Goal: Information Seeking & Learning: Learn about a topic

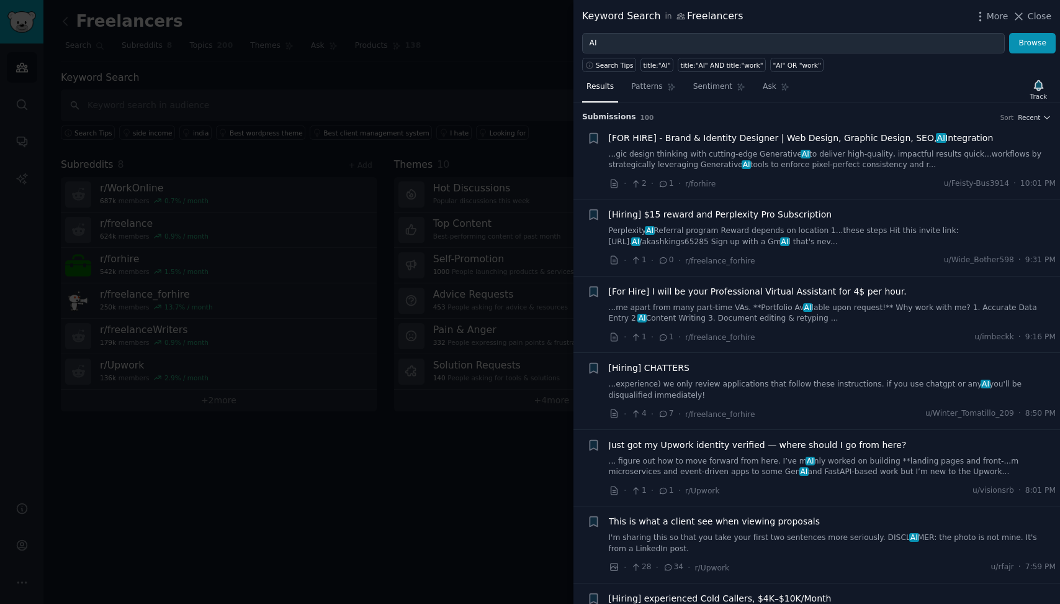
click at [518, 40] on div at bounding box center [530, 302] width 1060 height 604
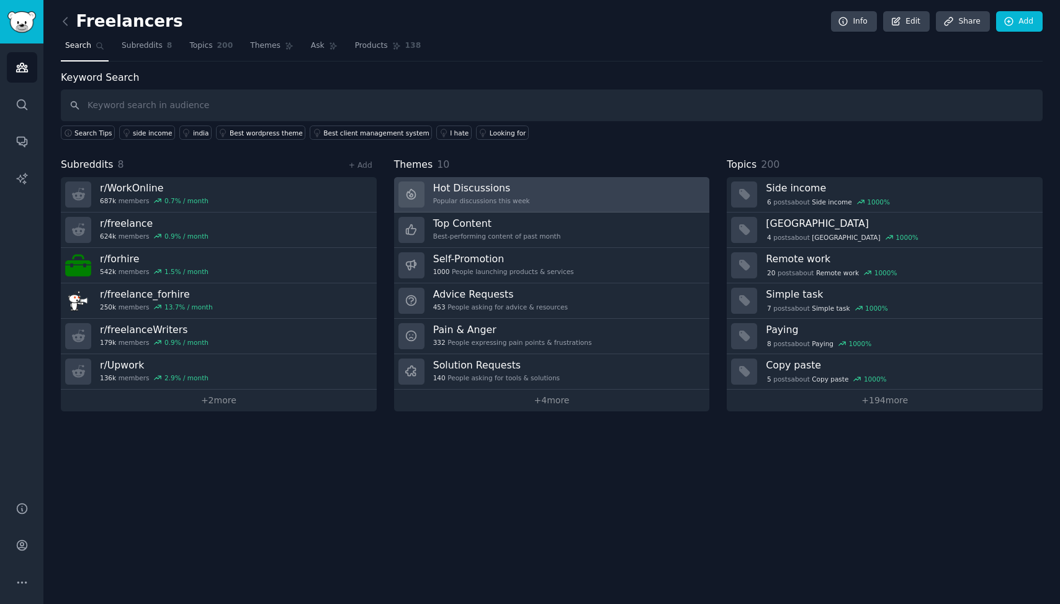
click at [586, 197] on link "Hot Discussions Popular discussions this week" at bounding box center [552, 194] width 316 height 35
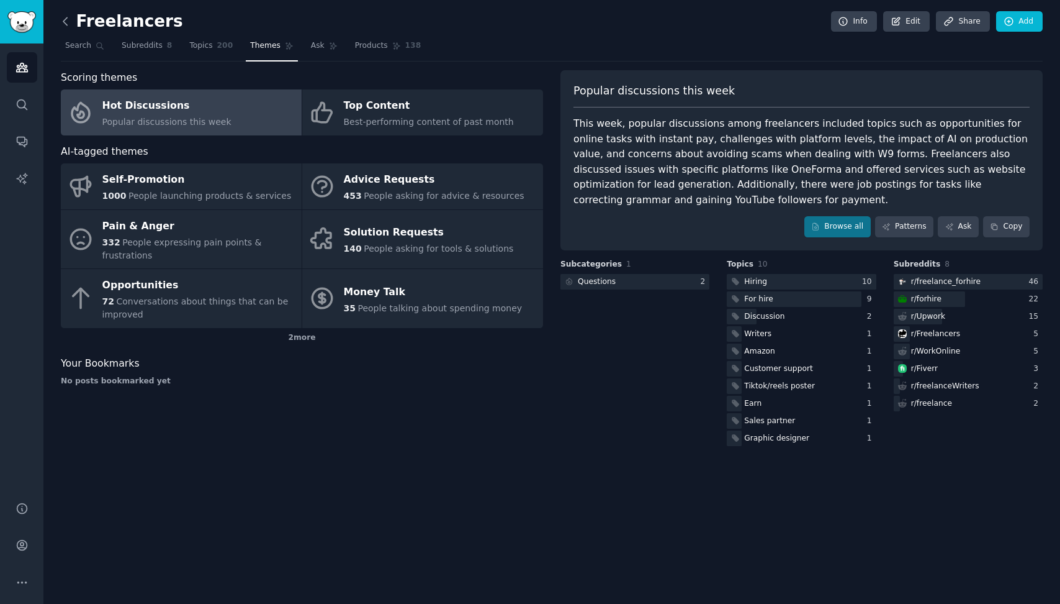
click at [70, 17] on icon at bounding box center [65, 21] width 13 height 13
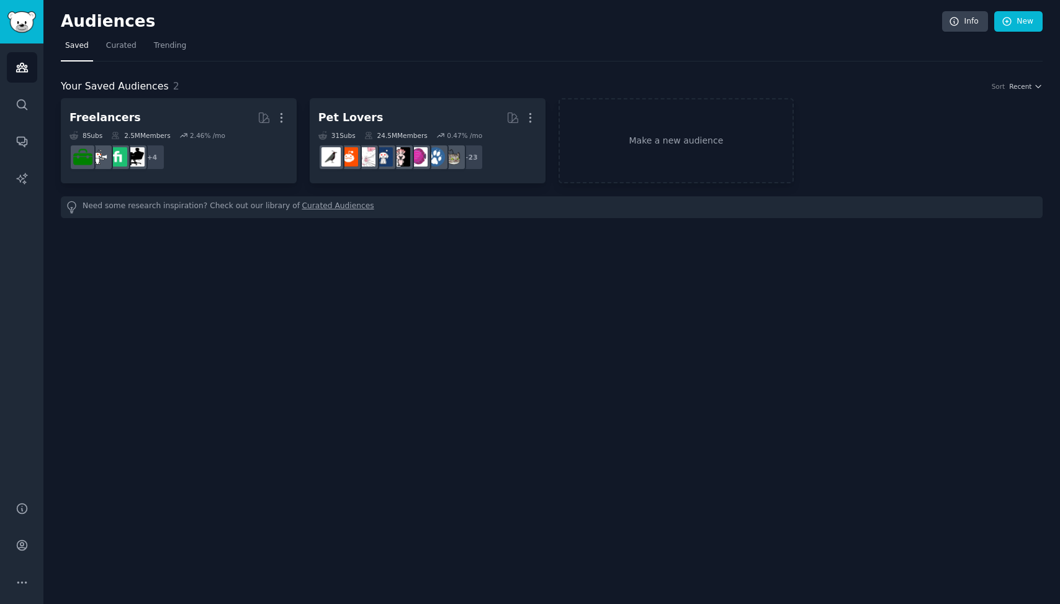
click at [457, 327] on div "Audiences Info New Saved Curated Trending Your Saved Audiences 2 Sort Recent Fr…" at bounding box center [551, 302] width 1017 height 604
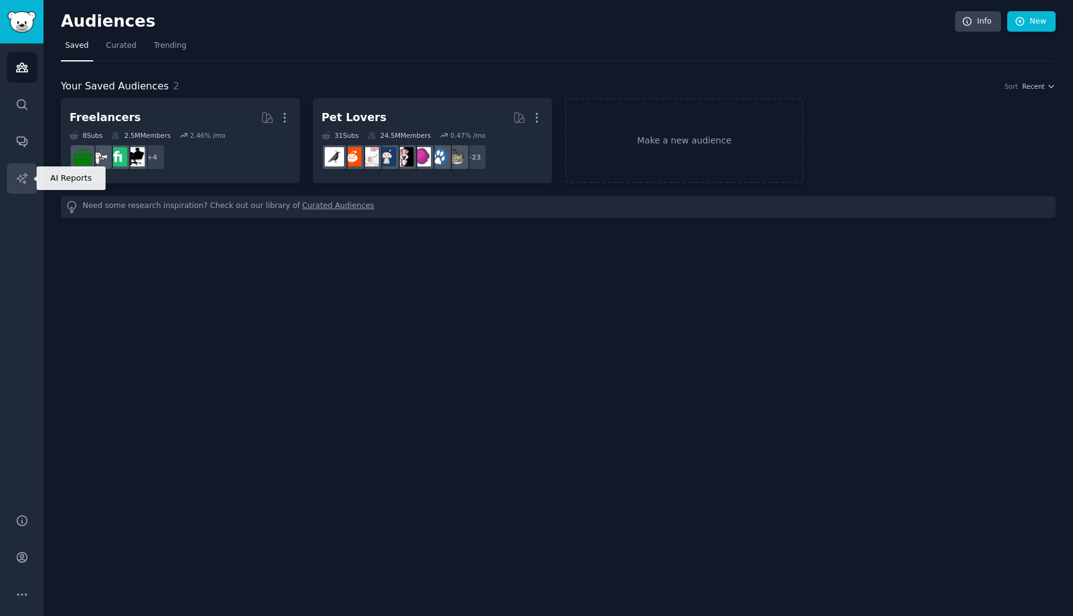
click at [24, 171] on link "AI Reports" at bounding box center [22, 178] width 30 height 30
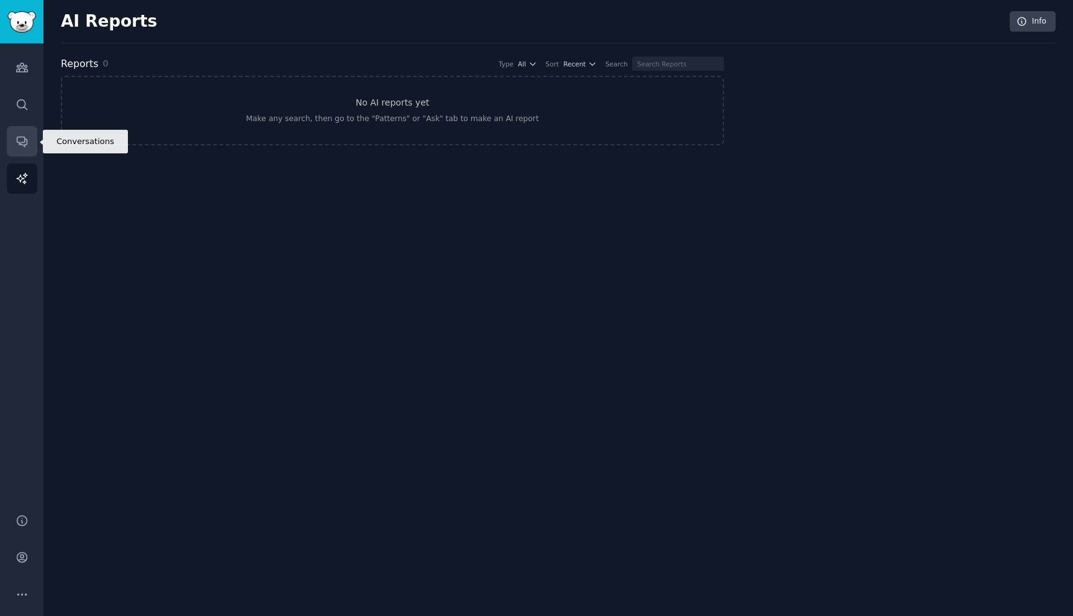
click at [19, 126] on link "Conversations" at bounding box center [22, 141] width 30 height 30
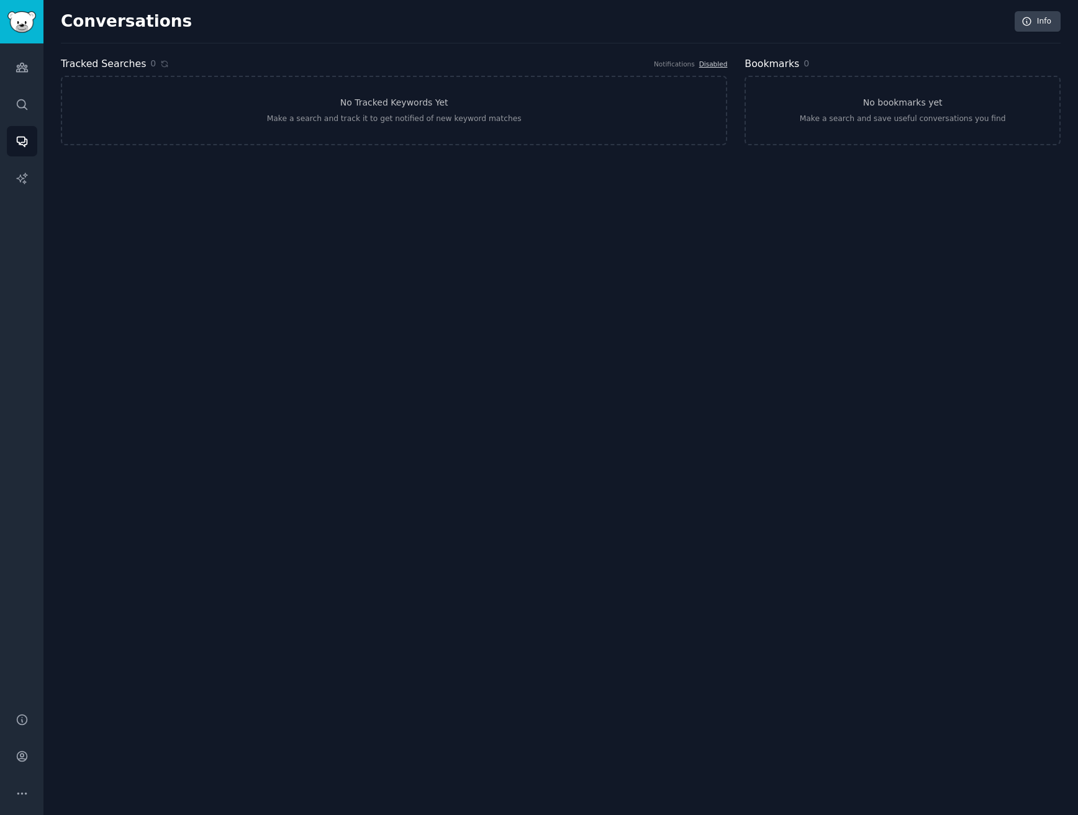
click at [375, 301] on div "Conversations Info Tracked Searches 0 Notifications Disabled No Tracked Keyword…" at bounding box center [560, 407] width 1034 height 815
drag, startPoint x: 289, startPoint y: 384, endPoint x: 272, endPoint y: 380, distance: 17.3
click at [289, 386] on div "Conversations Info Tracked Searches 0 Notifications Disabled No Tracked Keyword…" at bounding box center [560, 407] width 1034 height 815
click at [30, 101] on link "Search" at bounding box center [22, 104] width 30 height 30
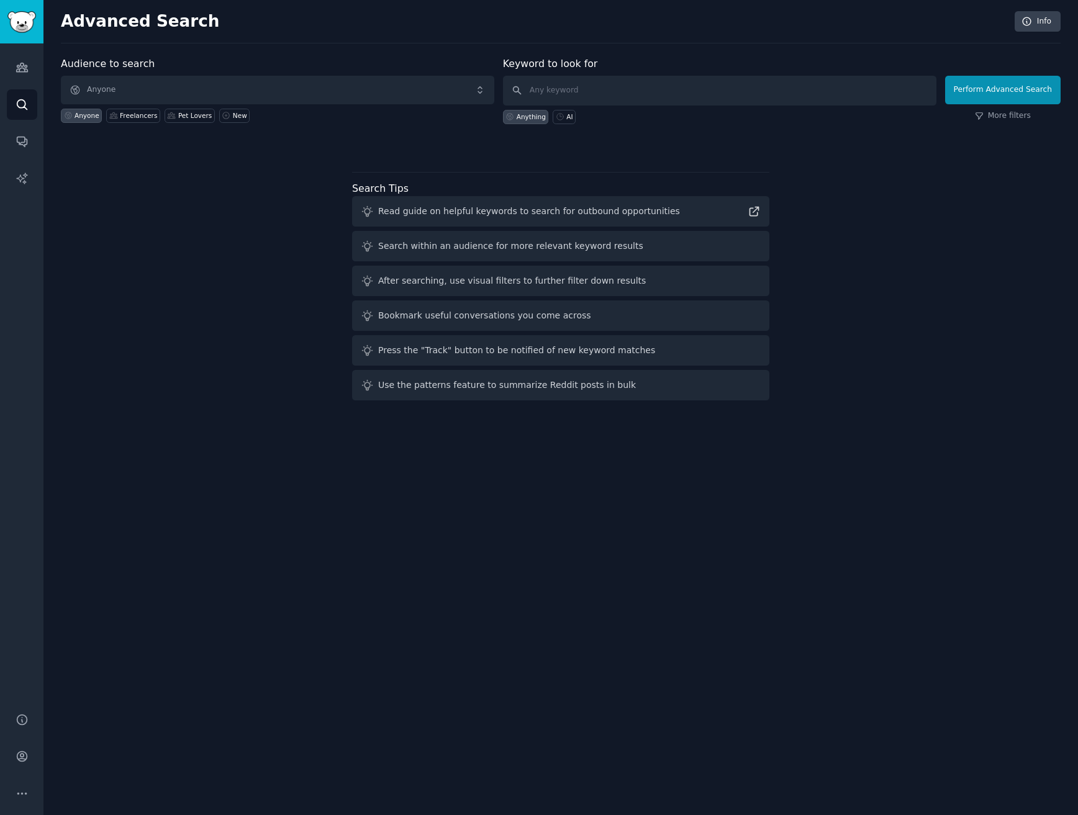
click at [122, 91] on span "Anyone" at bounding box center [277, 90] width 433 height 29
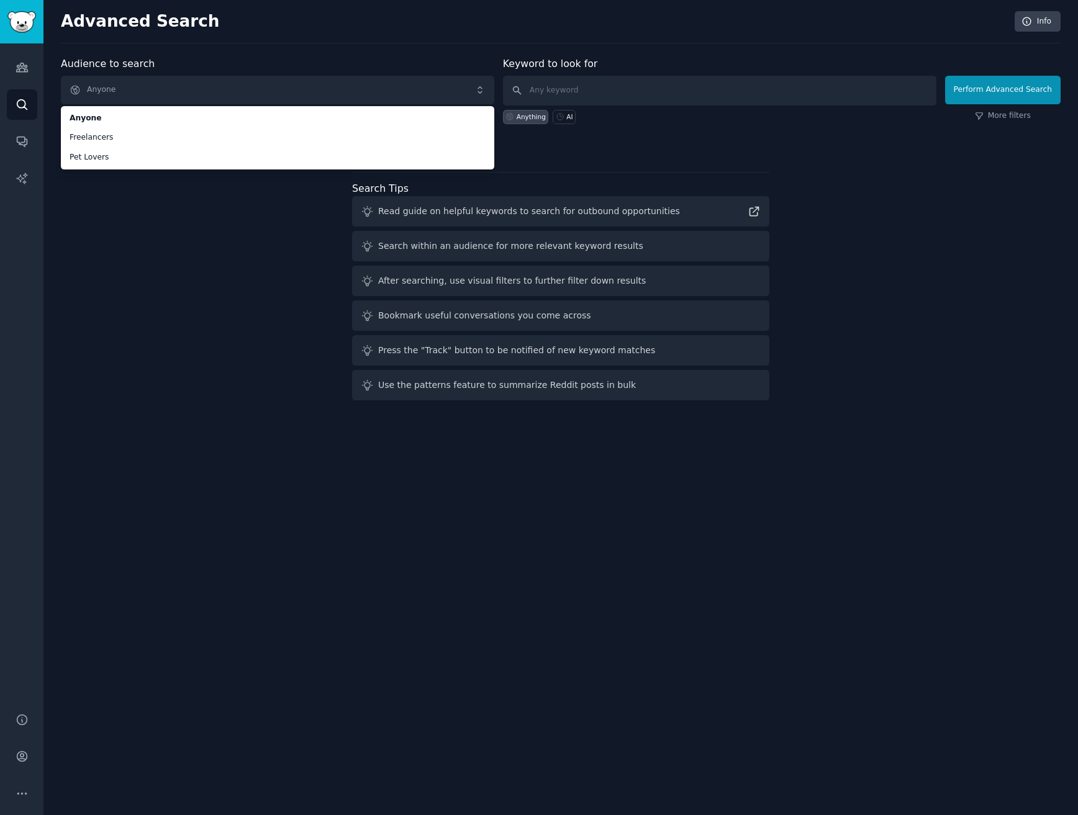
click at [186, 317] on div "Audience to search Anyone Anyone Freelancers Pet Lovers Anyone Freelancers Pet …" at bounding box center [561, 231] width 1000 height 349
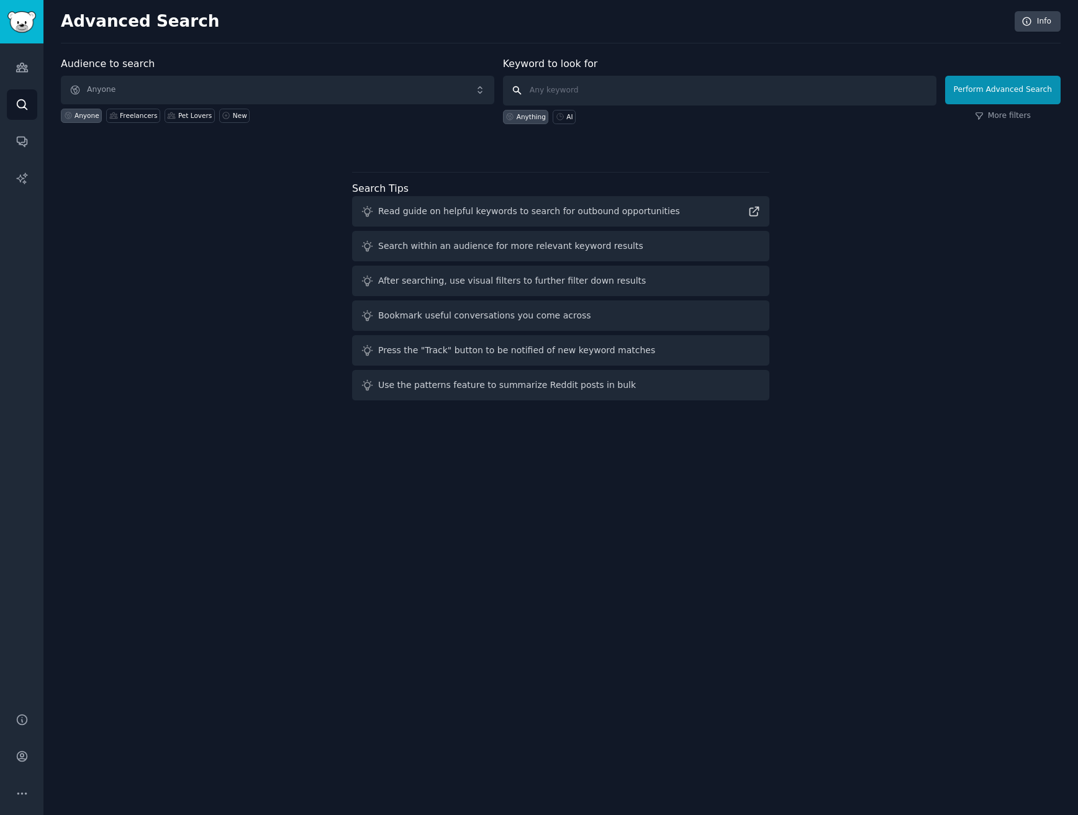
drag, startPoint x: 592, startPoint y: 88, endPoint x: 599, endPoint y: 88, distance: 6.9
click at [592, 88] on input "text" at bounding box center [719, 91] width 433 height 30
type input "AI"
click button "Perform Advanced Search" at bounding box center [1002, 90] width 115 height 29
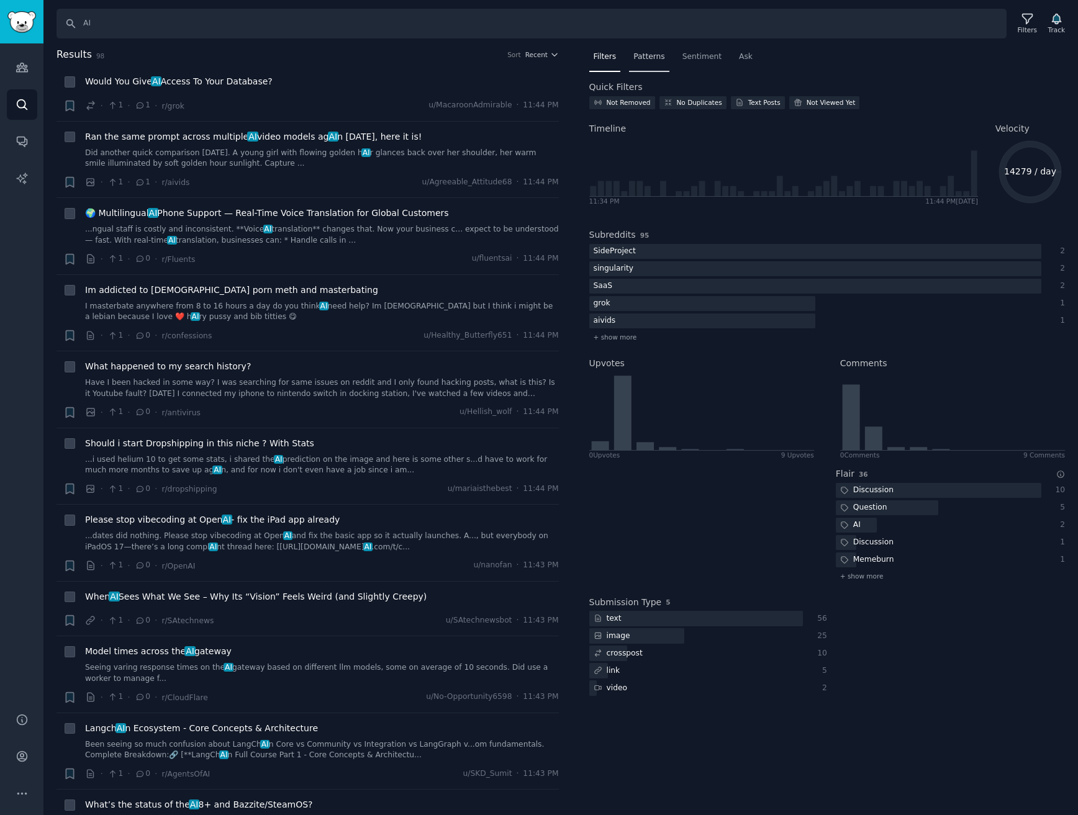
click at [641, 56] on span "Patterns" at bounding box center [648, 57] width 31 height 11
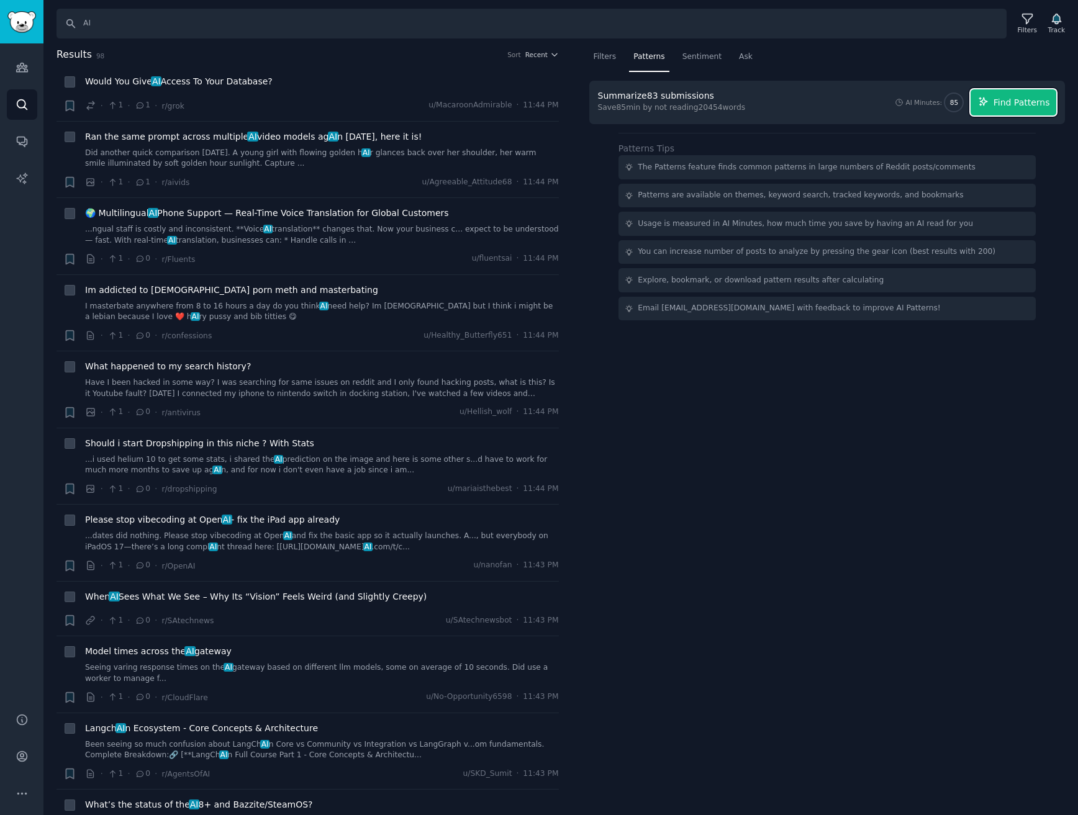
click at [1025, 106] on span "Find Patterns" at bounding box center [1021, 102] width 57 height 13
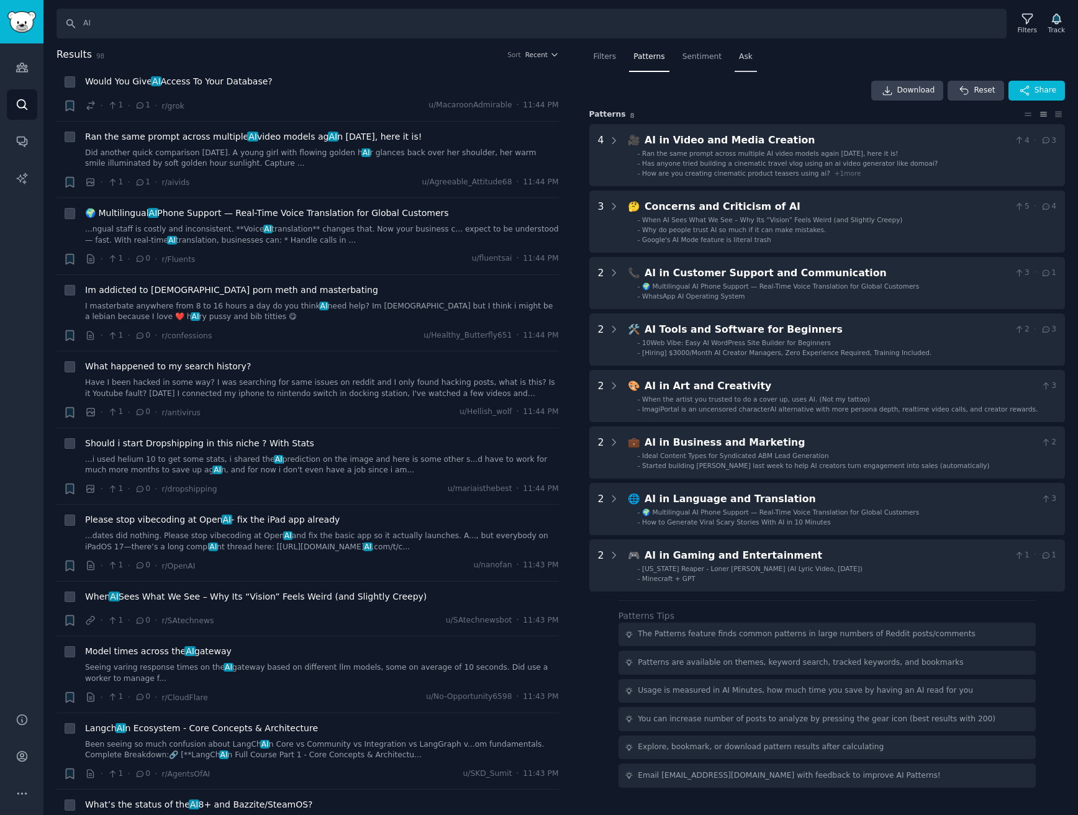
click at [753, 57] on div "Ask" at bounding box center [746, 59] width 22 height 25
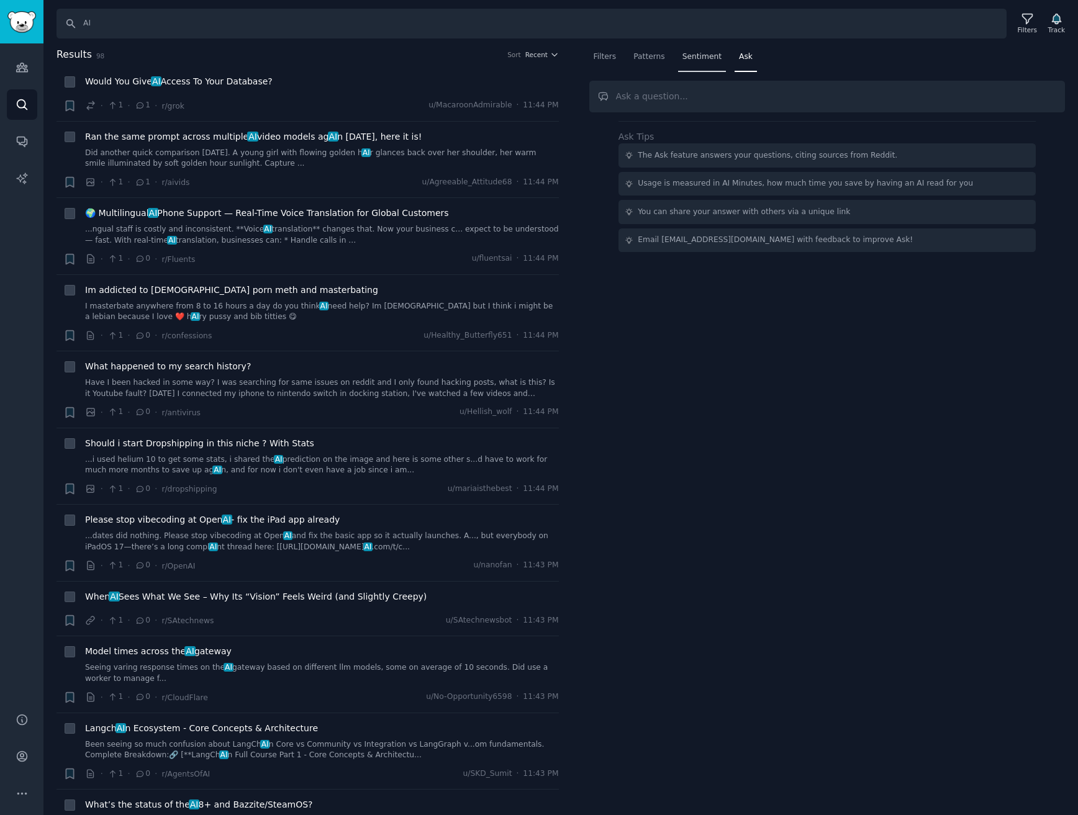
click at [710, 57] on span "Sentiment" at bounding box center [701, 57] width 39 height 11
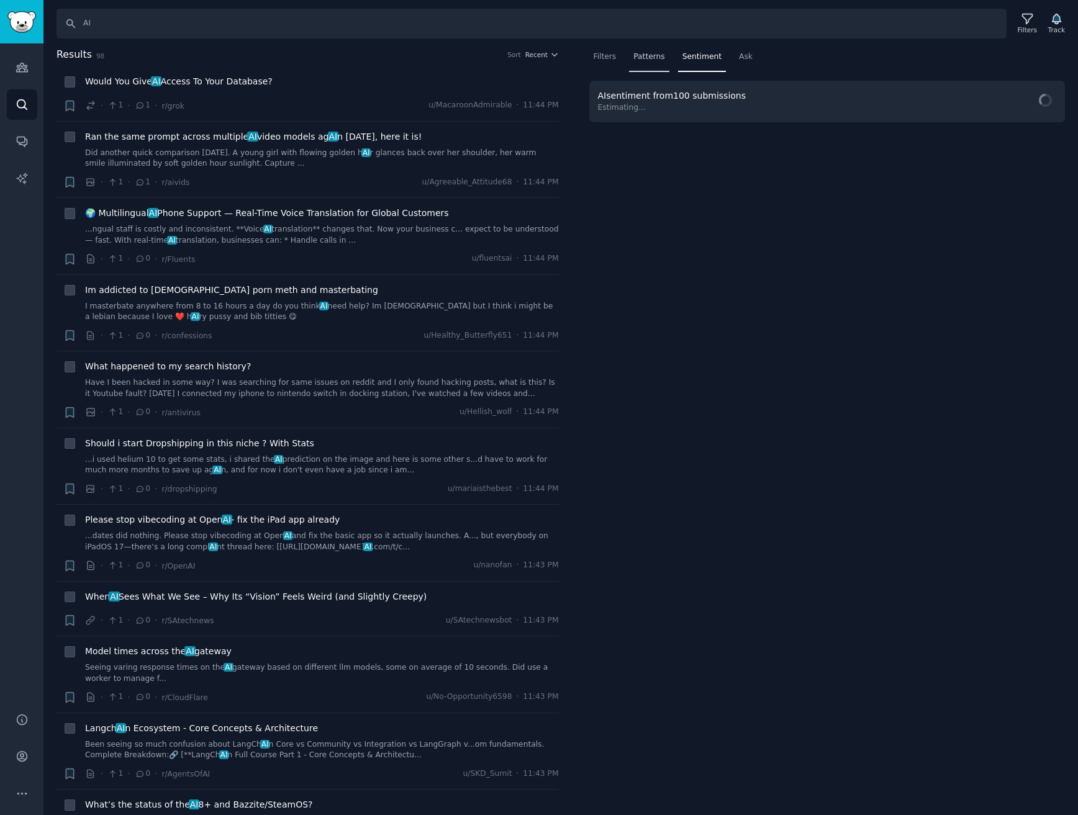
click at [646, 56] on span "Patterns" at bounding box center [648, 57] width 31 height 11
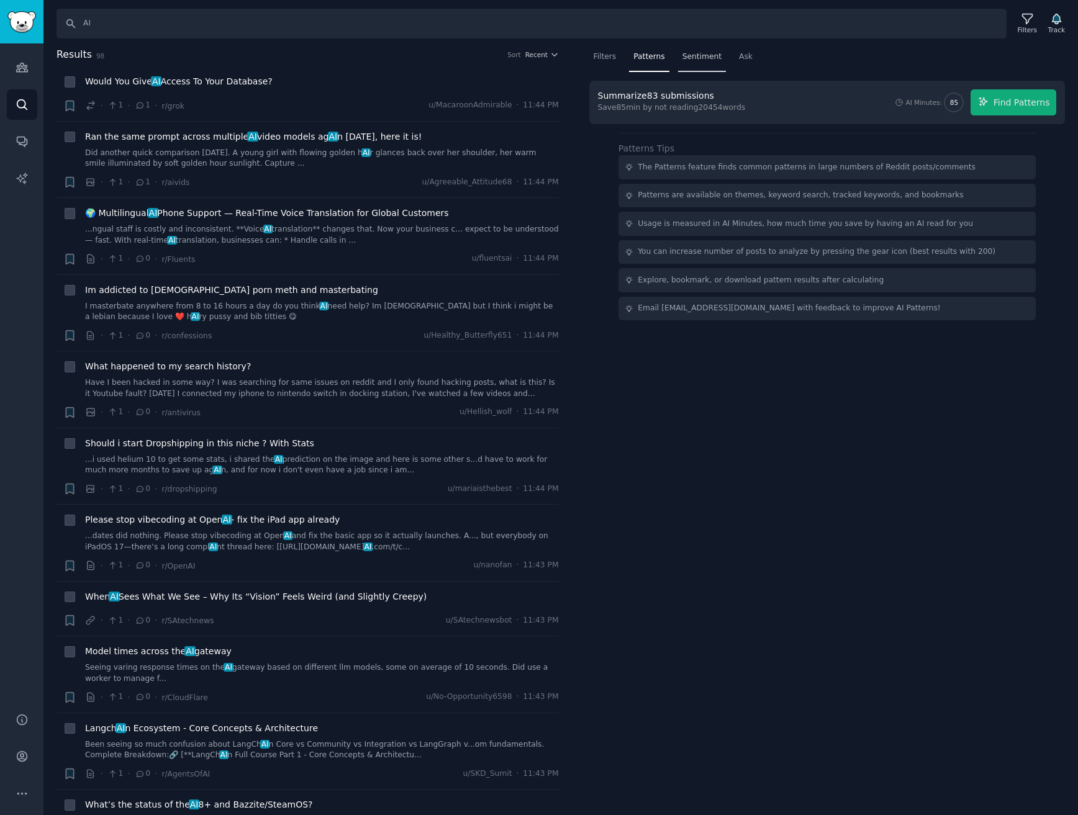
click at [700, 56] on span "Sentiment" at bounding box center [701, 57] width 39 height 11
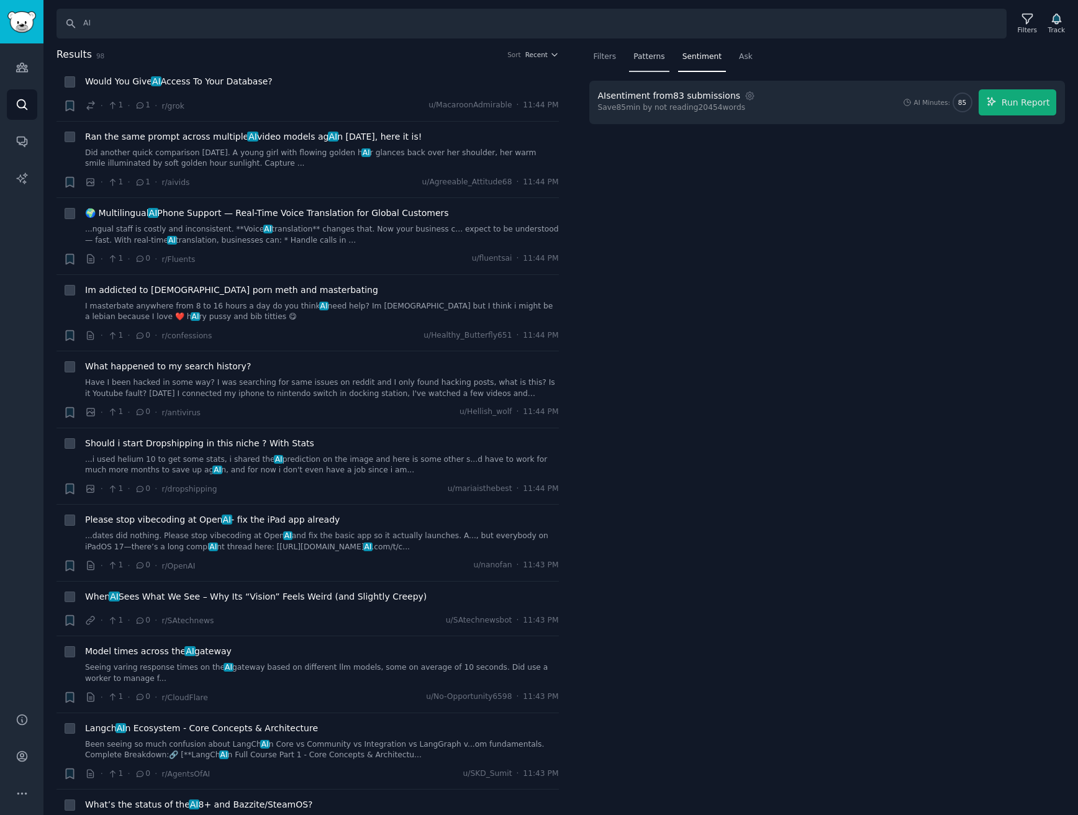
click at [640, 61] on span "Patterns" at bounding box center [648, 57] width 31 height 11
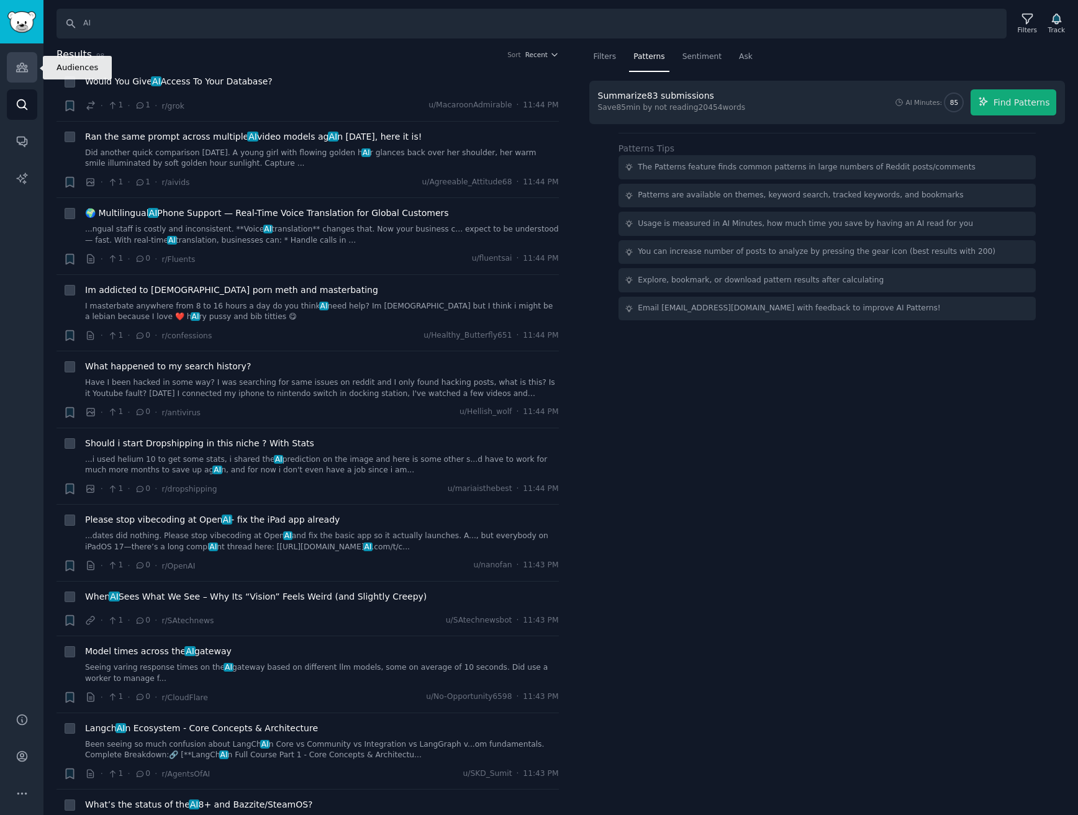
click at [20, 67] on icon "Sidebar" at bounding box center [22, 67] width 13 height 13
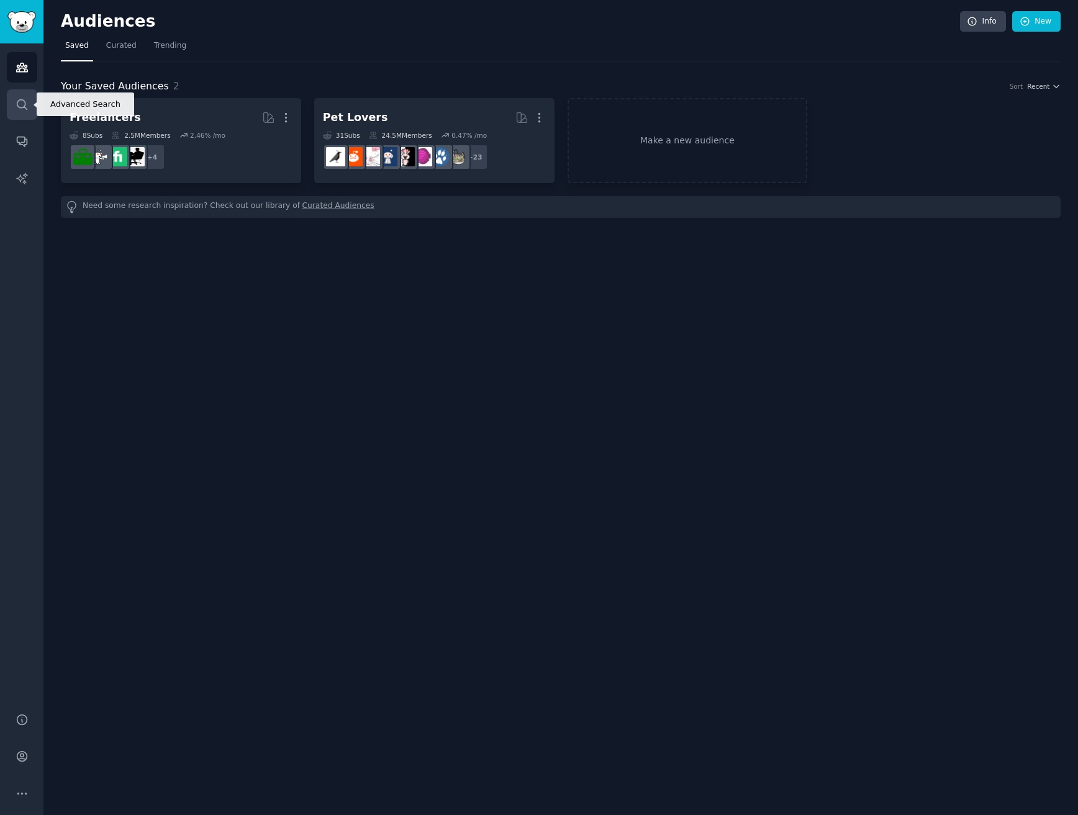
click at [22, 104] on icon "Sidebar" at bounding box center [22, 104] width 13 height 13
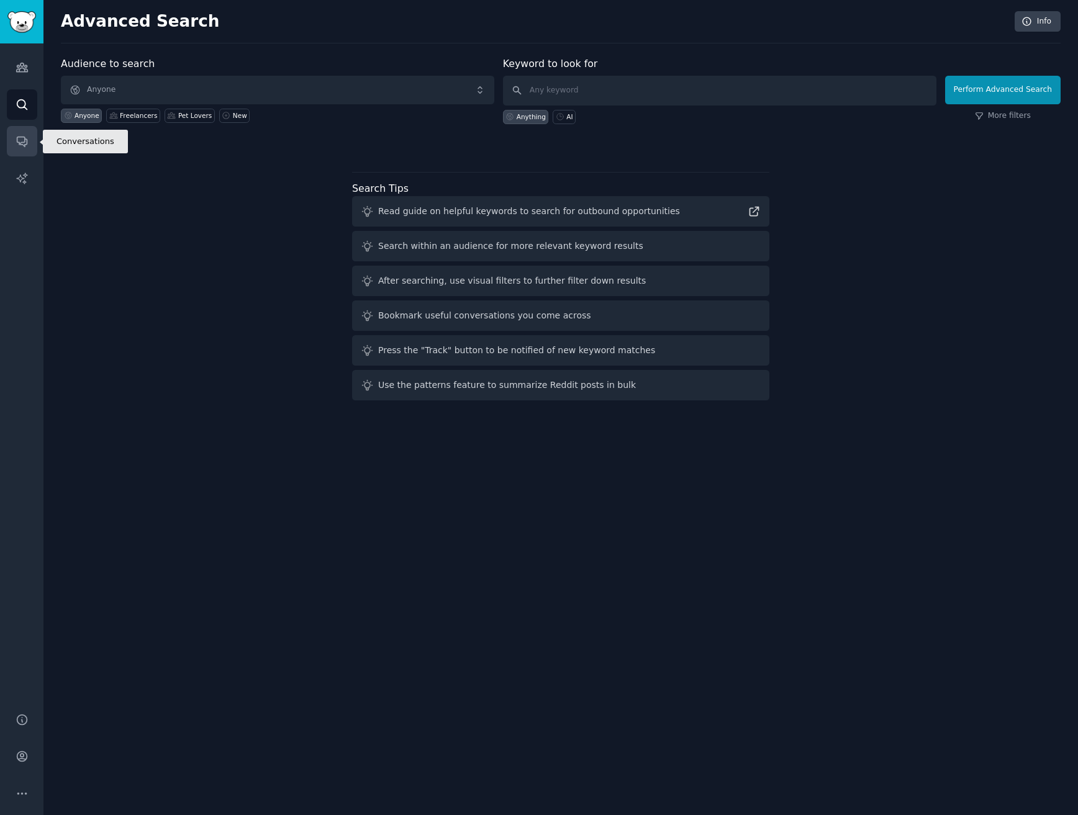
click at [13, 143] on link "Conversations" at bounding box center [22, 141] width 30 height 30
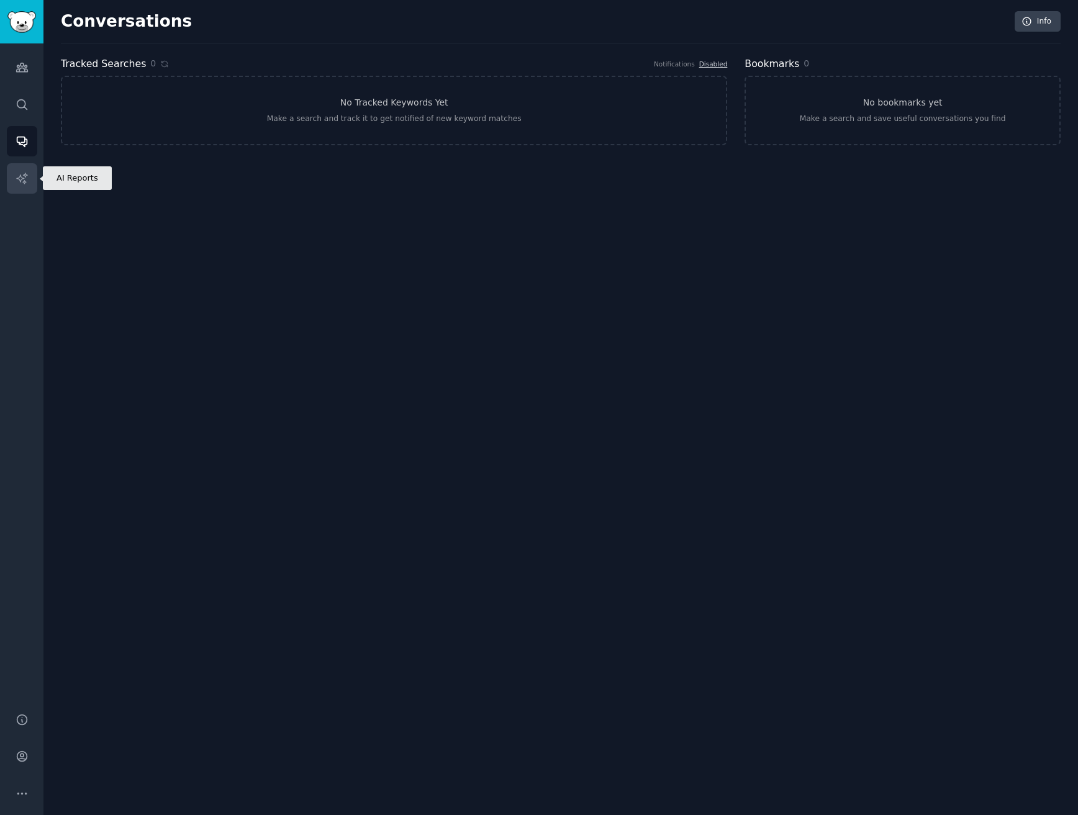
click at [19, 178] on icon "Sidebar" at bounding box center [22, 178] width 13 height 13
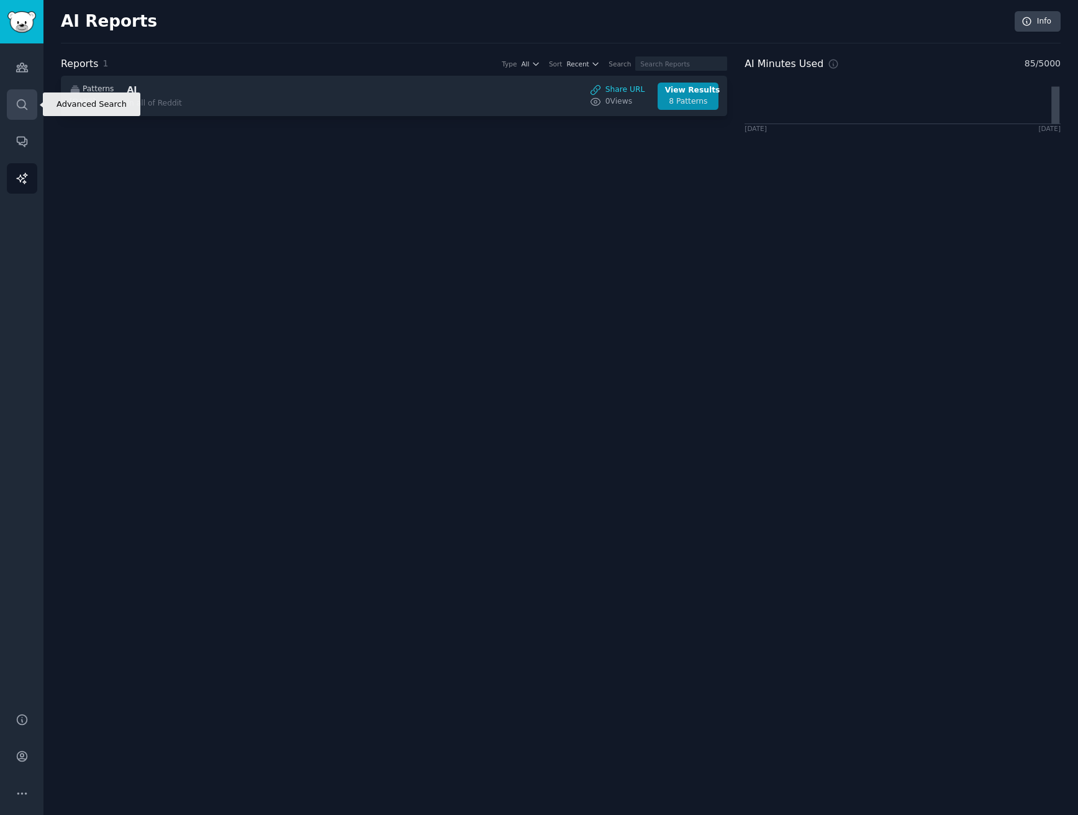
click at [19, 105] on icon "Sidebar" at bounding box center [22, 104] width 13 height 13
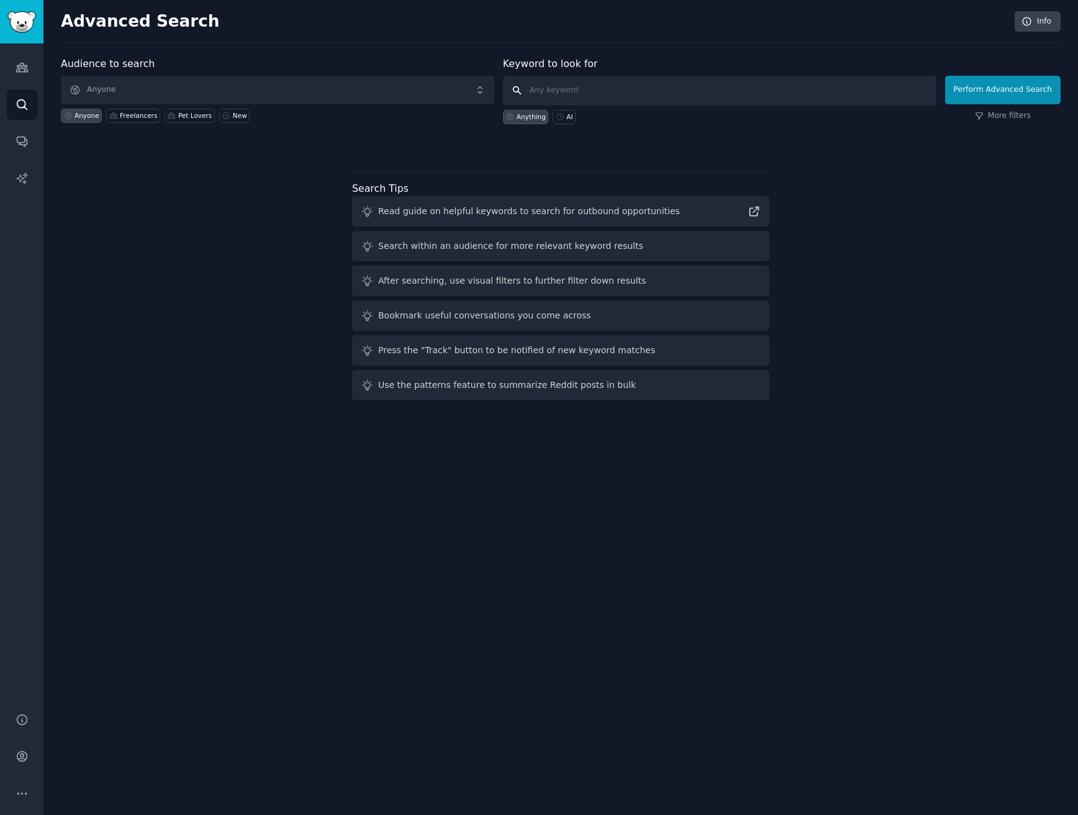
click at [638, 89] on input "text" at bounding box center [719, 91] width 433 height 30
click at [17, 143] on icon "Sidebar" at bounding box center [22, 141] width 13 height 13
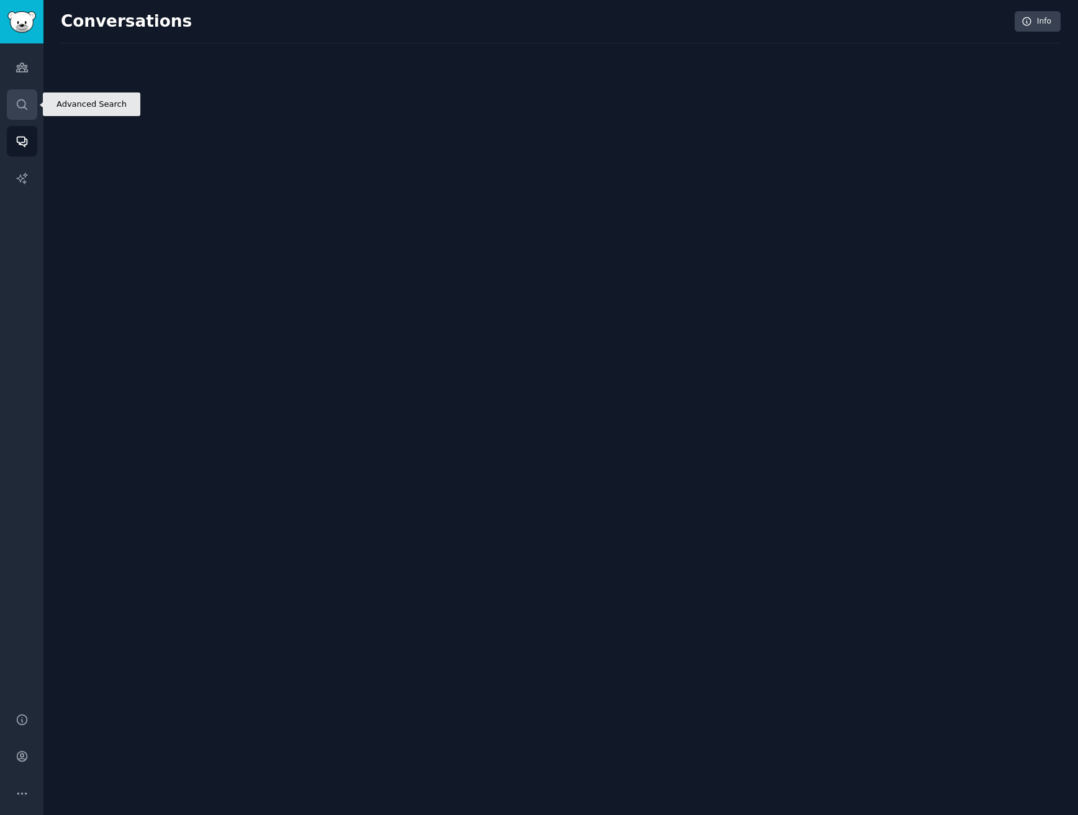
click at [16, 101] on icon "Sidebar" at bounding box center [22, 104] width 13 height 13
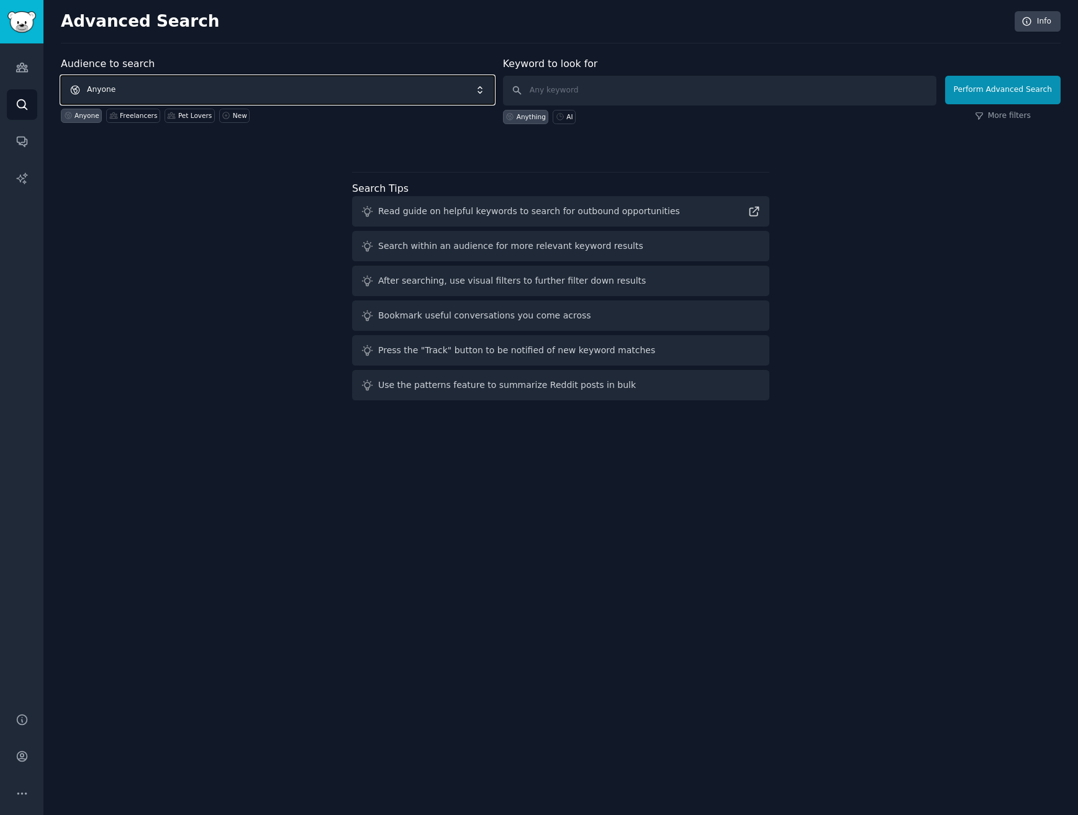
click at [163, 79] on span "Anyone" at bounding box center [277, 90] width 433 height 29
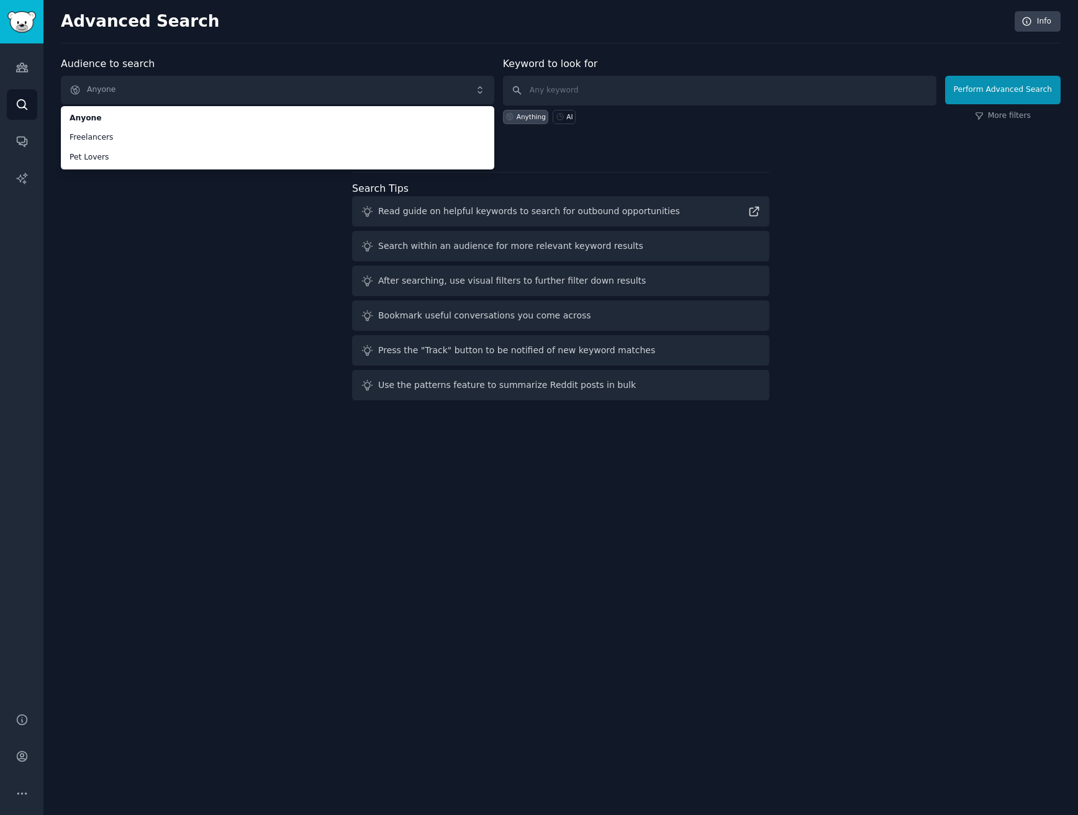
click at [142, 271] on div "Audience to search Anyone Anyone Freelancers Pet Lovers Anyone Freelancers Pet …" at bounding box center [561, 231] width 1000 height 349
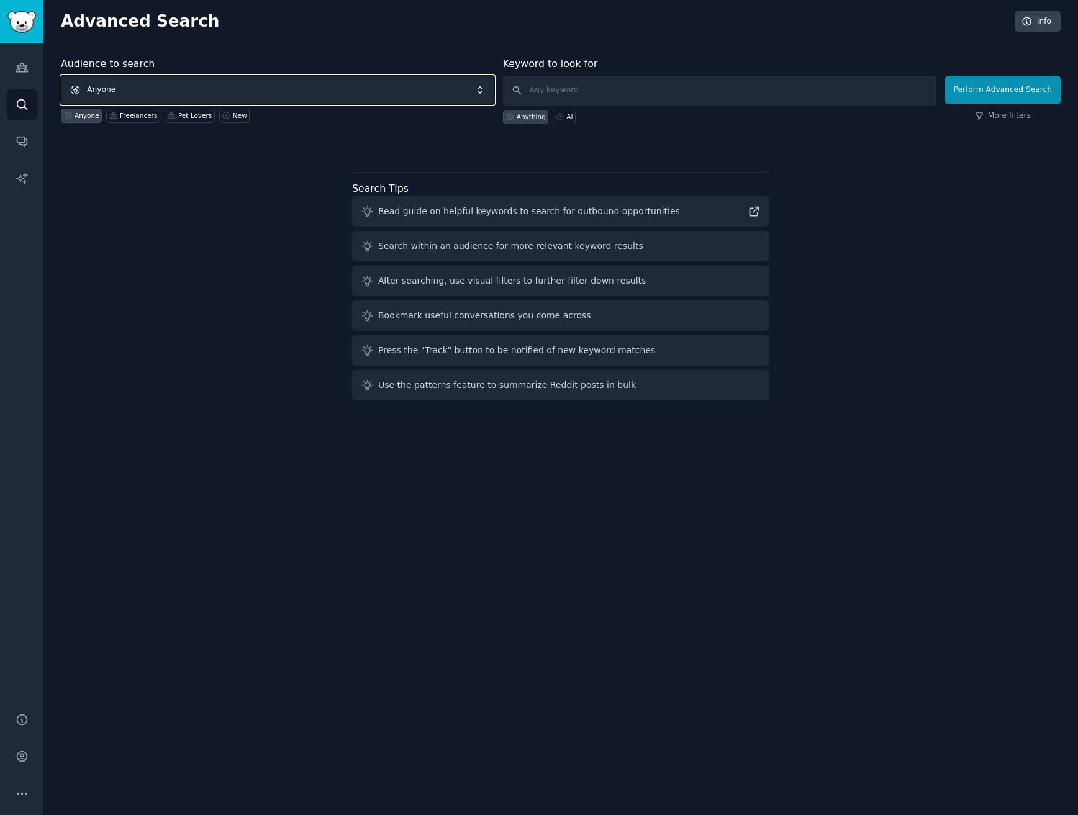
click at [165, 89] on span "Anyone" at bounding box center [277, 90] width 433 height 29
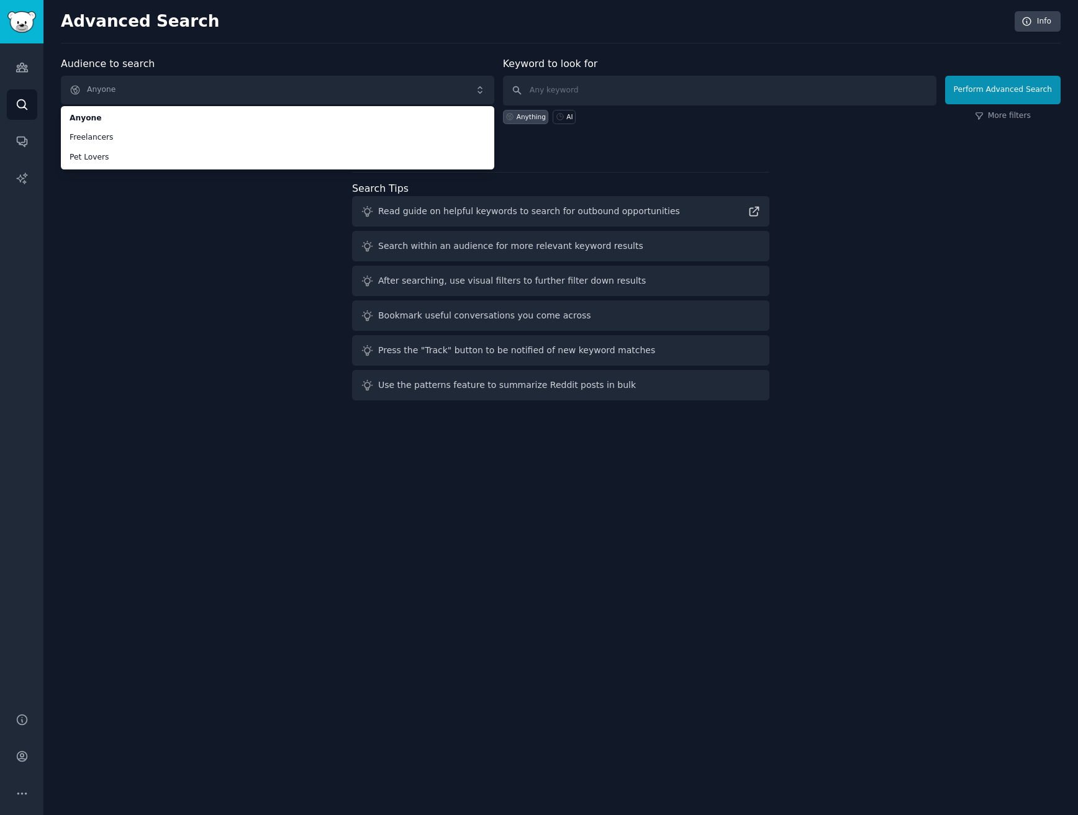
click at [151, 274] on div "Audience to search Anyone Anyone Freelancers Pet Lovers Anyone Freelancers Pet …" at bounding box center [561, 231] width 1000 height 349
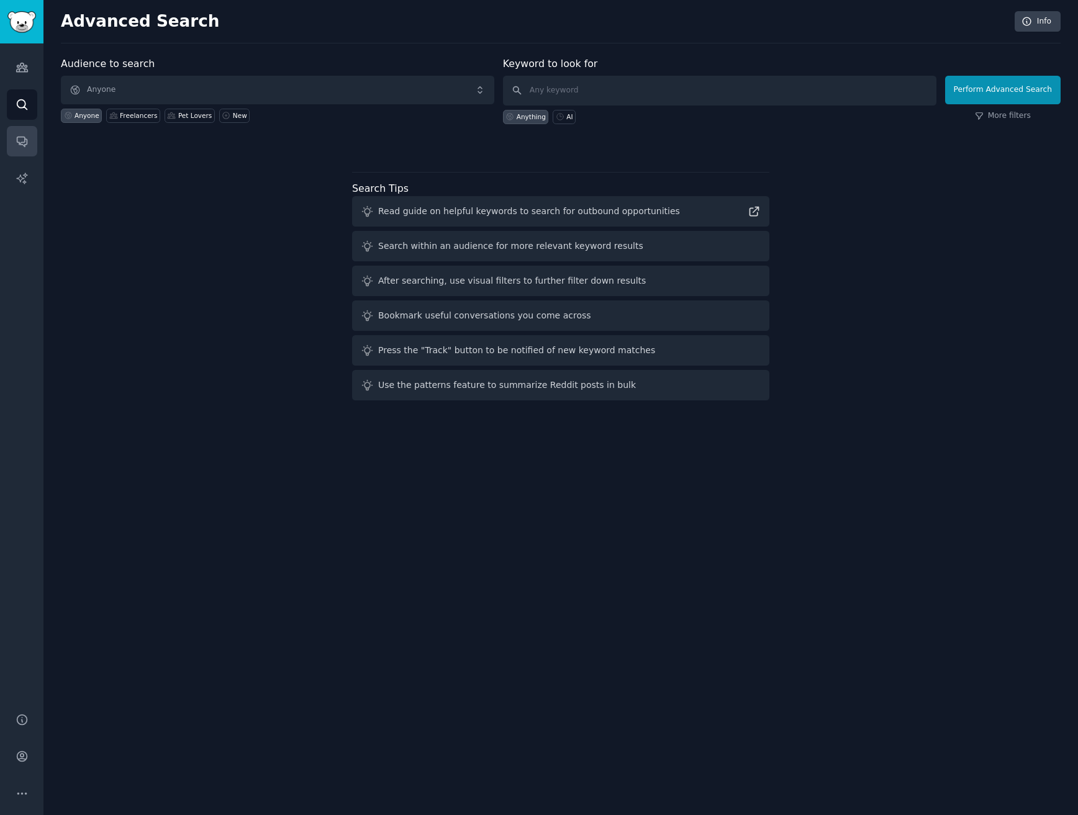
click at [35, 143] on link "Conversations" at bounding box center [22, 141] width 30 height 30
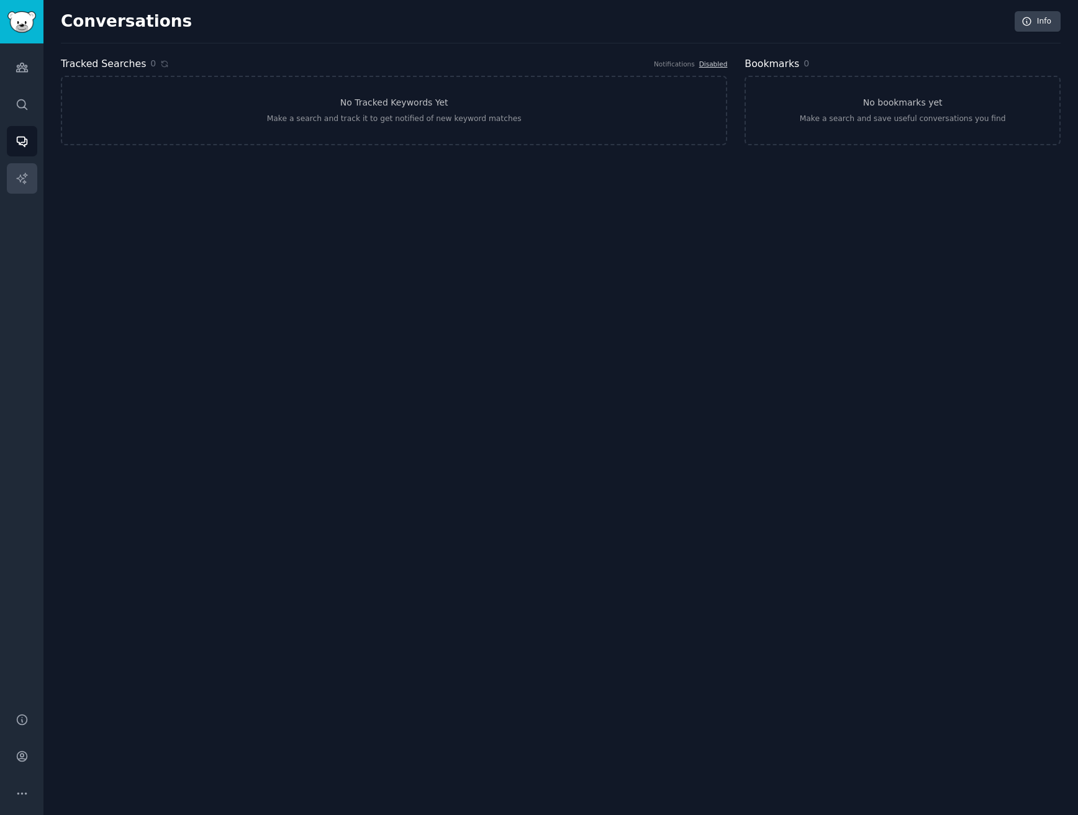
click at [30, 160] on div "Audiences Search Conversations AI Reports" at bounding box center [21, 370] width 43 height 654
click at [26, 174] on icon "Sidebar" at bounding box center [22, 178] width 13 height 13
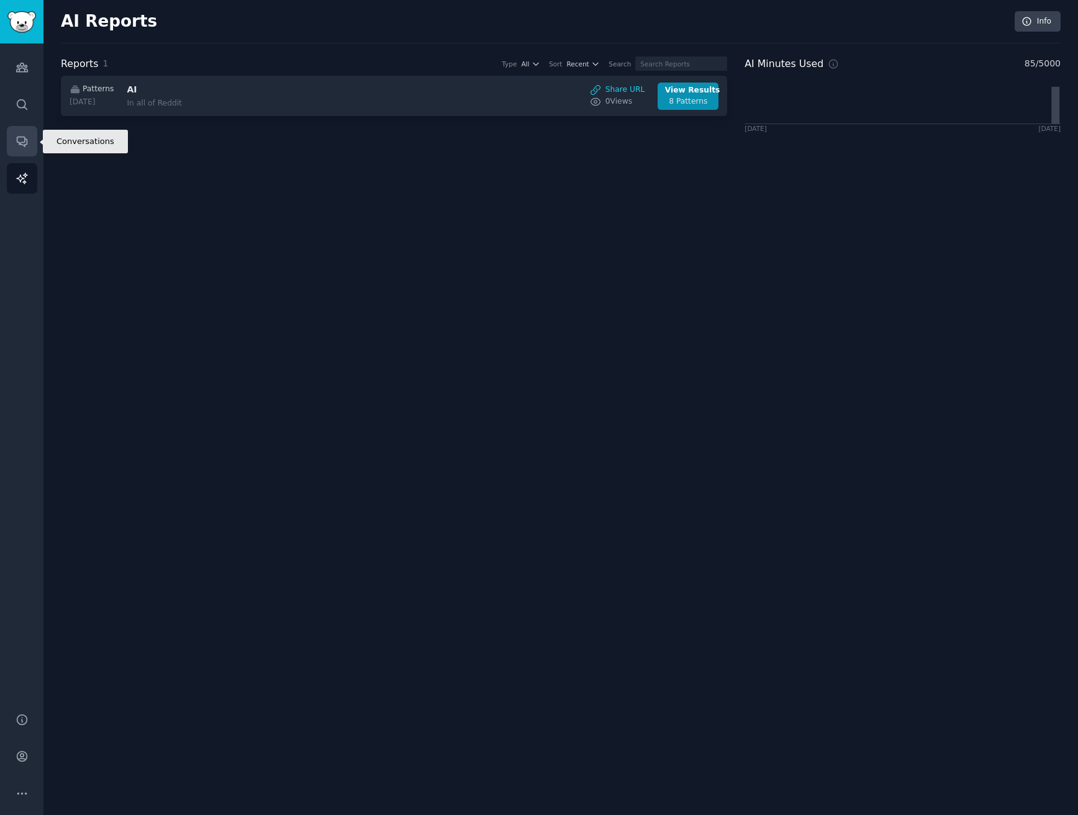
click at [25, 138] on icon "Sidebar" at bounding box center [22, 141] width 13 height 13
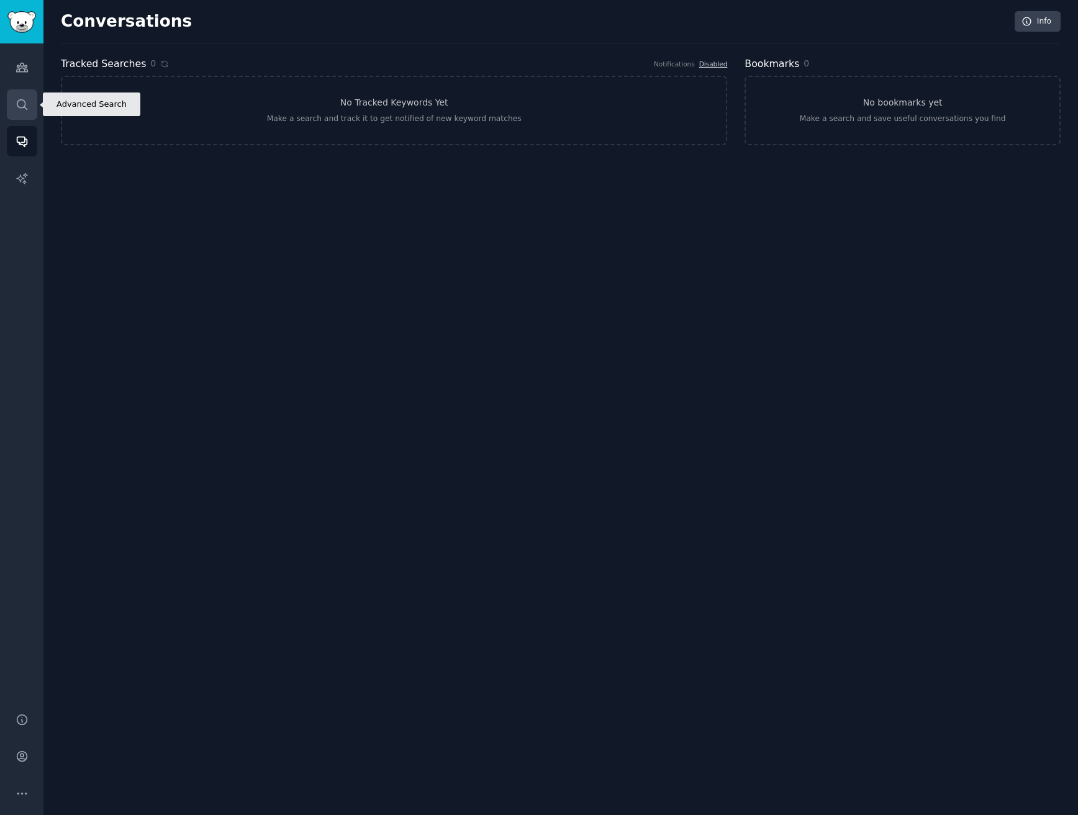
click at [23, 101] on icon "Sidebar" at bounding box center [22, 104] width 13 height 13
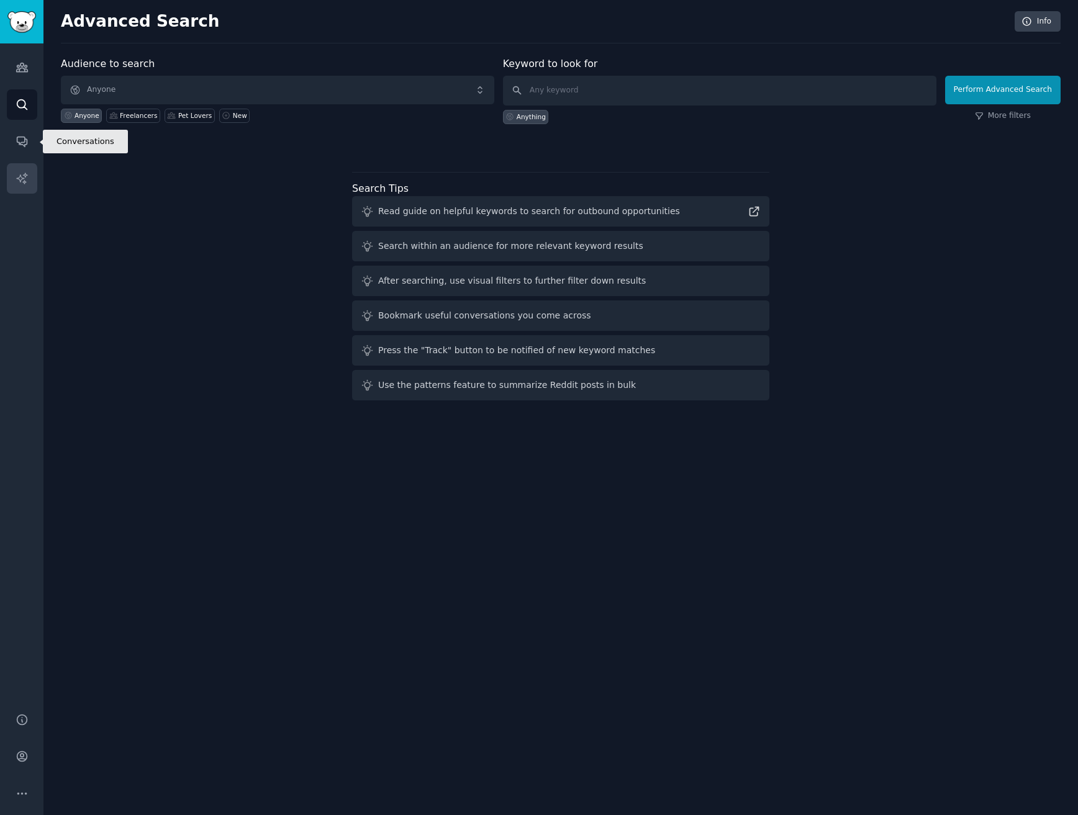
click at [9, 173] on link "AI Reports" at bounding box center [22, 178] width 30 height 30
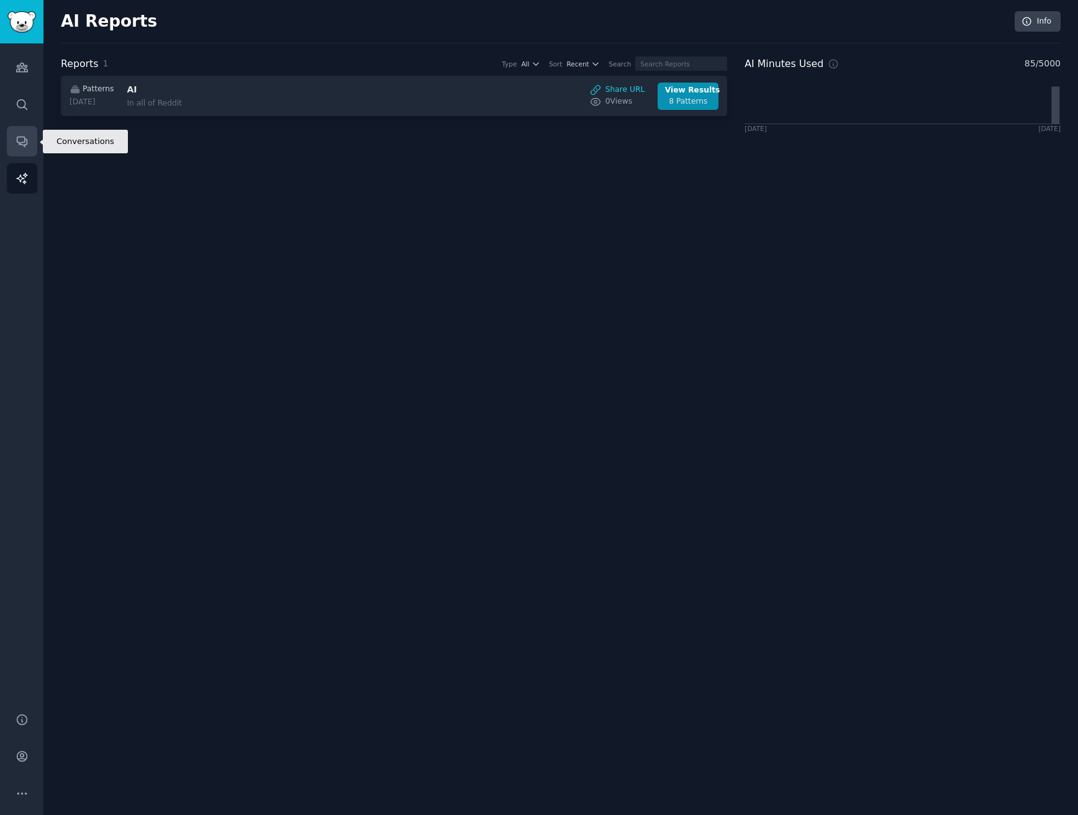
click at [32, 144] on link "Conversations" at bounding box center [22, 141] width 30 height 30
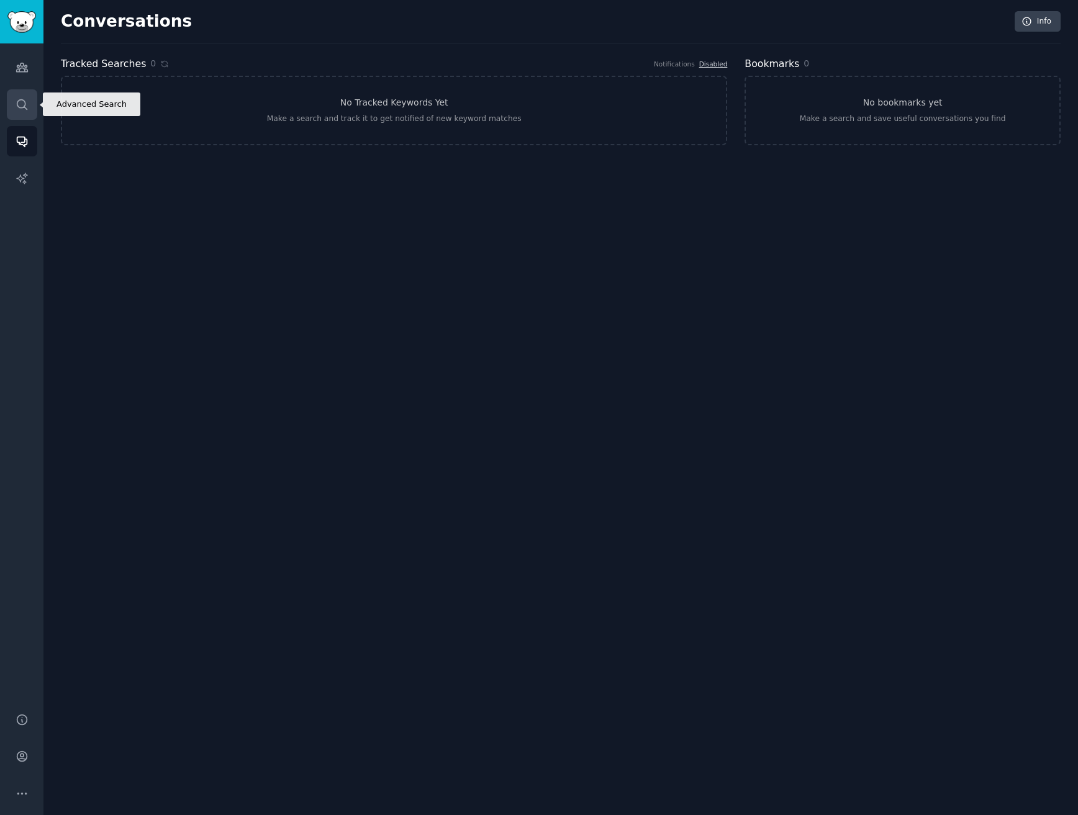
click at [25, 98] on icon "Sidebar" at bounding box center [22, 104] width 13 height 13
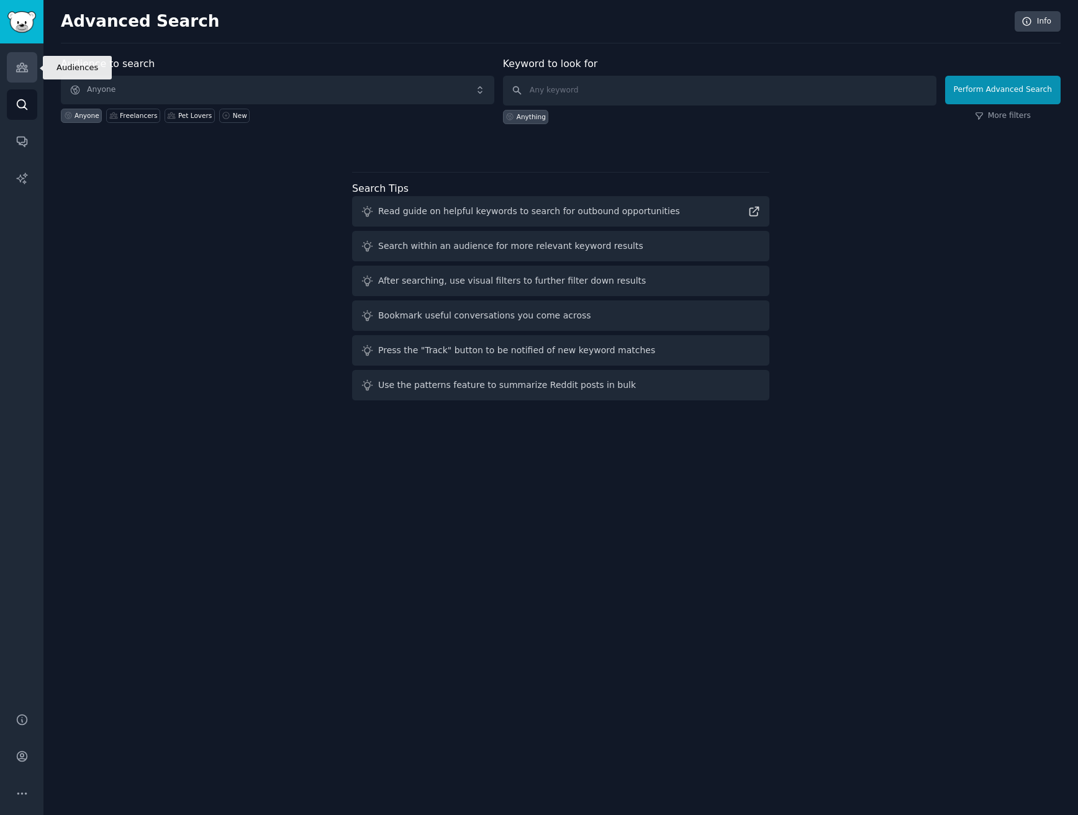
click at [27, 63] on icon "Sidebar" at bounding box center [22, 67] width 13 height 13
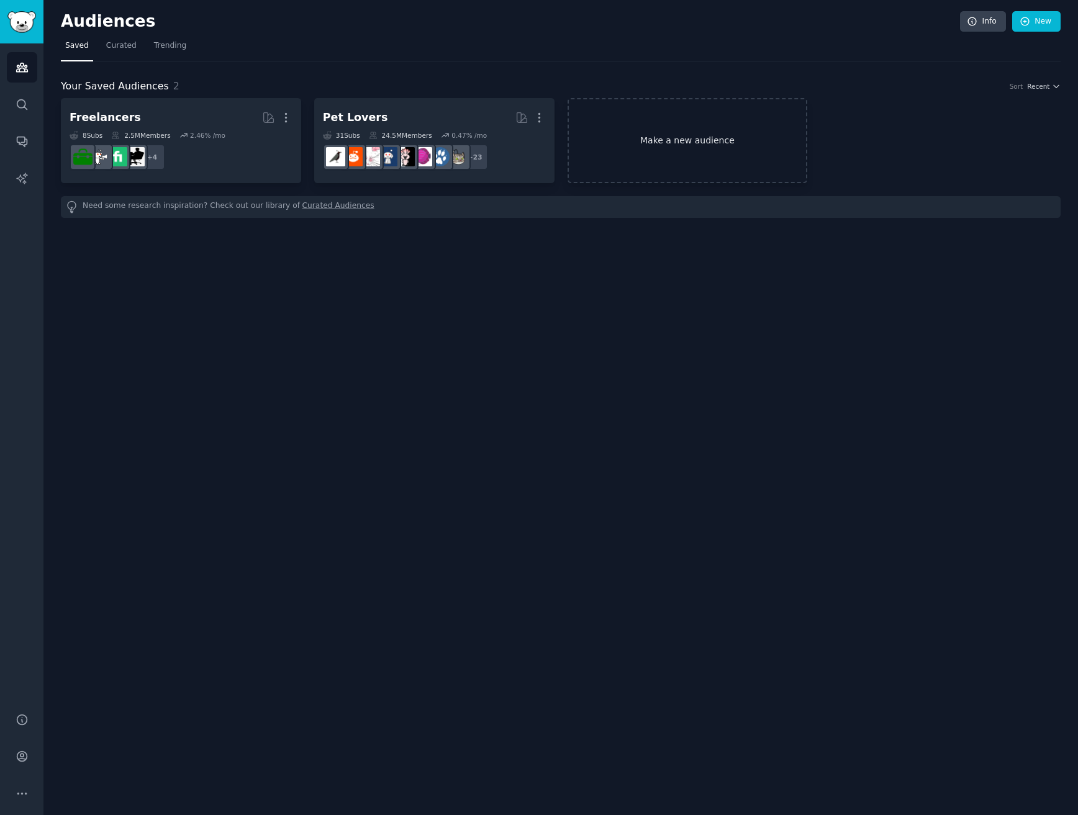
click at [699, 133] on link "Make a new audience" at bounding box center [688, 140] width 240 height 85
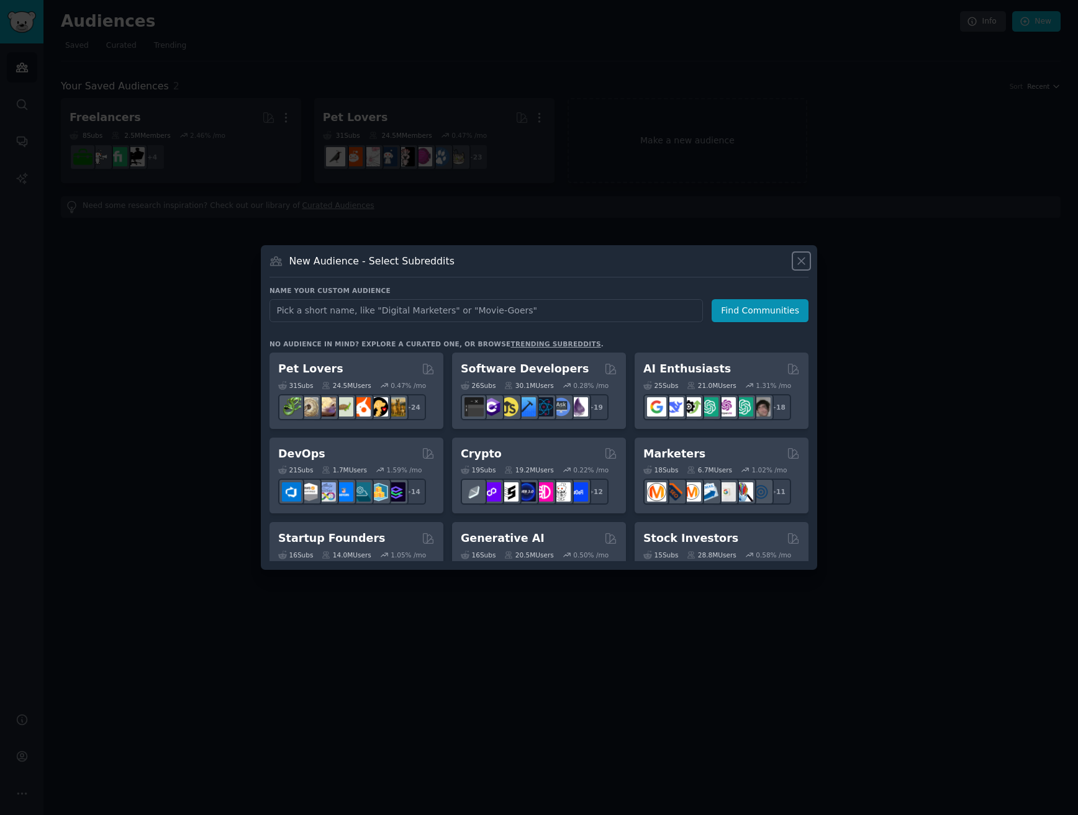
click at [802, 260] on icon at bounding box center [801, 261] width 7 height 7
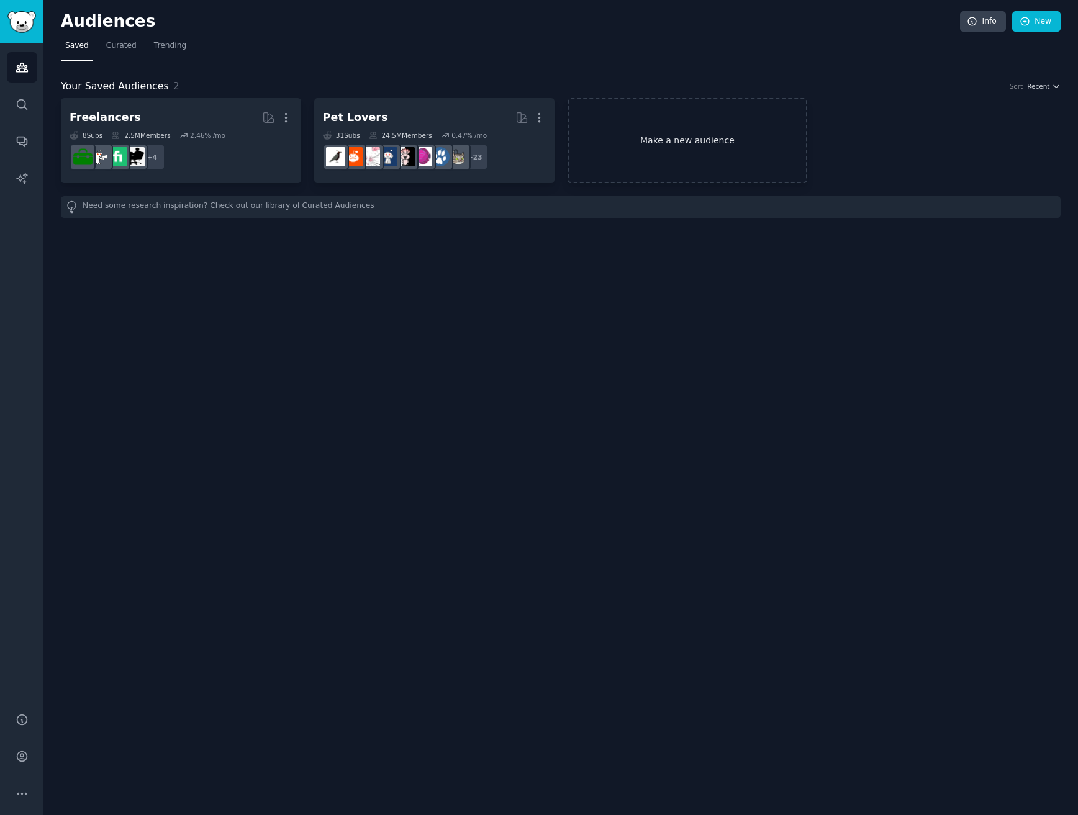
click at [666, 156] on link "Make a new audience" at bounding box center [688, 140] width 240 height 85
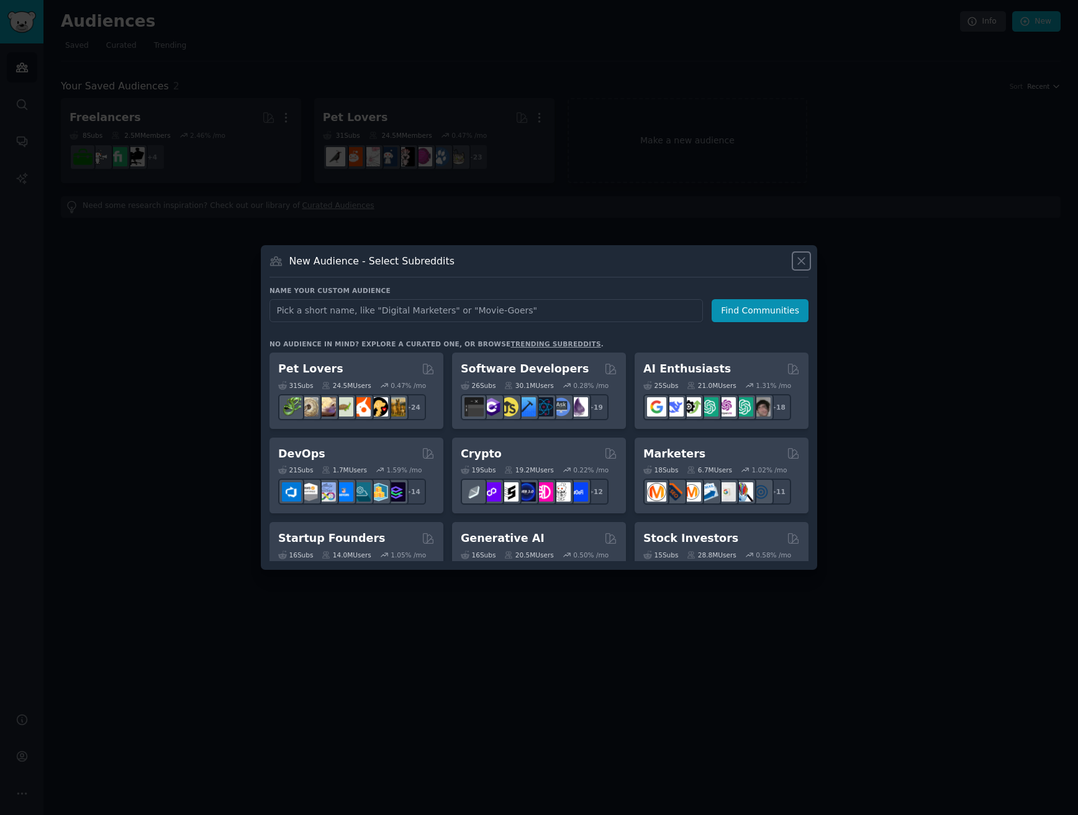
click at [803, 262] on icon at bounding box center [801, 261] width 13 height 13
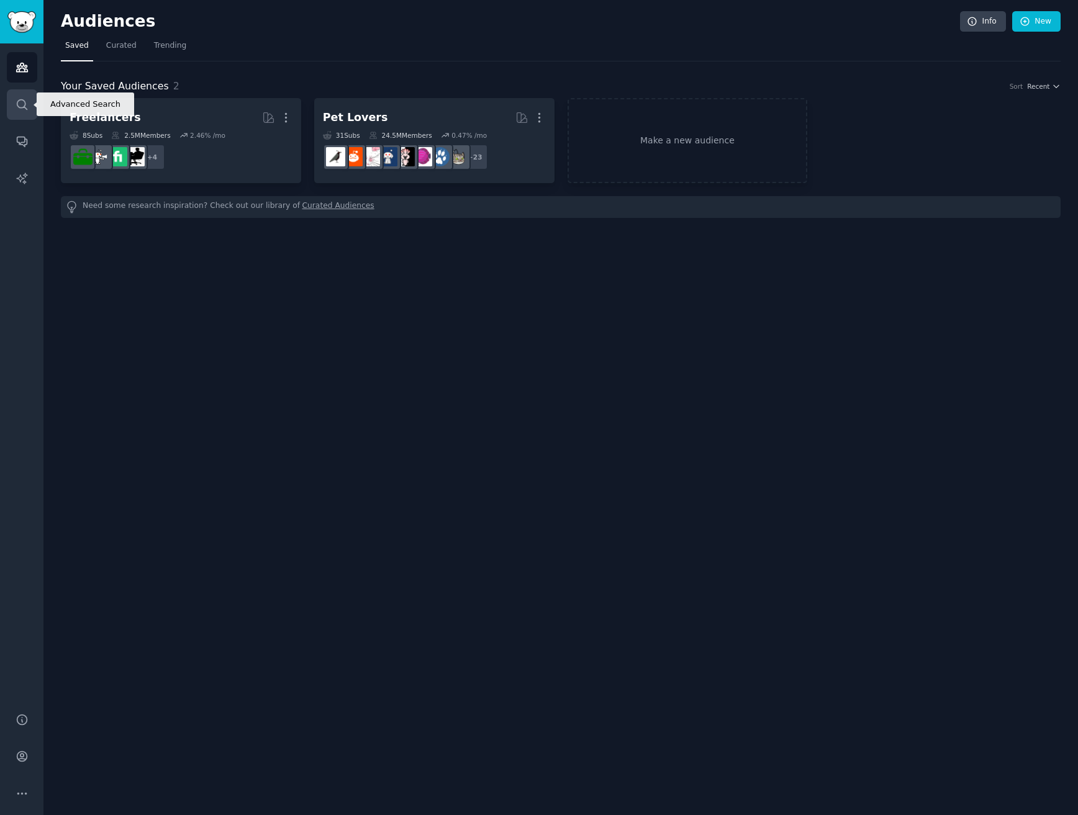
click at [29, 107] on link "Search" at bounding box center [22, 104] width 30 height 30
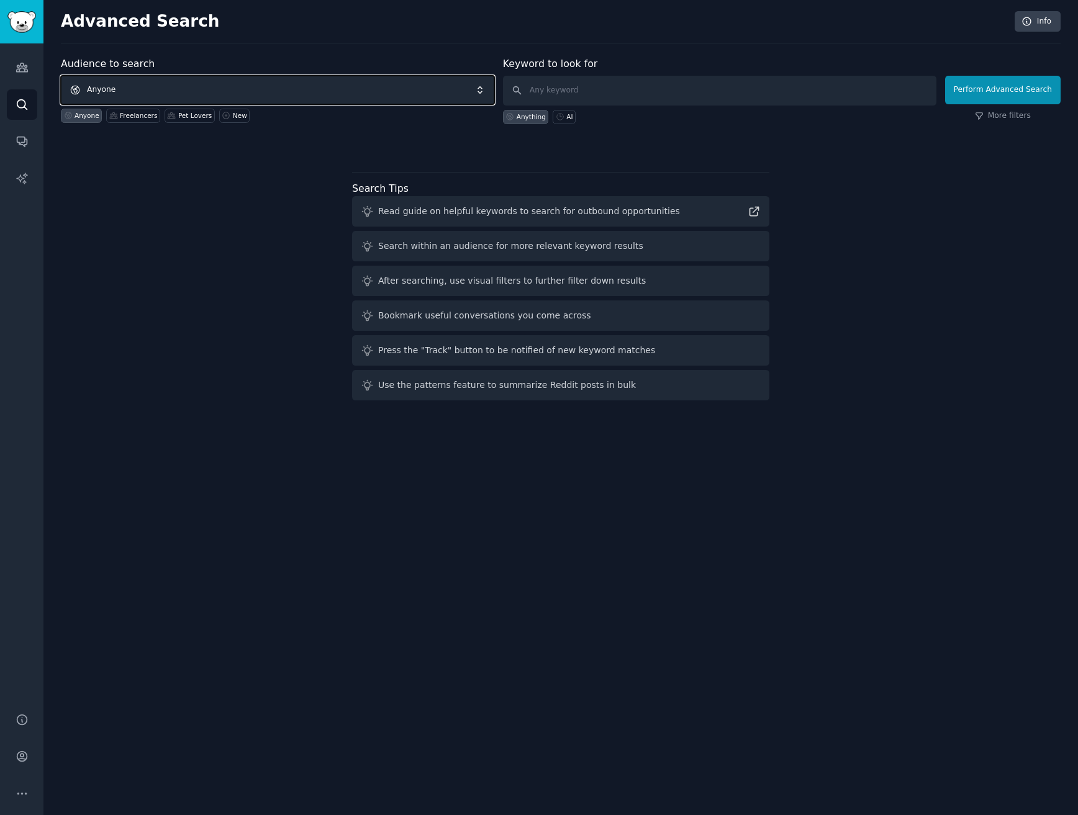
click at [210, 94] on span "Anyone" at bounding box center [277, 90] width 433 height 29
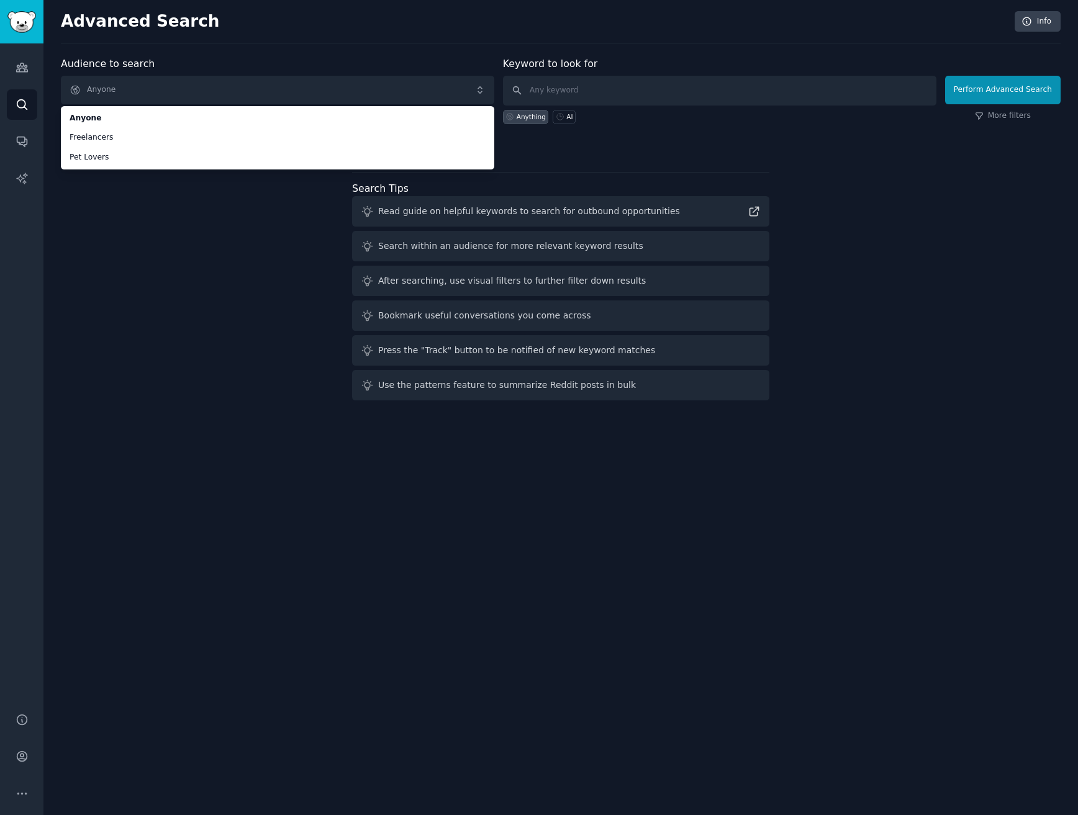
click at [189, 285] on div "Audience to search Anyone Anyone Freelancers Pet Lovers Anyone Freelancers Pet …" at bounding box center [561, 231] width 1000 height 349
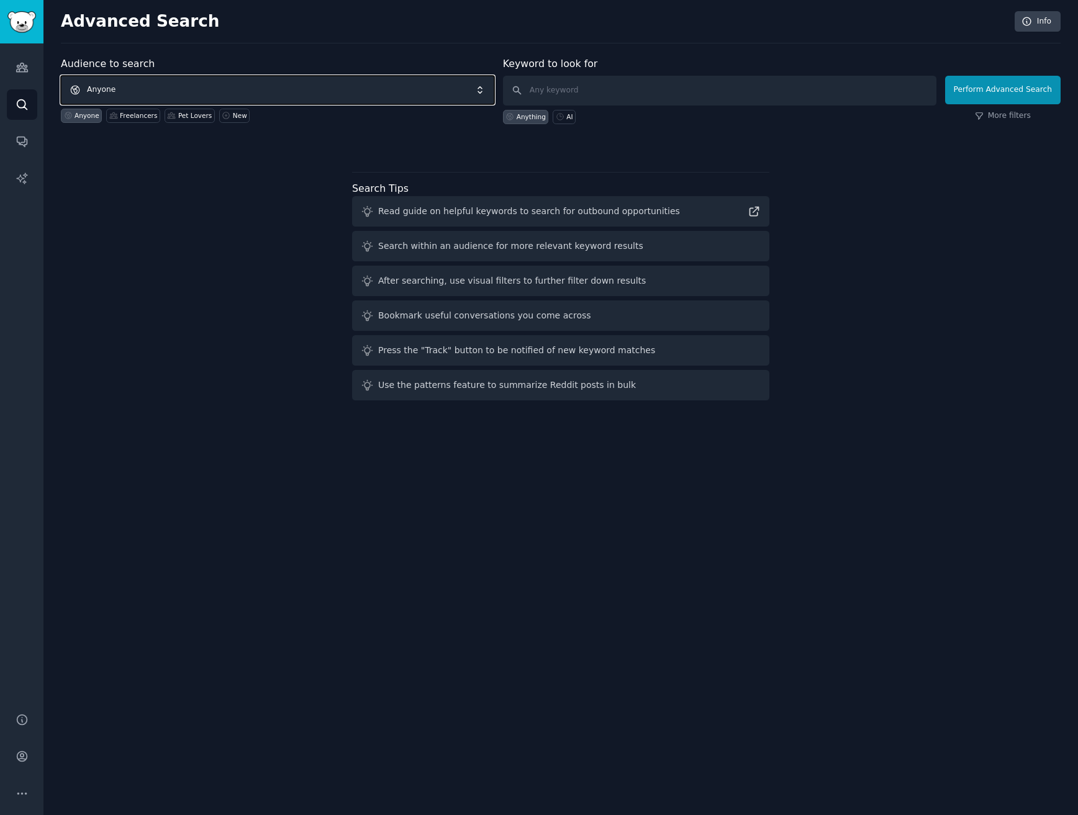
click at [193, 92] on span "Anyone" at bounding box center [277, 90] width 433 height 29
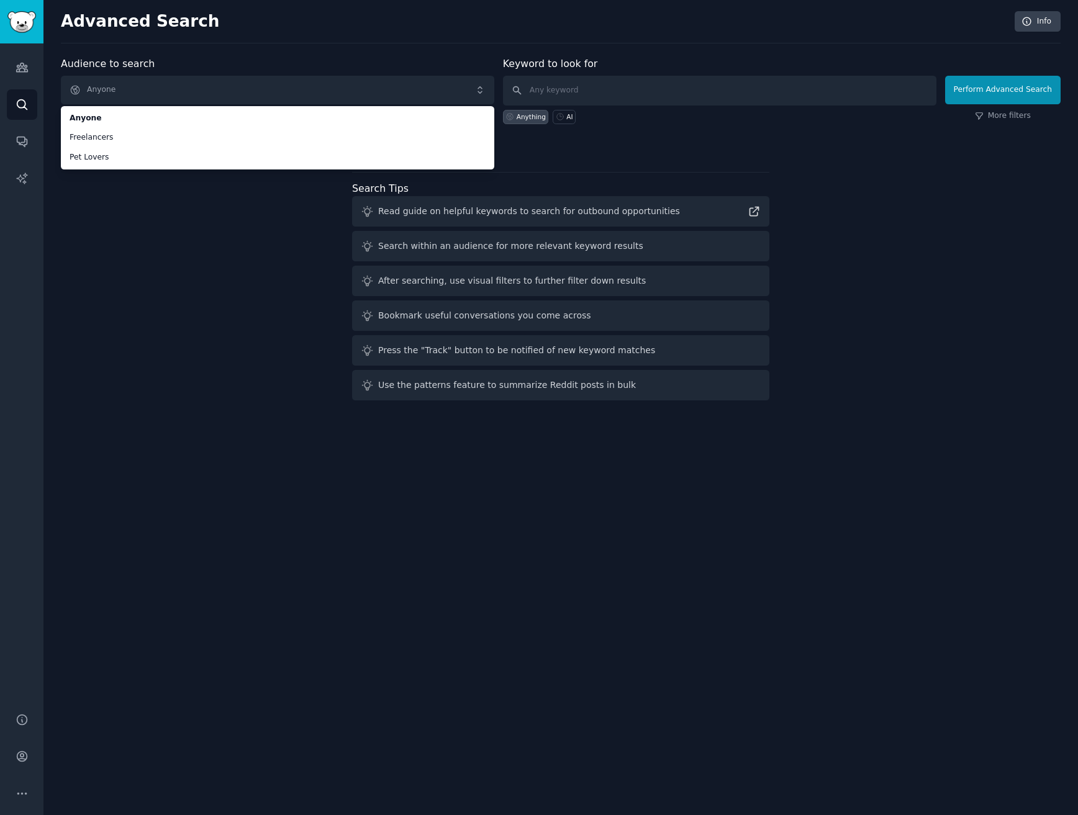
click at [183, 267] on div "Audience to search Anyone Anyone Freelancers Pet Lovers Anyone Freelancers Pet …" at bounding box center [561, 231] width 1000 height 349
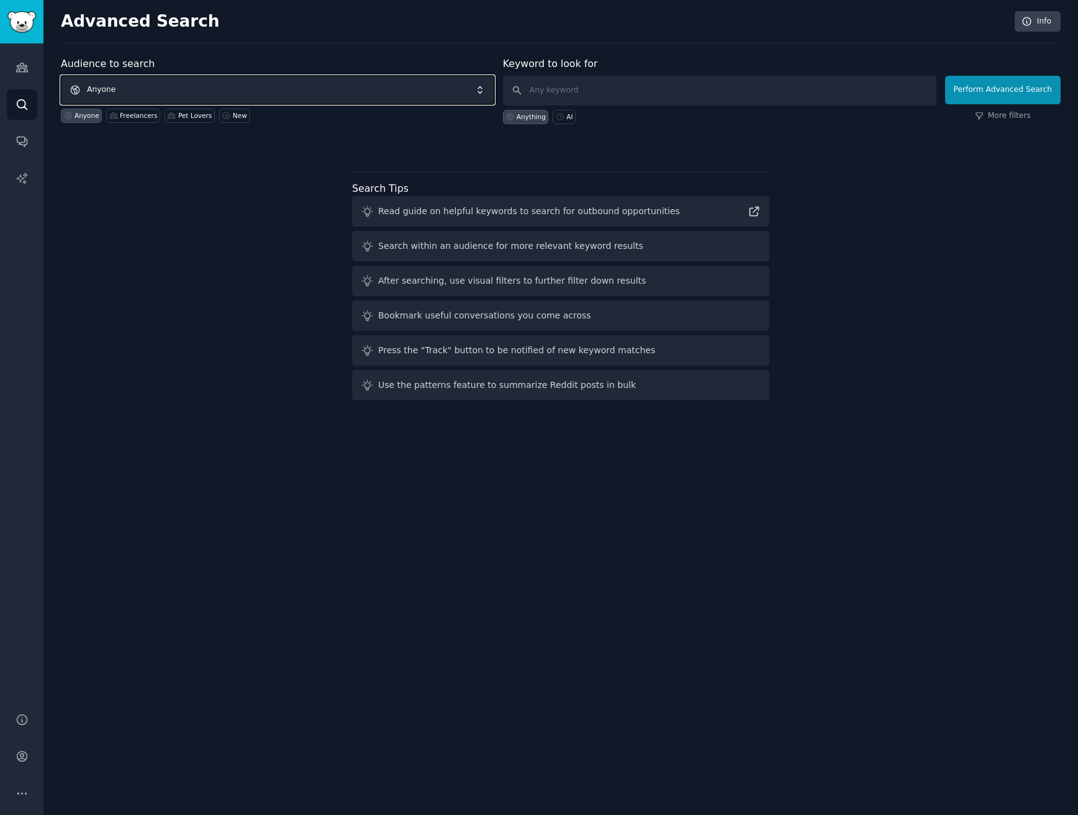
click at [158, 86] on span "Anyone" at bounding box center [277, 90] width 433 height 29
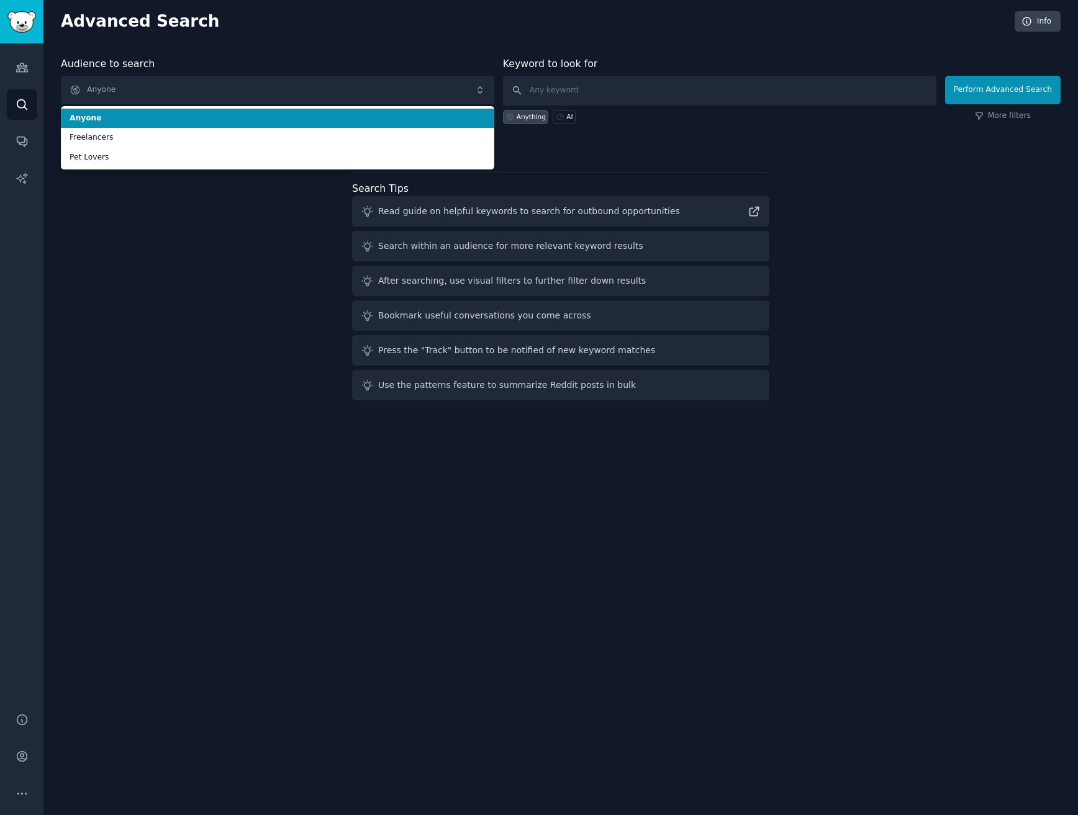
click at [143, 119] on span "Anyone" at bounding box center [278, 118] width 416 height 11
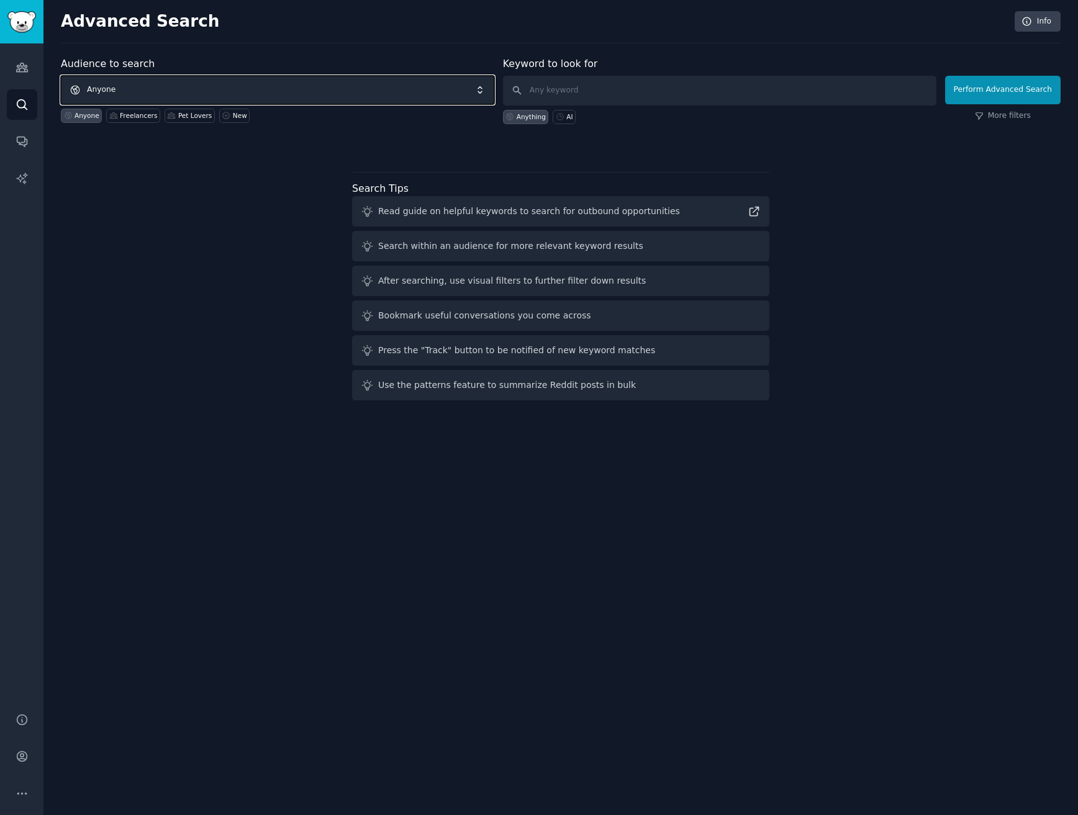
click at [283, 93] on span "Anyone" at bounding box center [277, 90] width 433 height 29
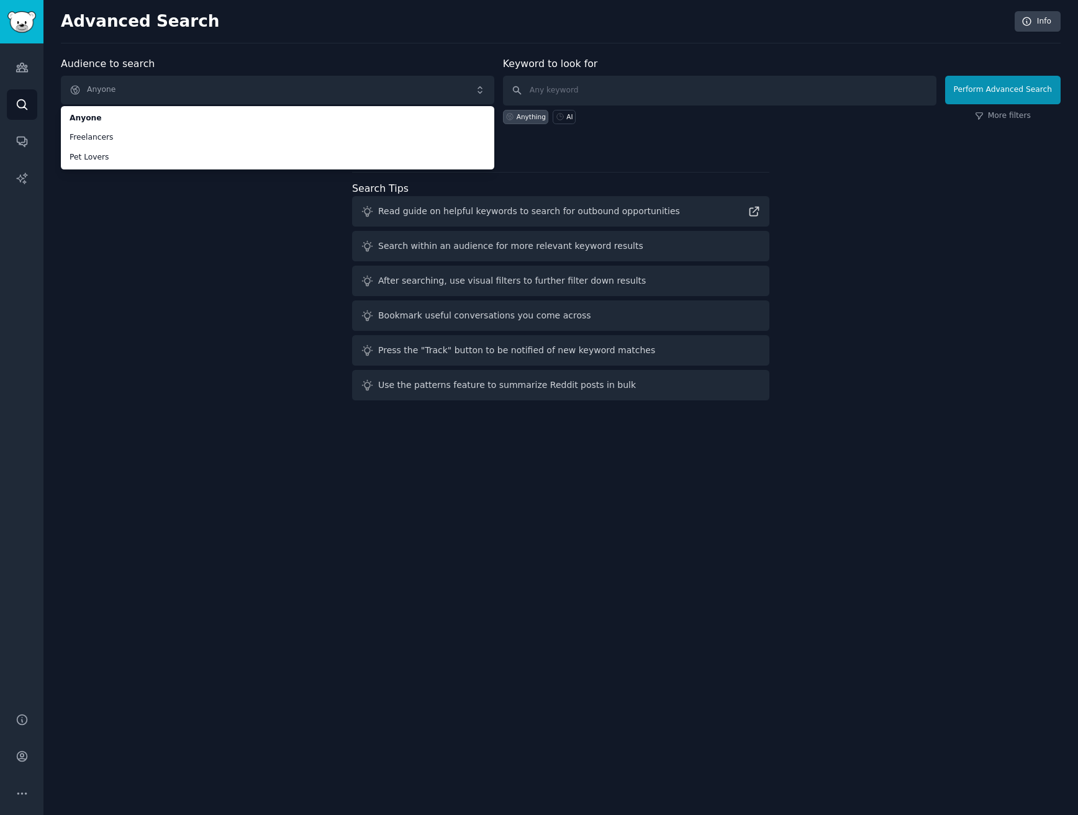
click at [196, 264] on div "Audience to search Anyone Anyone Freelancers Pet Lovers Anyone Freelancers Pet …" at bounding box center [561, 231] width 1000 height 349
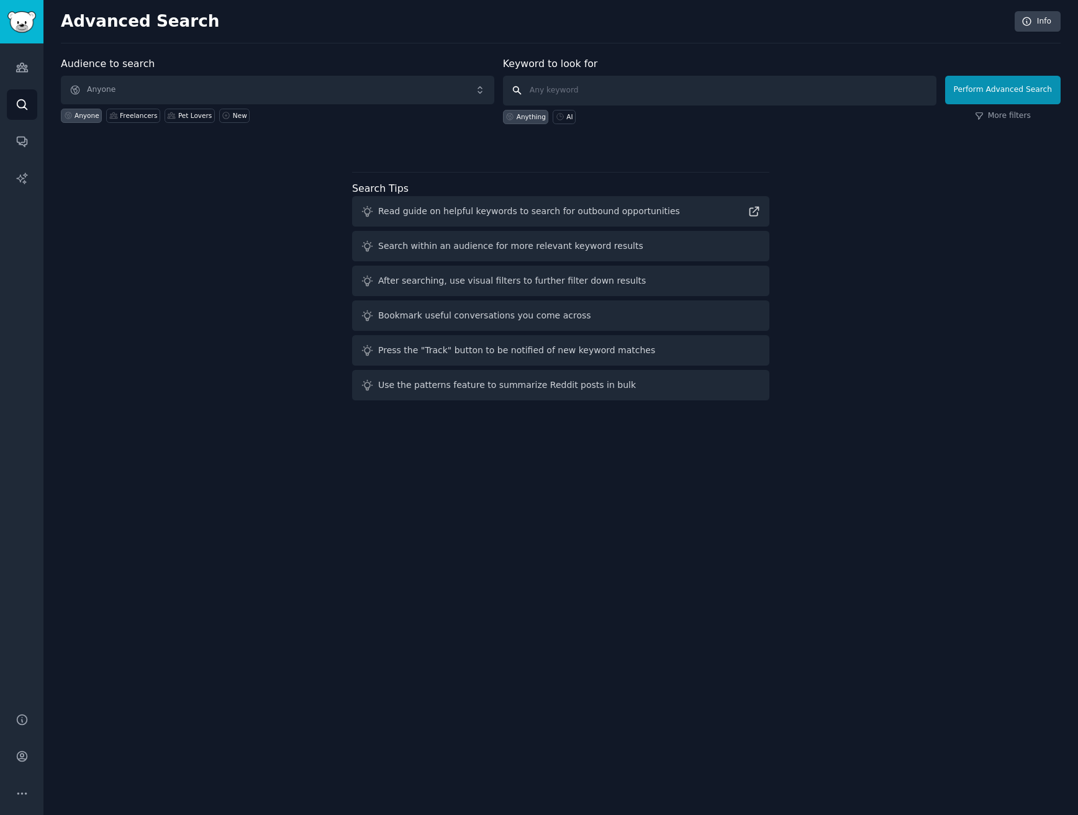
click at [640, 83] on input "text" at bounding box center [719, 91] width 433 height 30
click at [649, 96] on input "text" at bounding box center [719, 91] width 433 height 30
type input "AI"
click at [746, 89] on input "AI" at bounding box center [719, 91] width 433 height 30
click at [979, 96] on button "Perform Advanced Search" at bounding box center [1002, 90] width 115 height 29
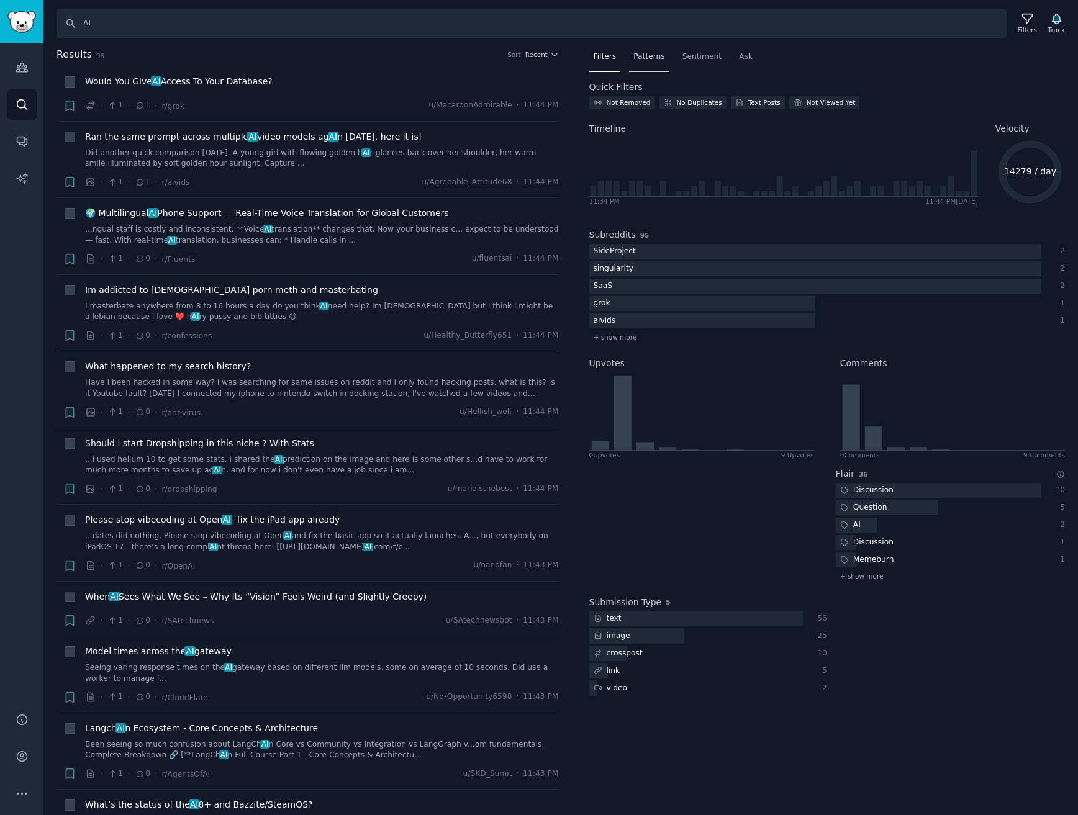
click at [648, 58] on span "Patterns" at bounding box center [648, 57] width 31 height 11
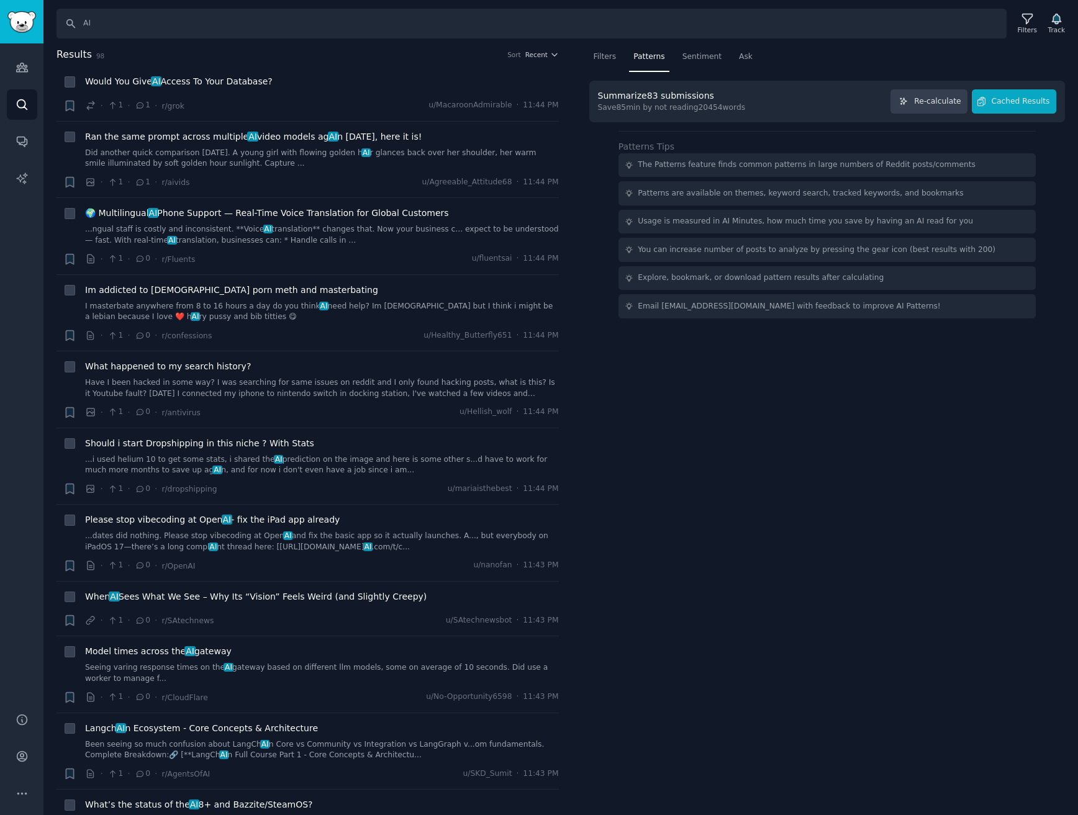
click at [748, 98] on div "Summarize 83 submissions Save 85 min by not reading 20454 words Re-calculate Ca…" at bounding box center [827, 101] width 459 height 24
click at [1046, 102] on span "Cached Results" at bounding box center [1021, 101] width 58 height 11
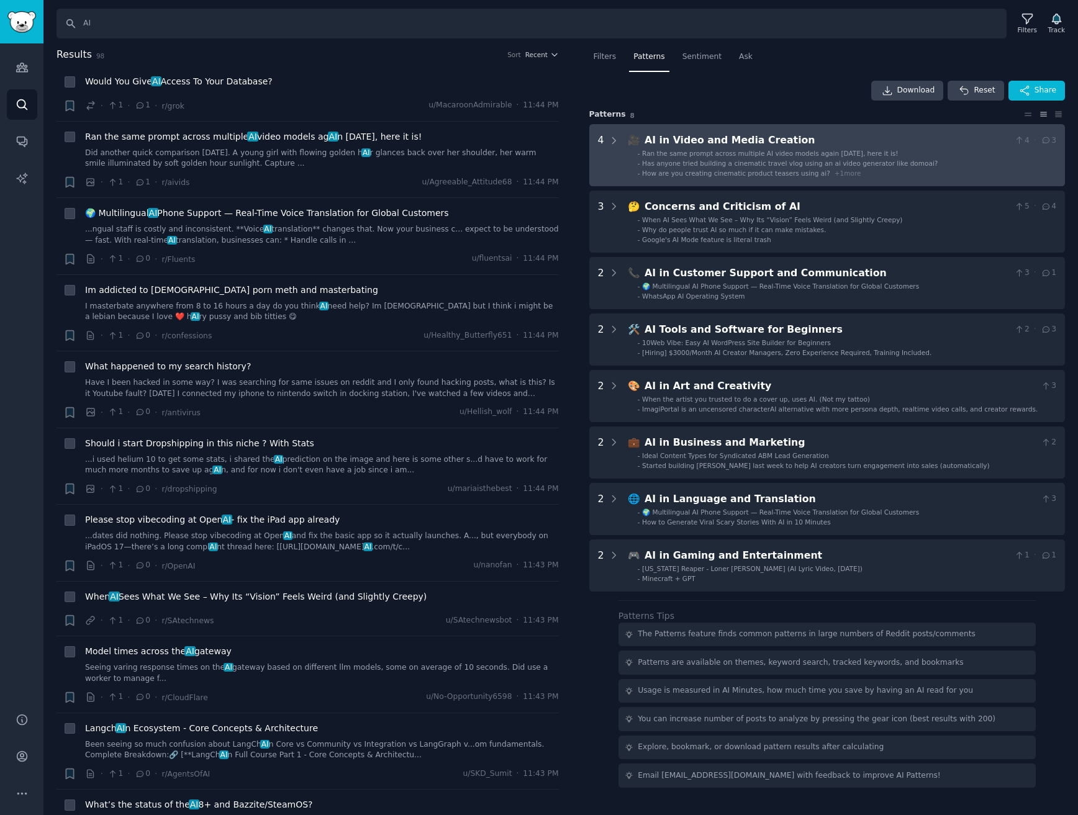
click at [792, 143] on div "AI in Video and Media Creation" at bounding box center [826, 141] width 364 height 16
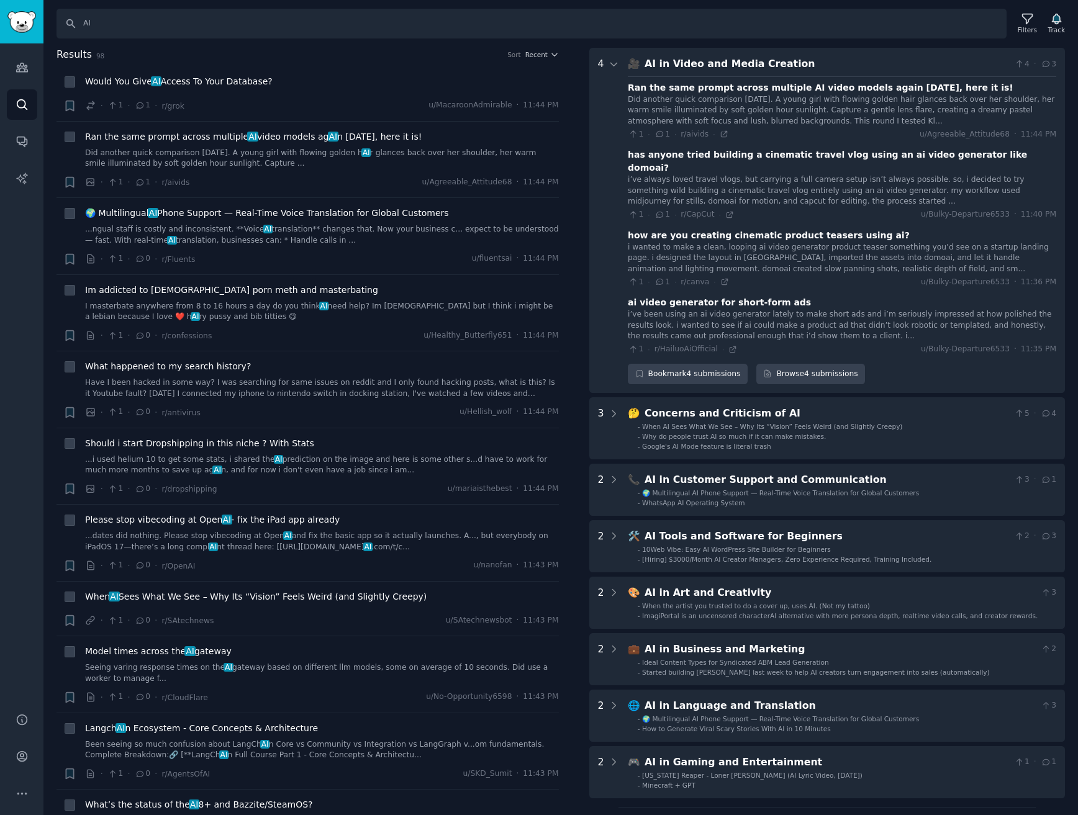
scroll to position [77, 0]
click at [810, 57] on div "AI in Video and Media Creation" at bounding box center [826, 64] width 364 height 16
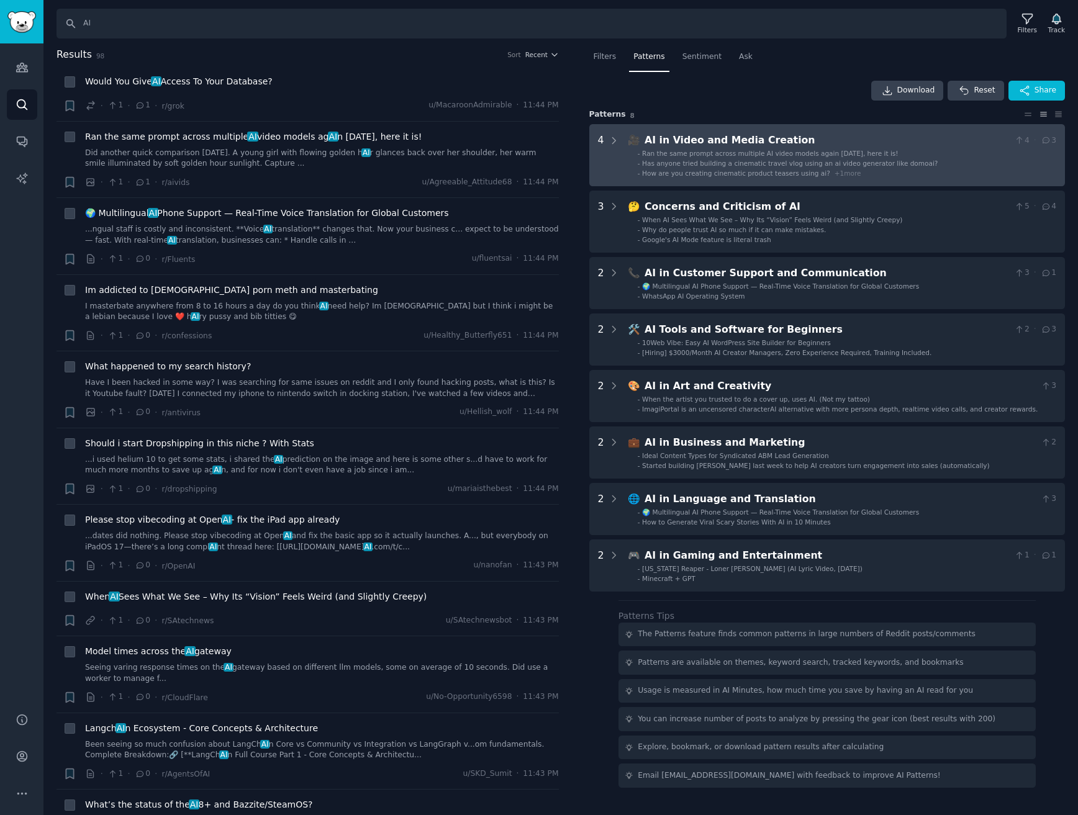
scroll to position [0, 0]
click at [720, 133] on div "AI in Video and Media Creation" at bounding box center [826, 141] width 364 height 16
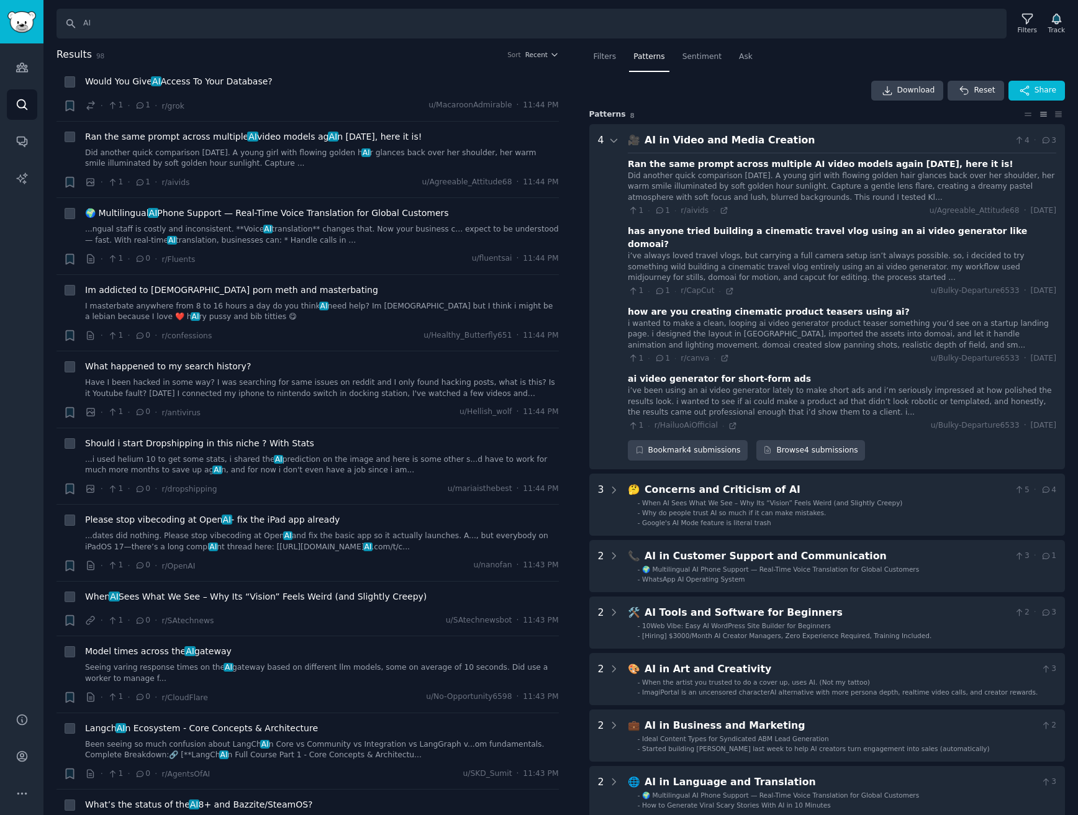
click at [830, 141] on div "AI in Video and Media Creation" at bounding box center [826, 141] width 364 height 16
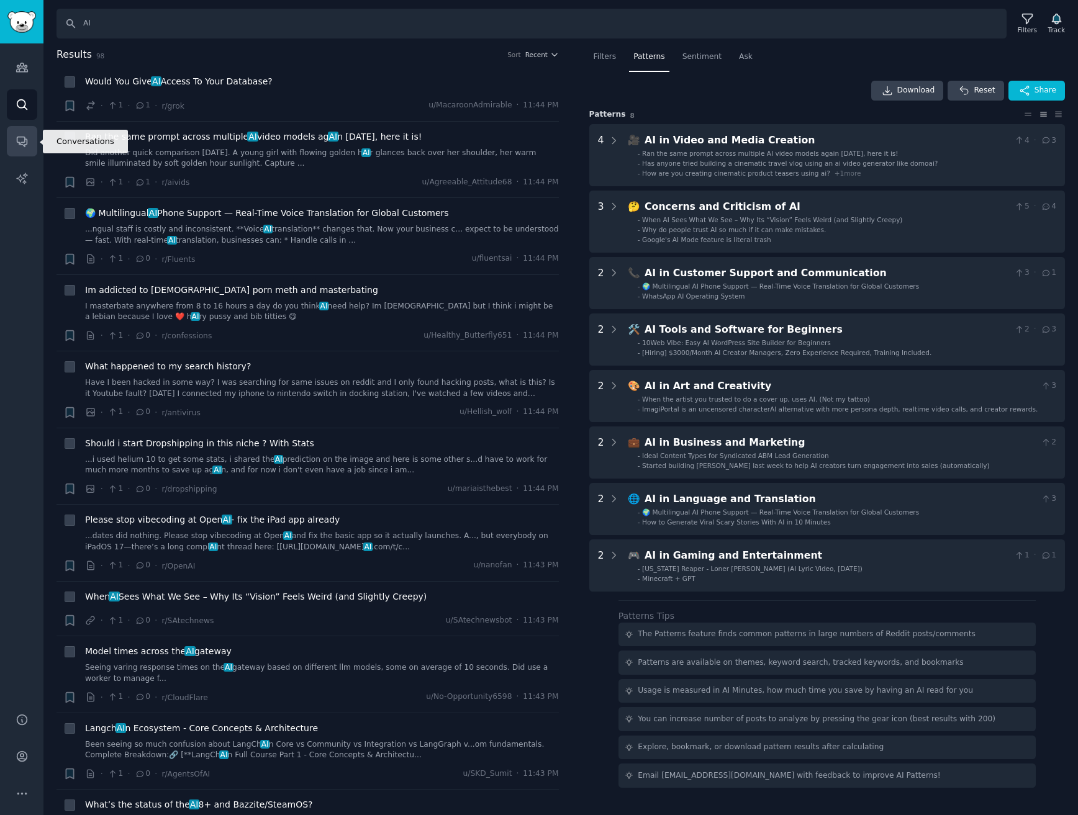
click at [22, 145] on icon "Sidebar" at bounding box center [22, 141] width 13 height 13
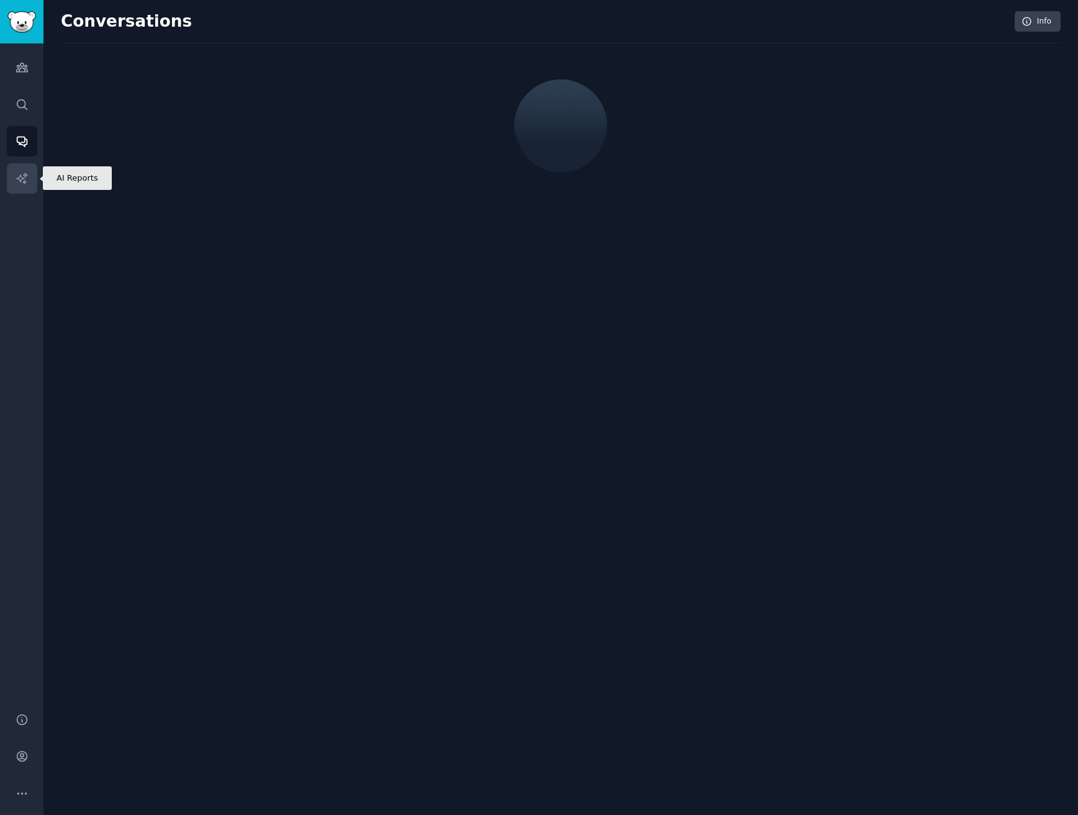
click at [24, 170] on link "AI Reports" at bounding box center [22, 178] width 30 height 30
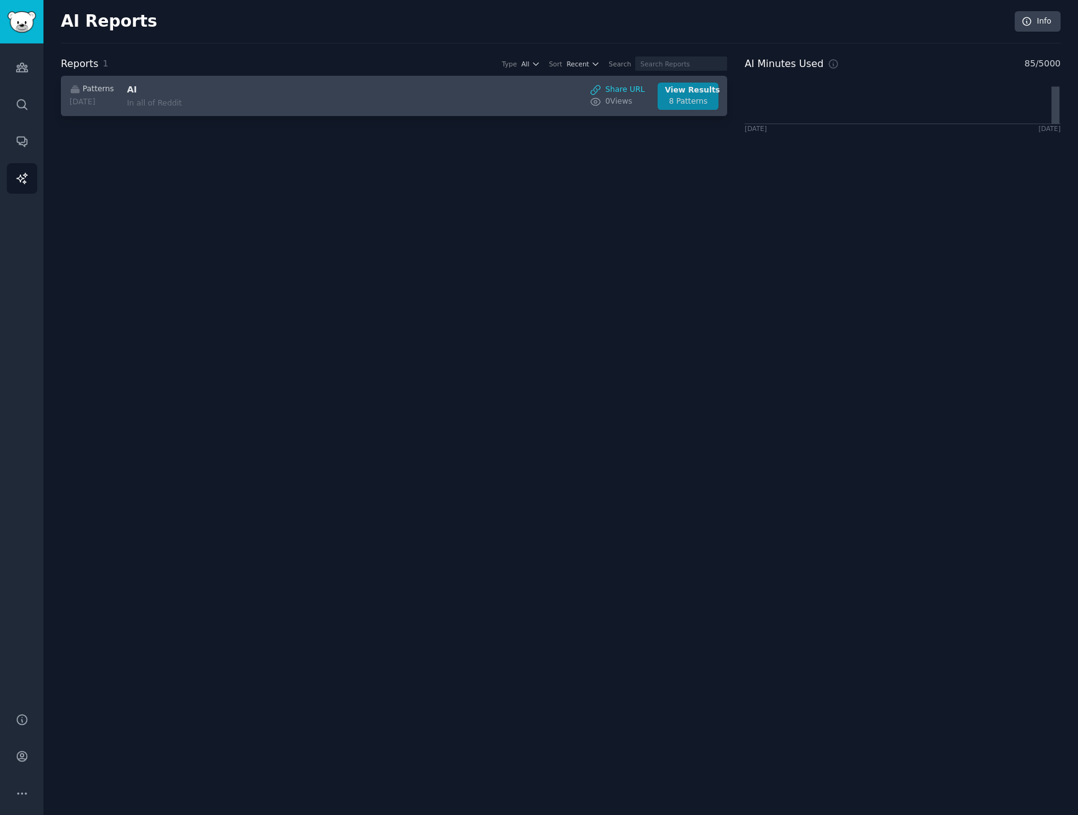
click at [690, 90] on div "View Results" at bounding box center [688, 90] width 47 height 11
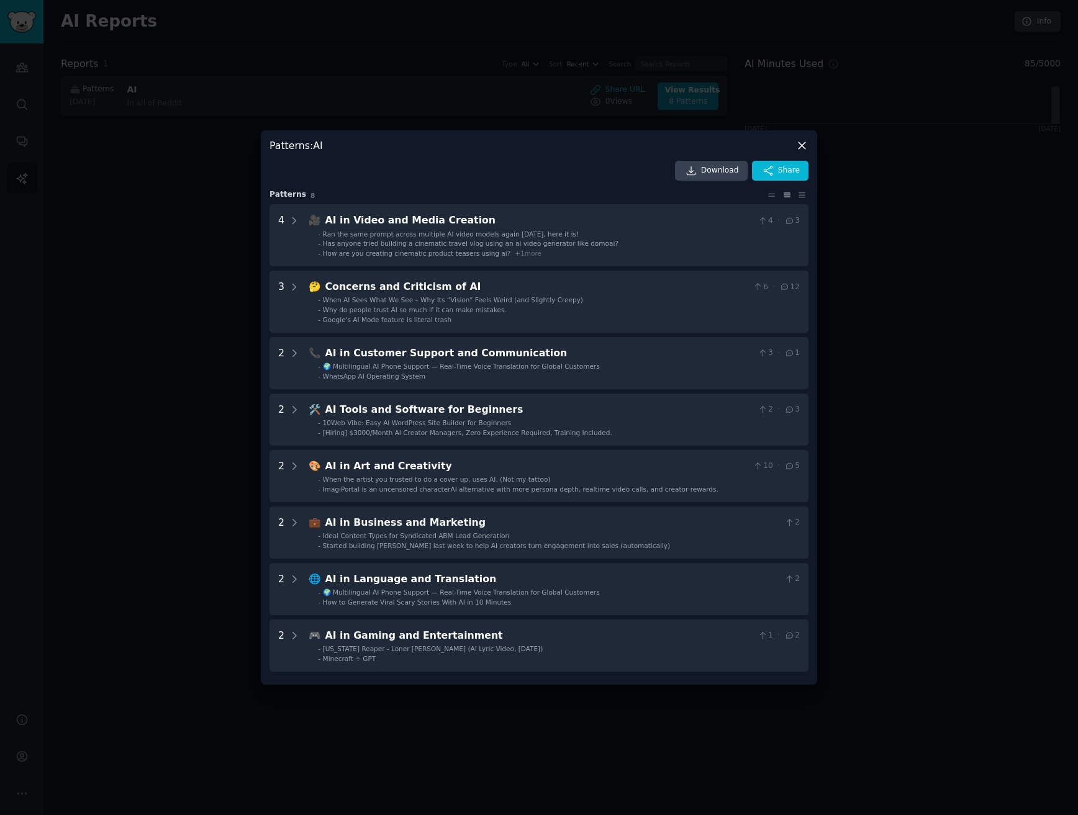
click at [124, 206] on div at bounding box center [539, 407] width 1078 height 815
click at [124, 206] on div "AI Reports Info Reports 1 Type All Sort Recent Search Patterns [DATE] AI In all…" at bounding box center [560, 407] width 1034 height 815
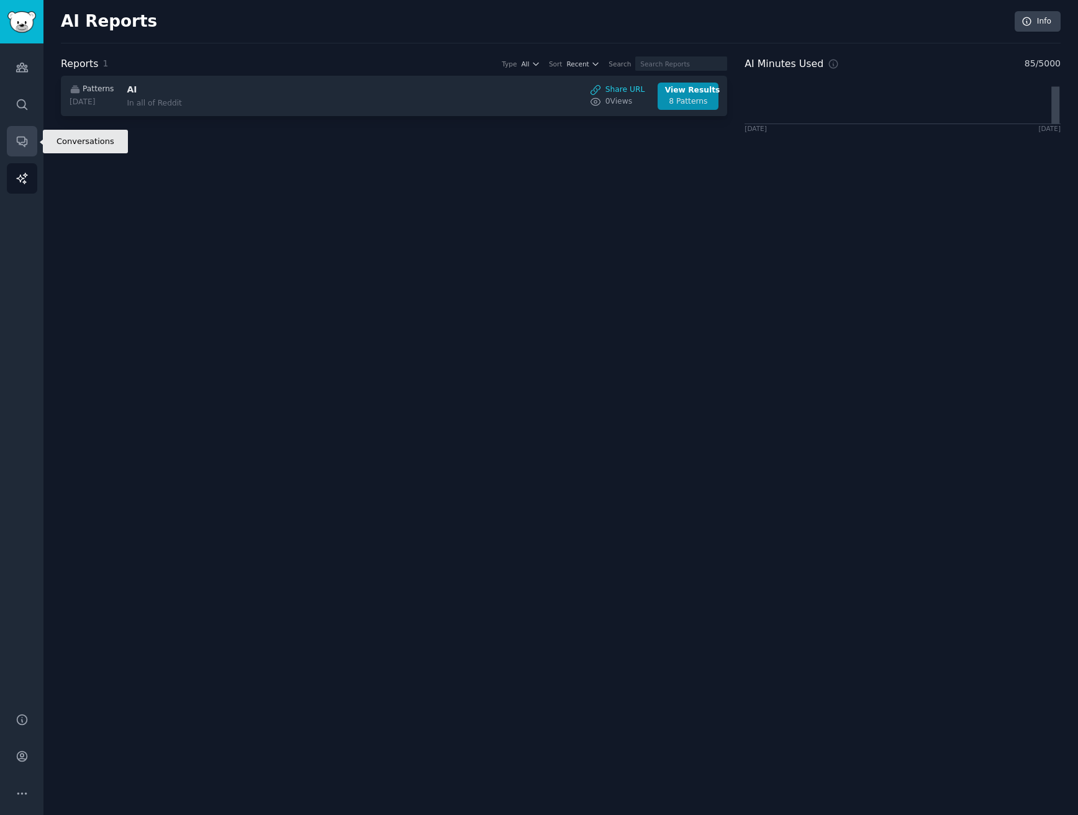
click at [21, 135] on icon "Sidebar" at bounding box center [22, 141] width 13 height 13
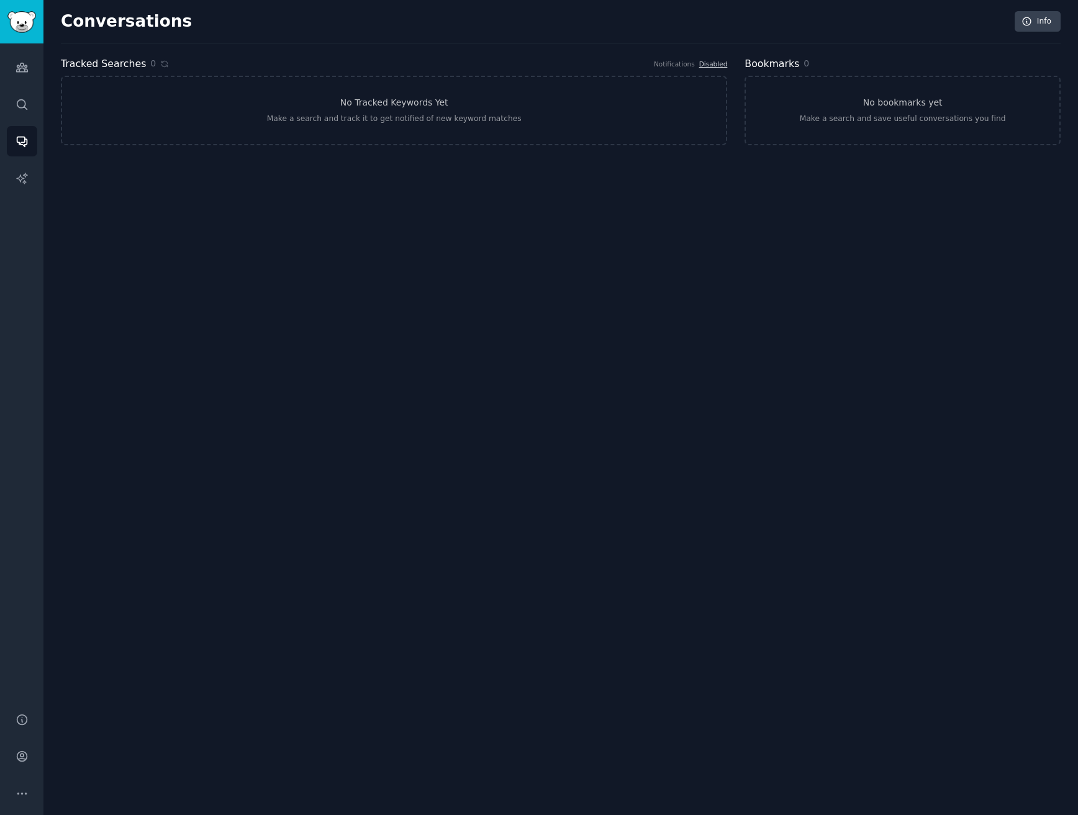
click at [42, 104] on div "Audiences Search Conversations AI Reports" at bounding box center [21, 370] width 43 height 654
click at [13, 102] on link "Search" at bounding box center [22, 104] width 30 height 30
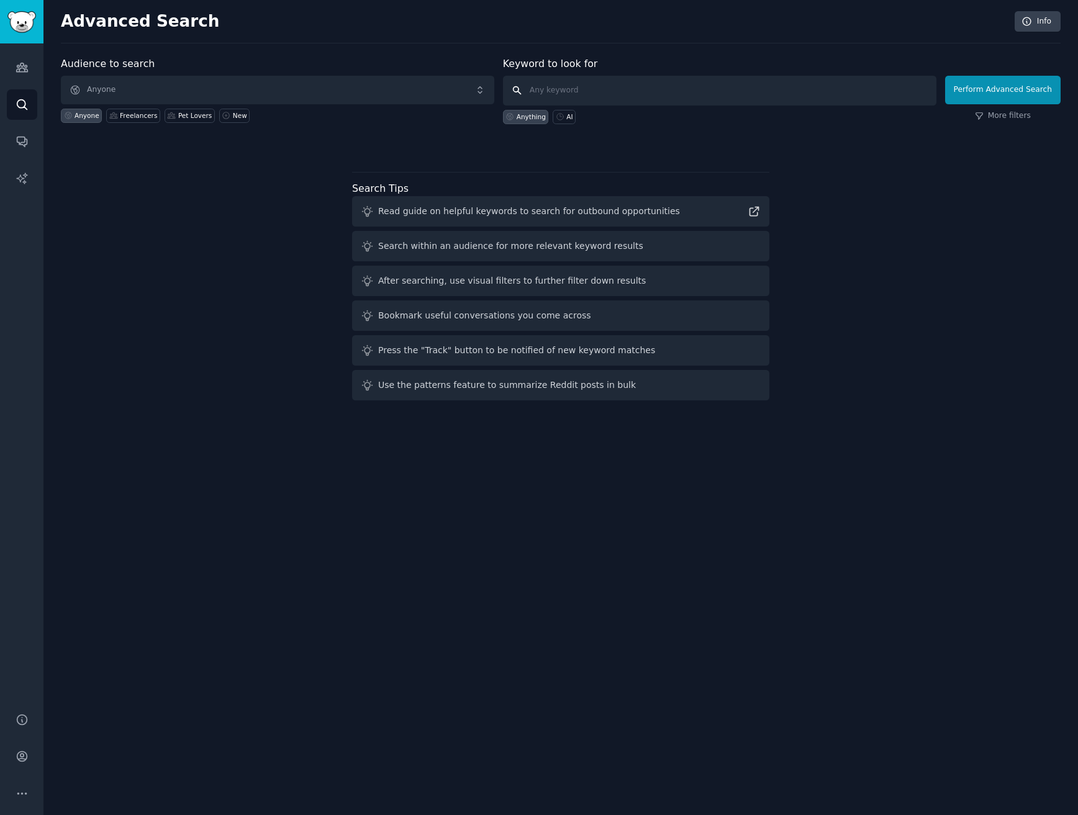
click at [583, 88] on input "text" at bounding box center [719, 91] width 433 height 30
type input "company manpower"
click button "Perform Advanced Search" at bounding box center [1002, 90] width 115 height 29
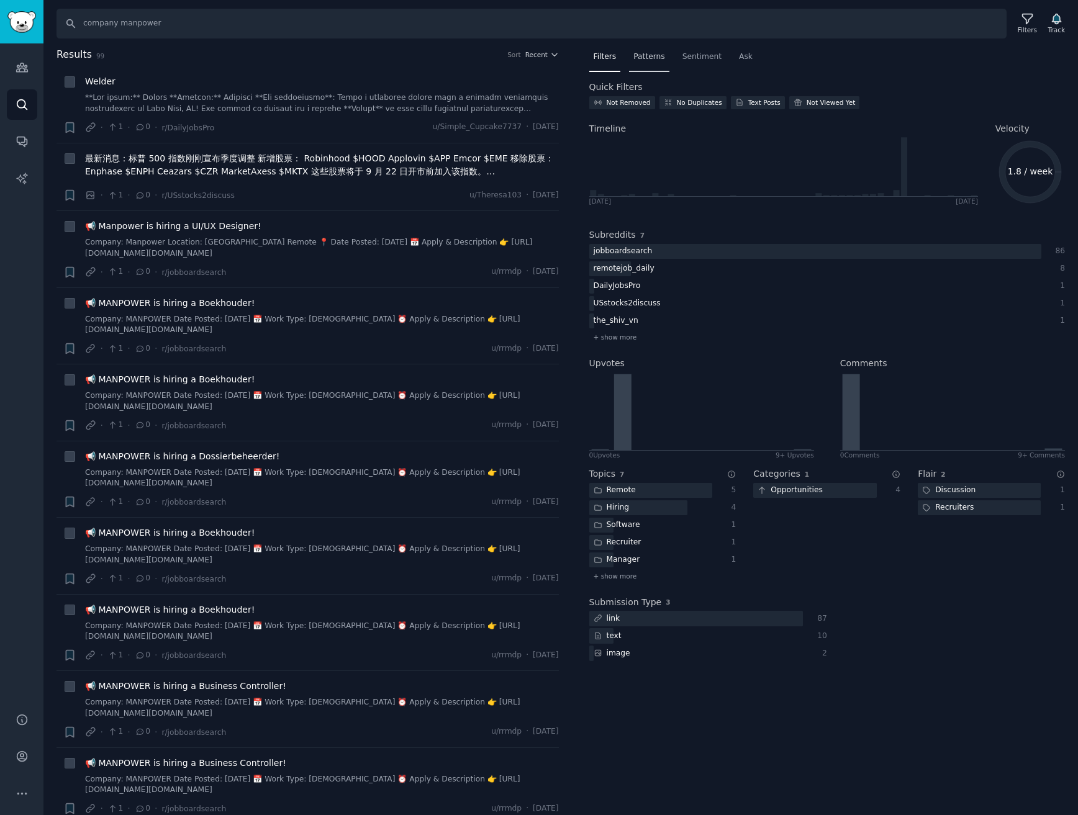
click at [664, 52] on div "Patterns" at bounding box center [649, 59] width 40 height 25
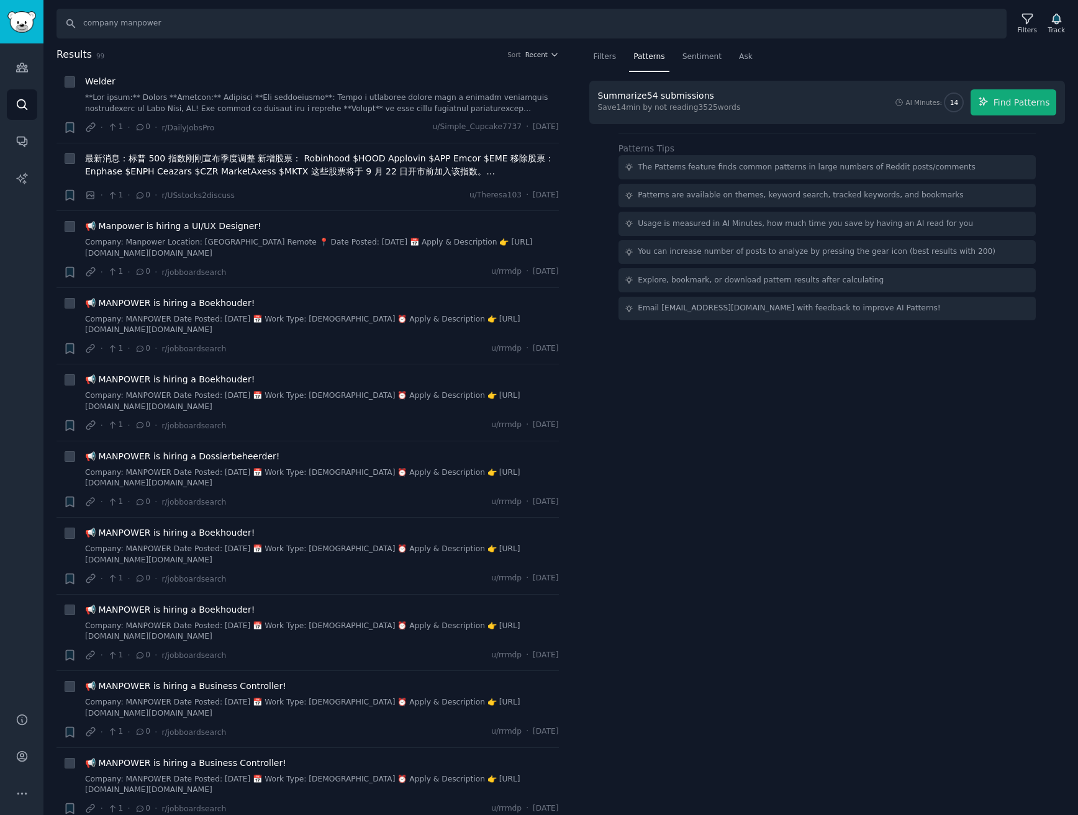
click at [750, 94] on div "Summarize 54 submissions Save 14 min by not reading 3525 words AI Minutes: 14 F…" at bounding box center [827, 102] width 459 height 26
click at [986, 106] on icon "button" at bounding box center [983, 101] width 11 height 11
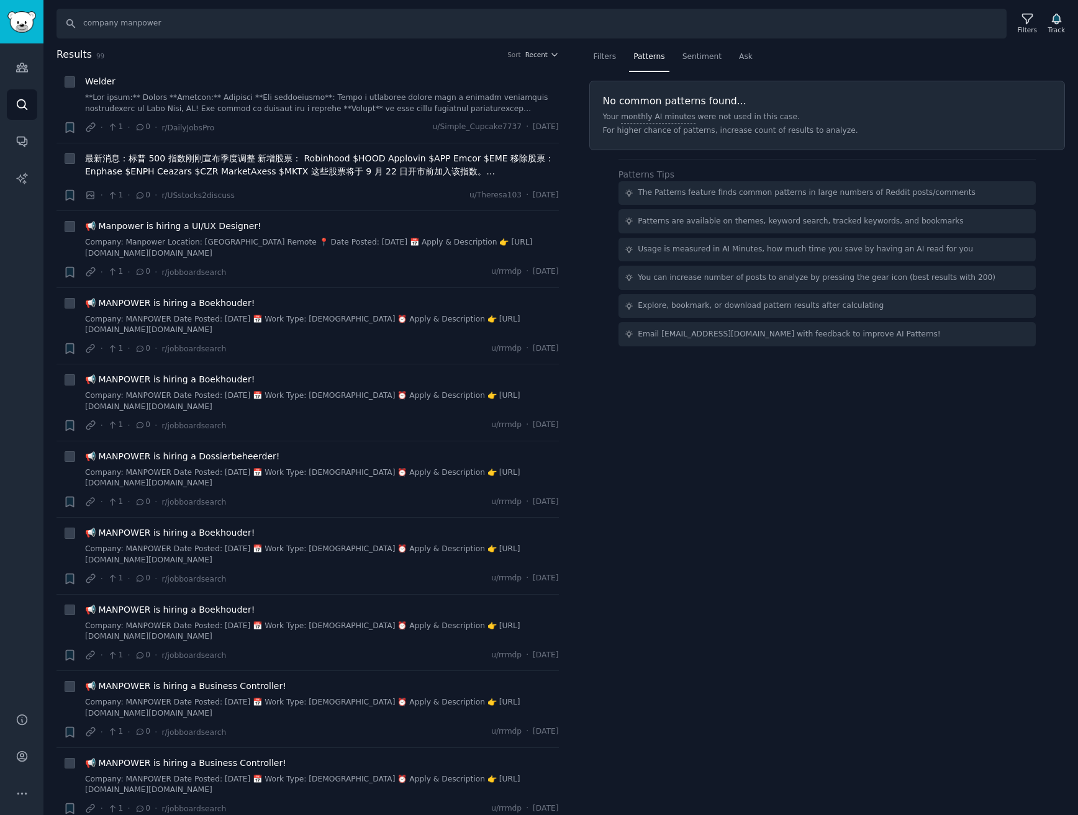
click at [655, 55] on span "Patterns" at bounding box center [648, 57] width 31 height 11
click at [19, 92] on link "Search" at bounding box center [22, 104] width 30 height 30
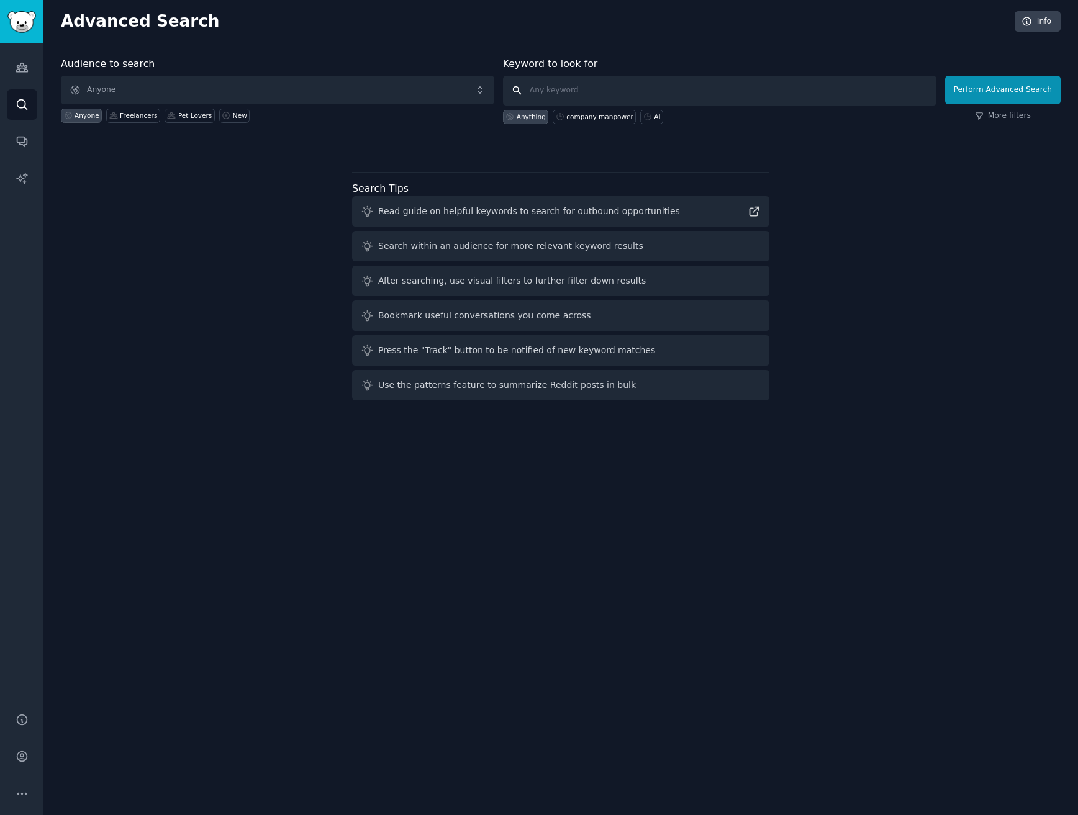
click at [540, 88] on input "text" at bounding box center [719, 91] width 433 height 30
paste input "AI productivity"
type input "AI productivity"
click button "Perform Advanced Search" at bounding box center [1002, 90] width 115 height 29
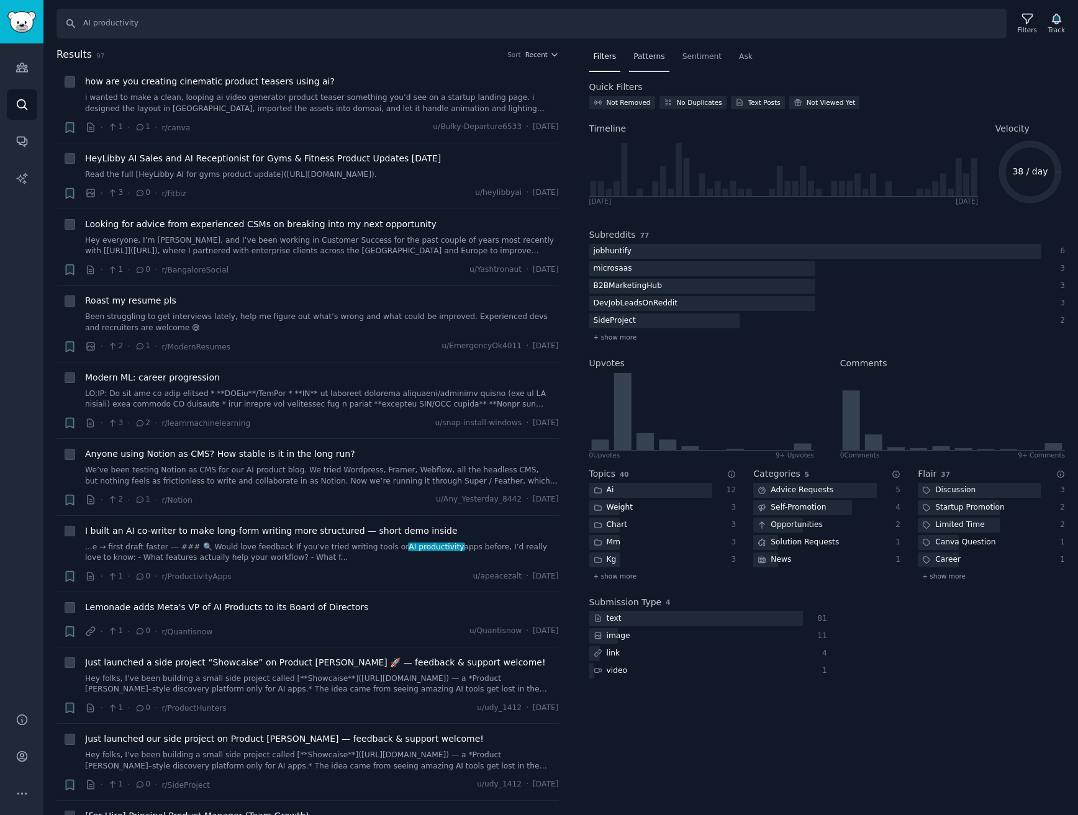
click at [658, 58] on span "Patterns" at bounding box center [648, 57] width 31 height 11
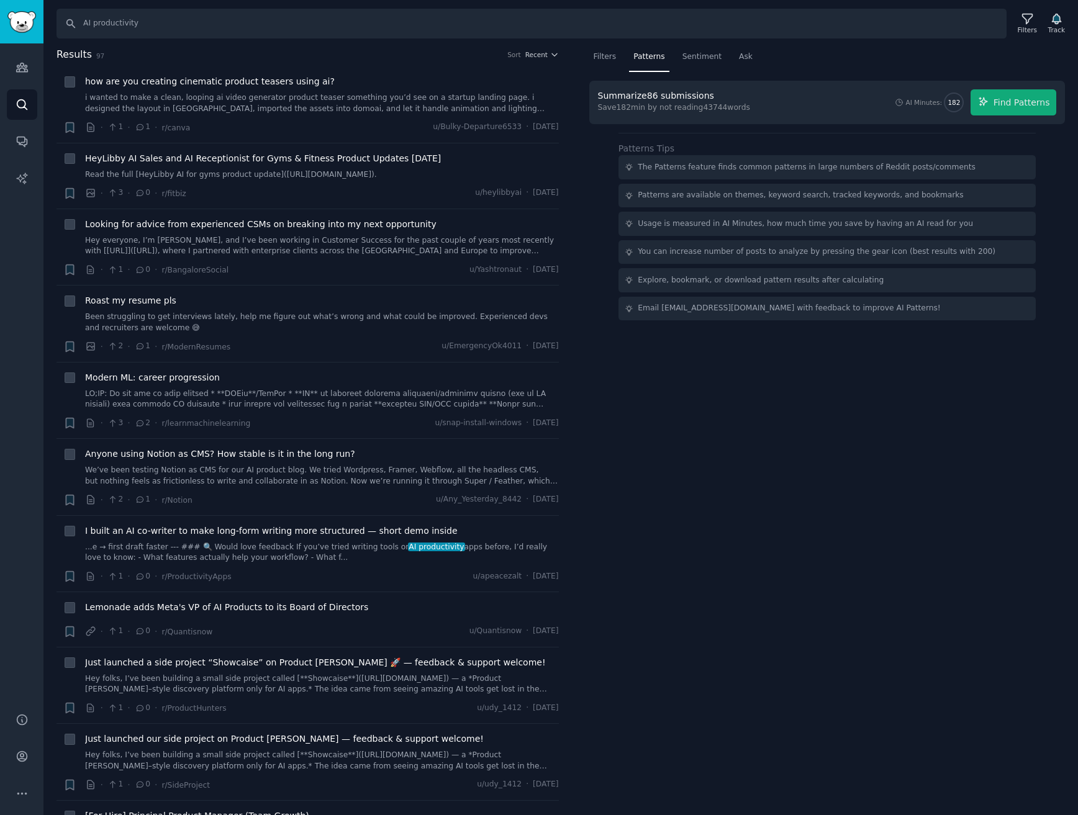
click at [742, 101] on div "Summarize 86 submissions" at bounding box center [672, 95] width 148 height 13
click at [1005, 106] on span "Find Patterns" at bounding box center [1021, 102] width 57 height 13
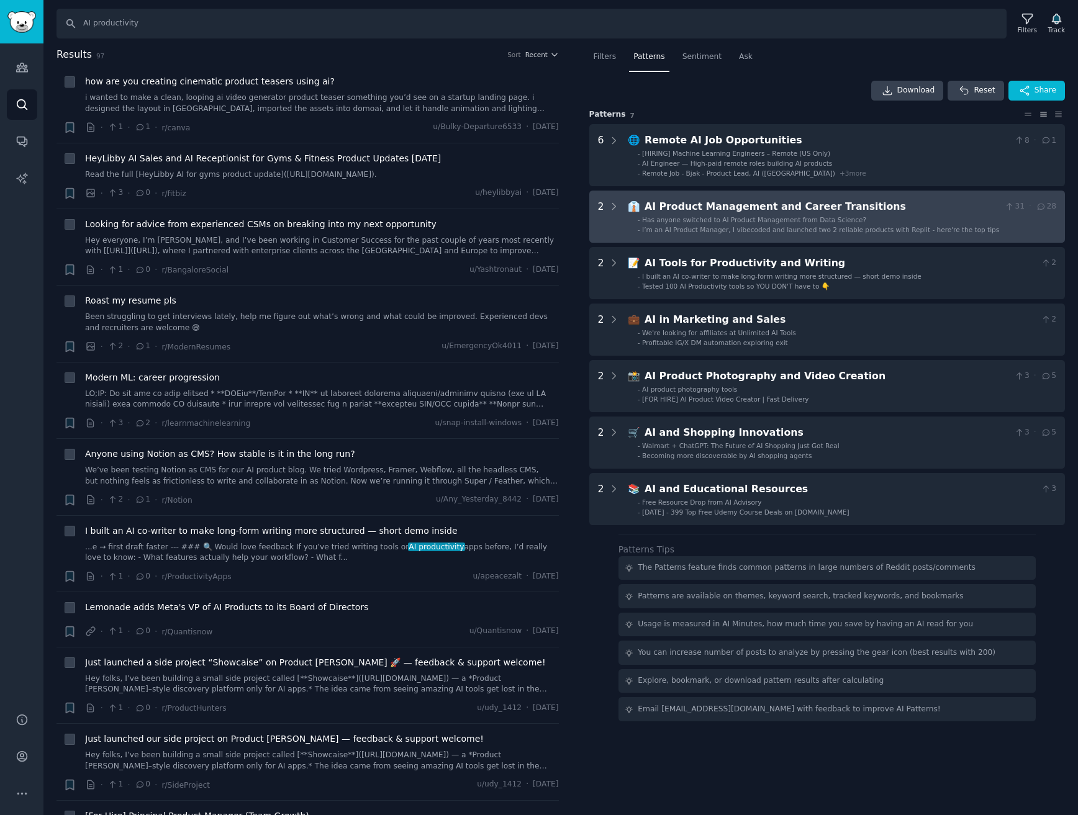
click at [793, 205] on div "AI Product Management and Career Transitions" at bounding box center [821, 207] width 355 height 16
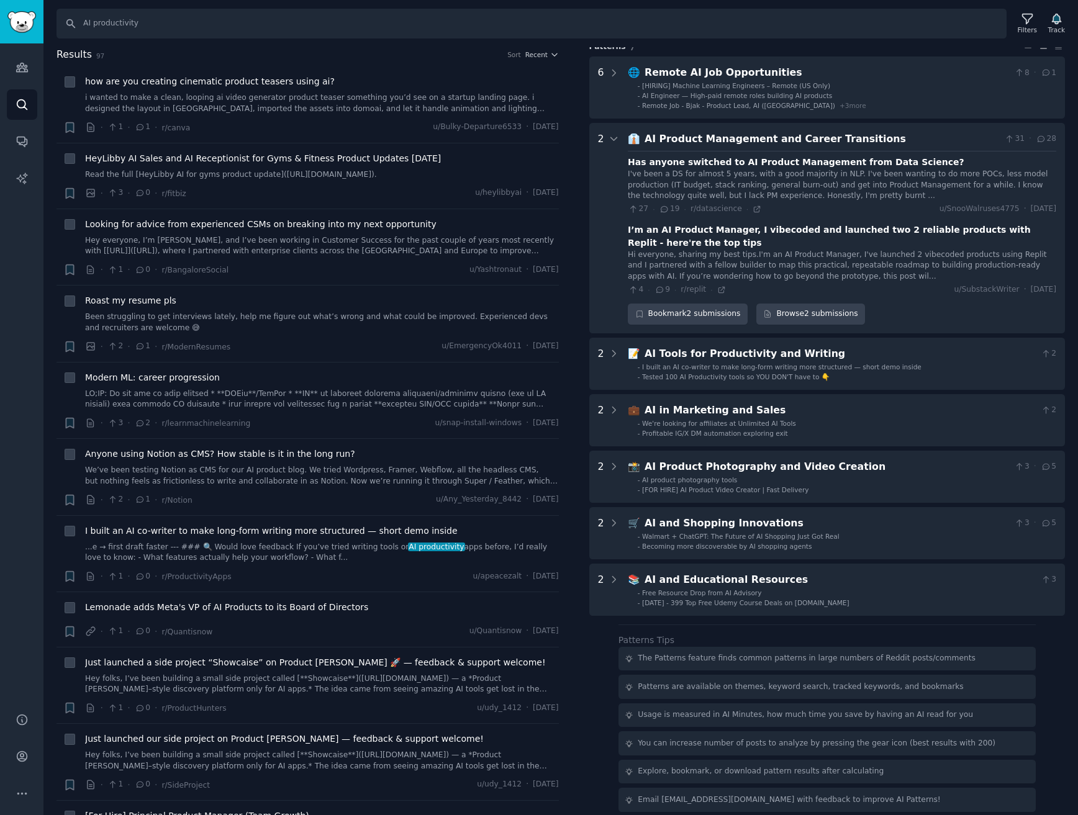
scroll to position [69, 0]
click at [823, 132] on div "AI Product Management and Career Transitions" at bounding box center [821, 139] width 355 height 16
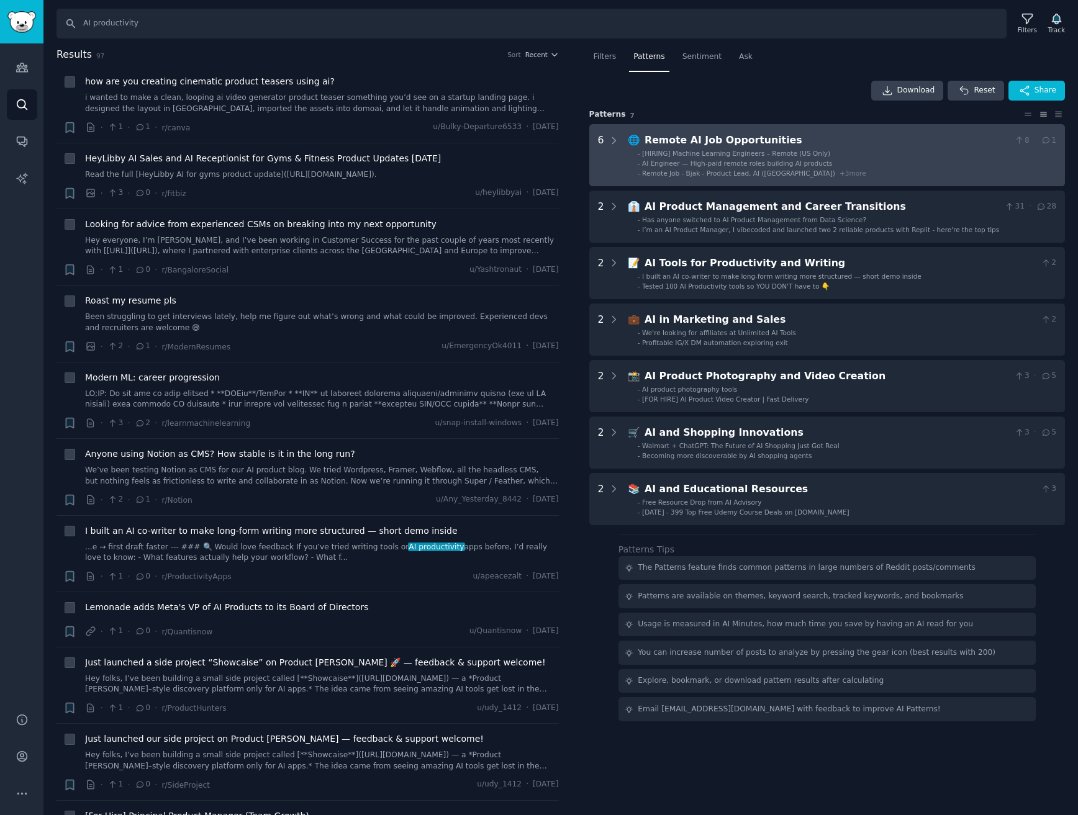
click at [752, 139] on div "Remote AI Job Opportunities" at bounding box center [826, 141] width 364 height 16
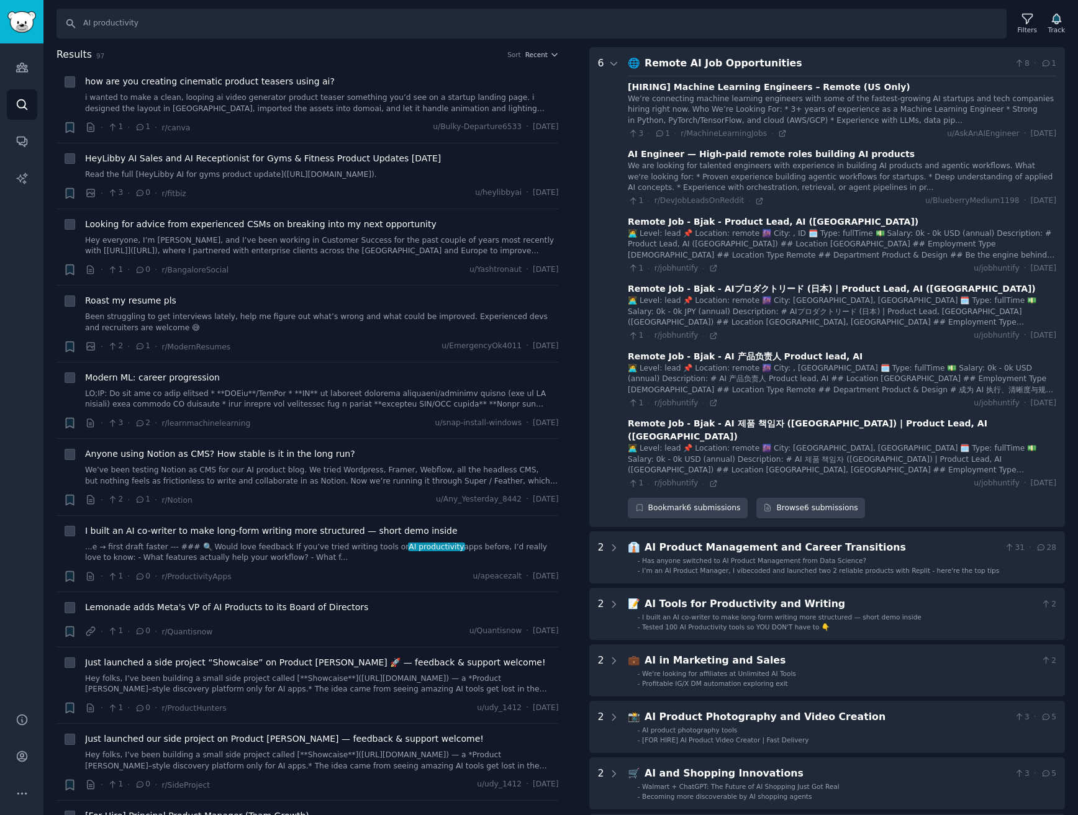
scroll to position [77, 0]
click at [769, 60] on div "Remote AI Job Opportunities" at bounding box center [826, 64] width 364 height 16
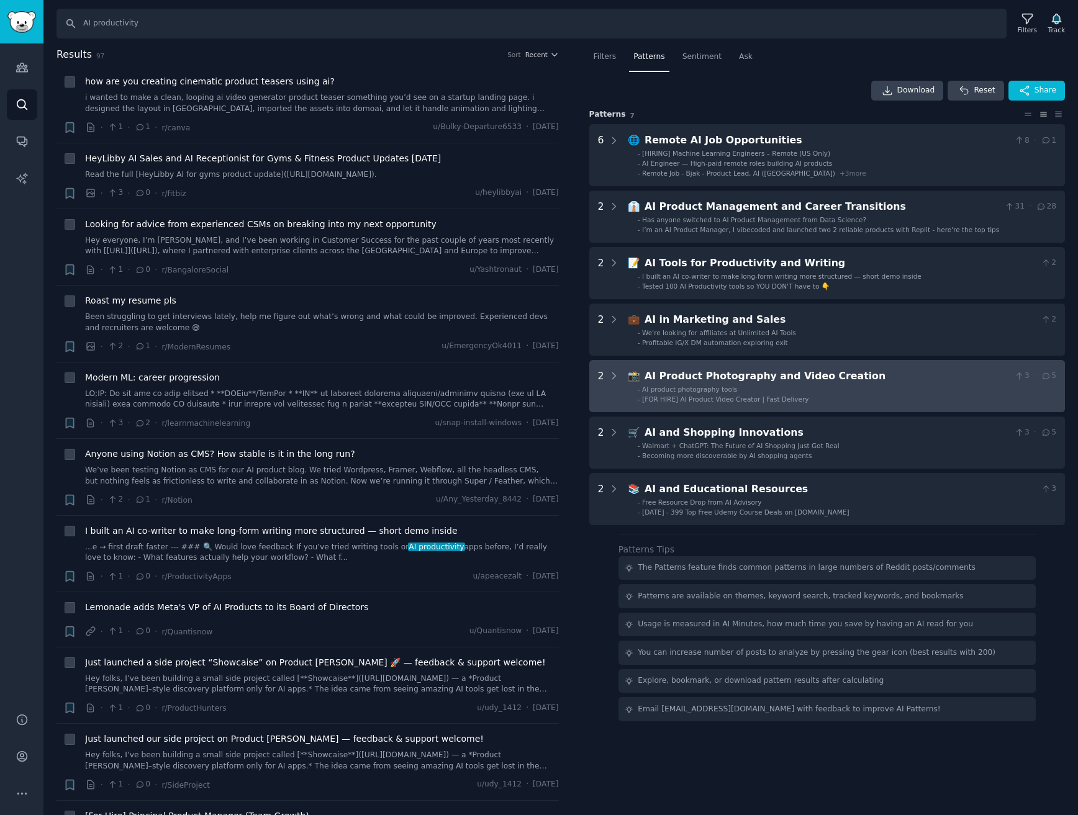
click at [752, 381] on div "AI Product Photography and Video Creation" at bounding box center [826, 377] width 364 height 16
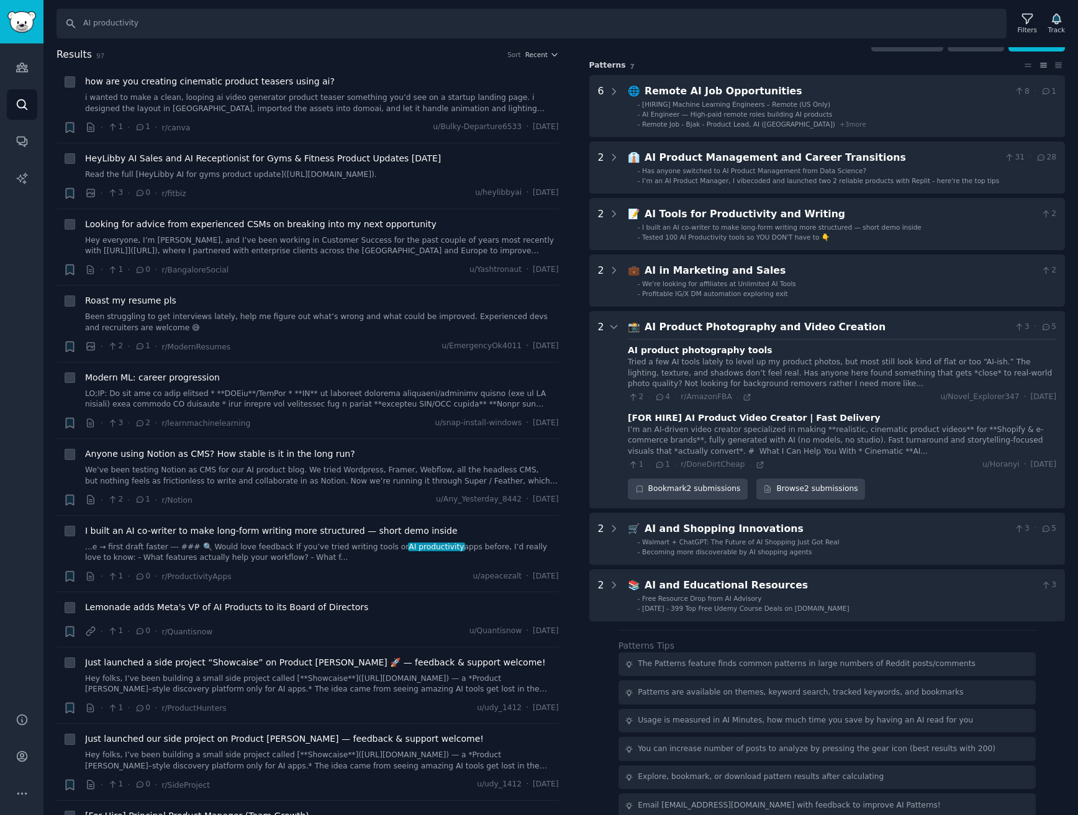
scroll to position [56, 0]
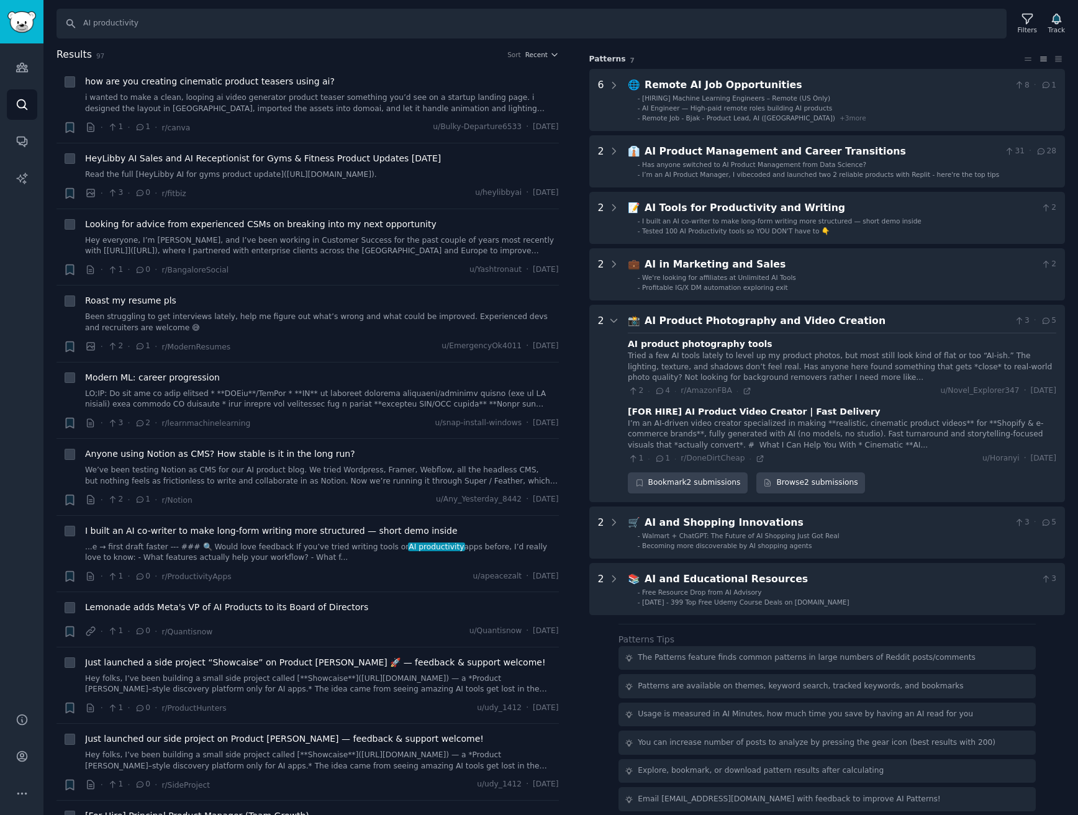
click at [756, 320] on div "AI Product Photography and Video Creation" at bounding box center [826, 322] width 364 height 16
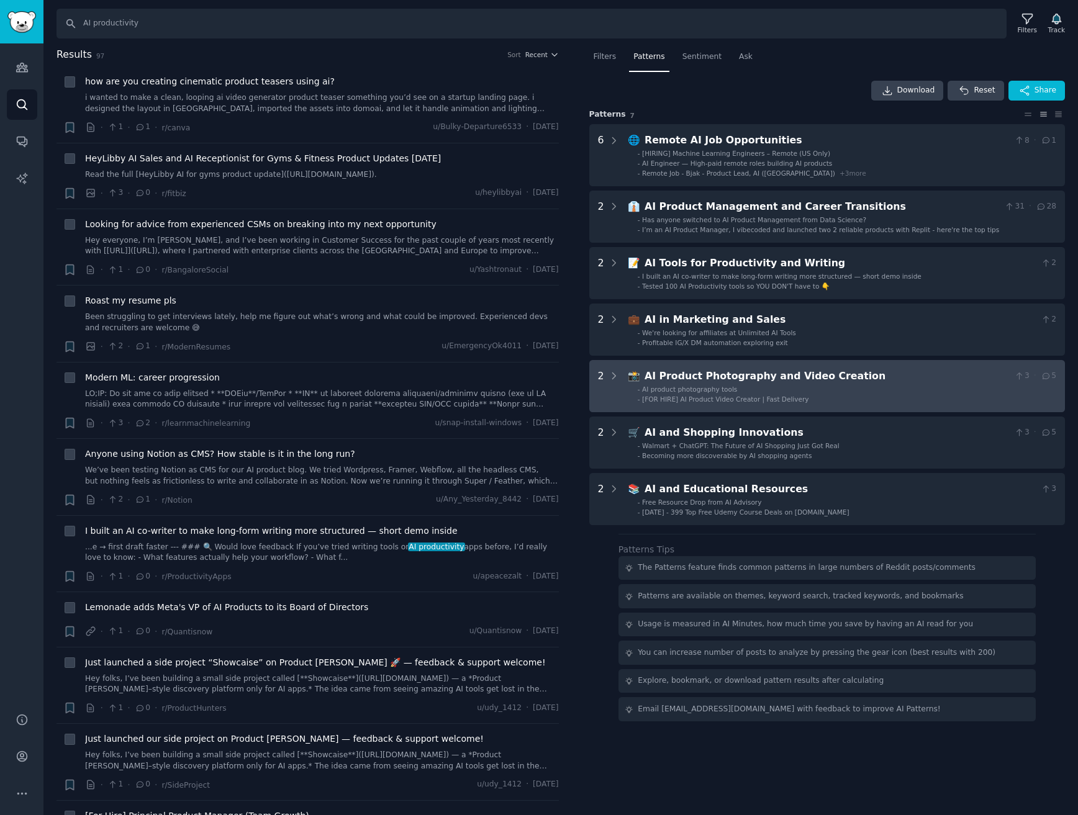
scroll to position [0, 0]
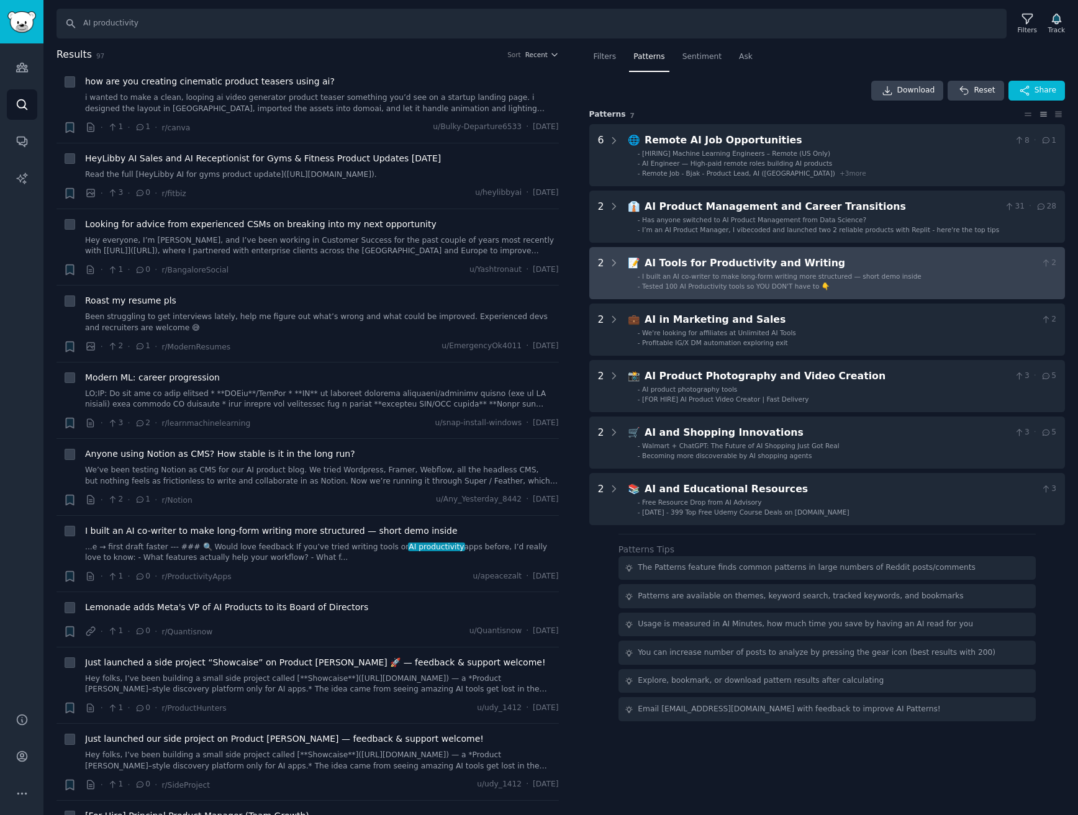
click at [738, 256] on div "AI Tools for Productivity and Writing" at bounding box center [840, 264] width 392 height 16
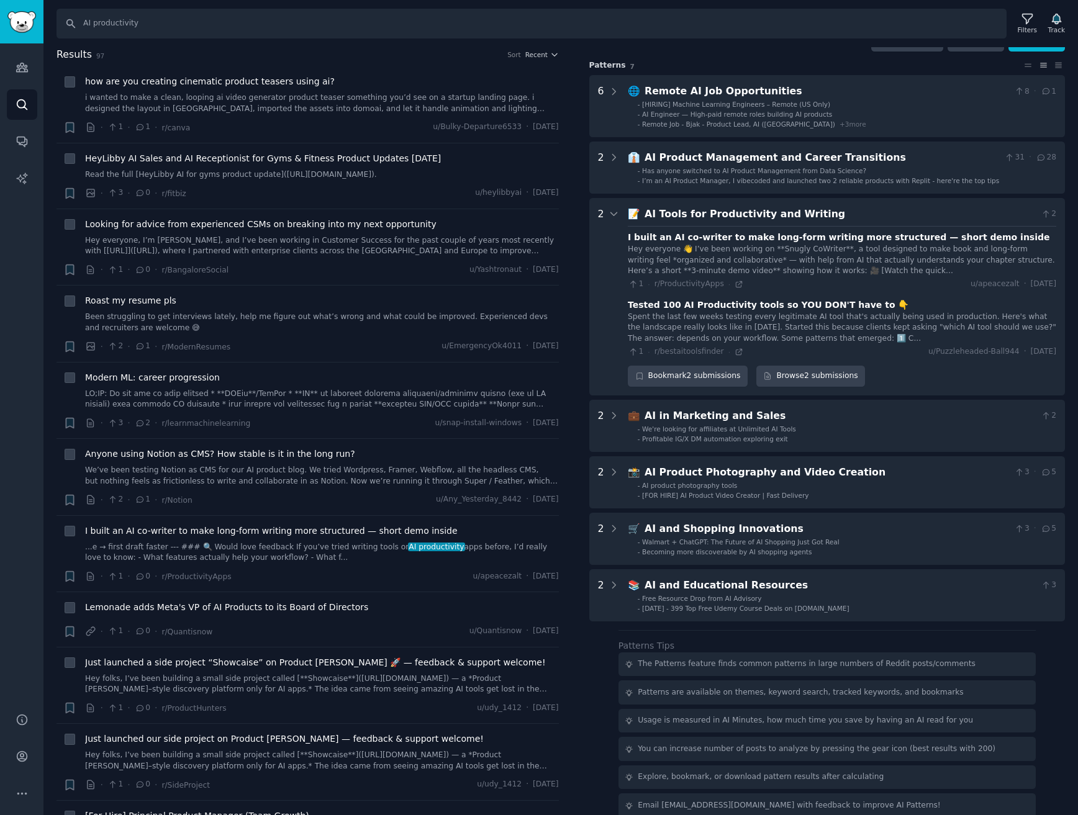
scroll to position [56, 0]
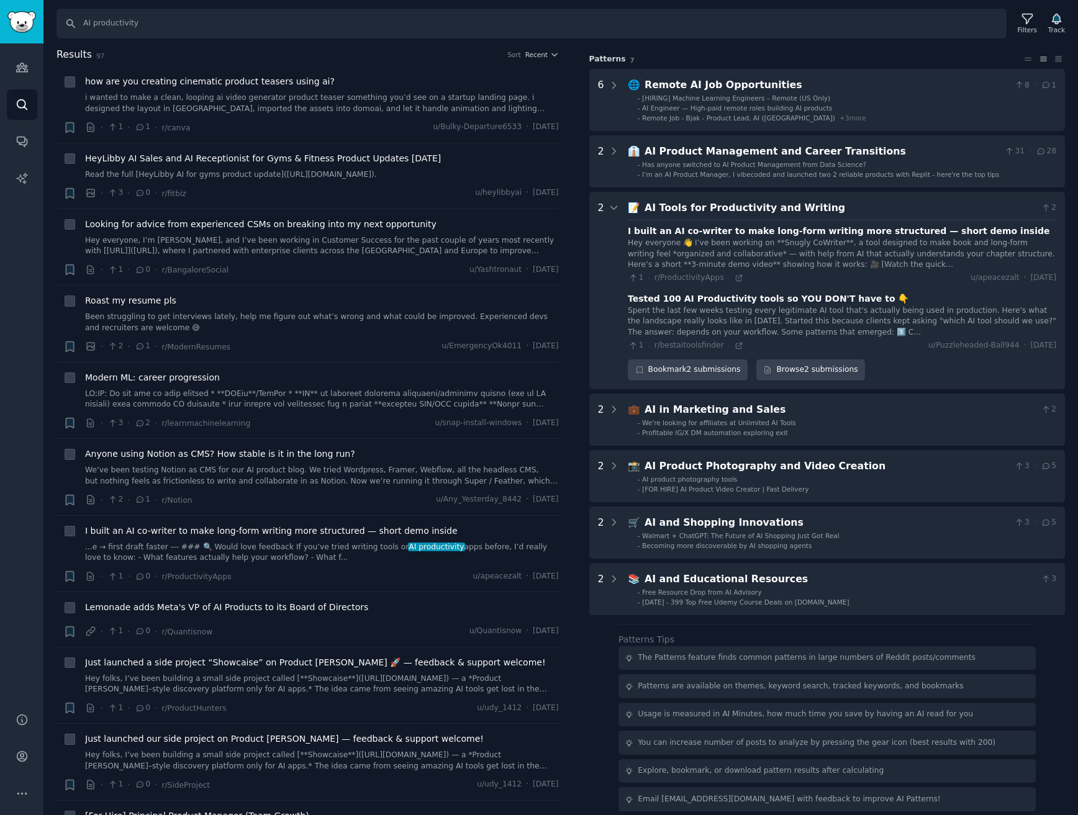
click at [749, 209] on div "AI Tools for Productivity and Writing" at bounding box center [840, 209] width 392 height 16
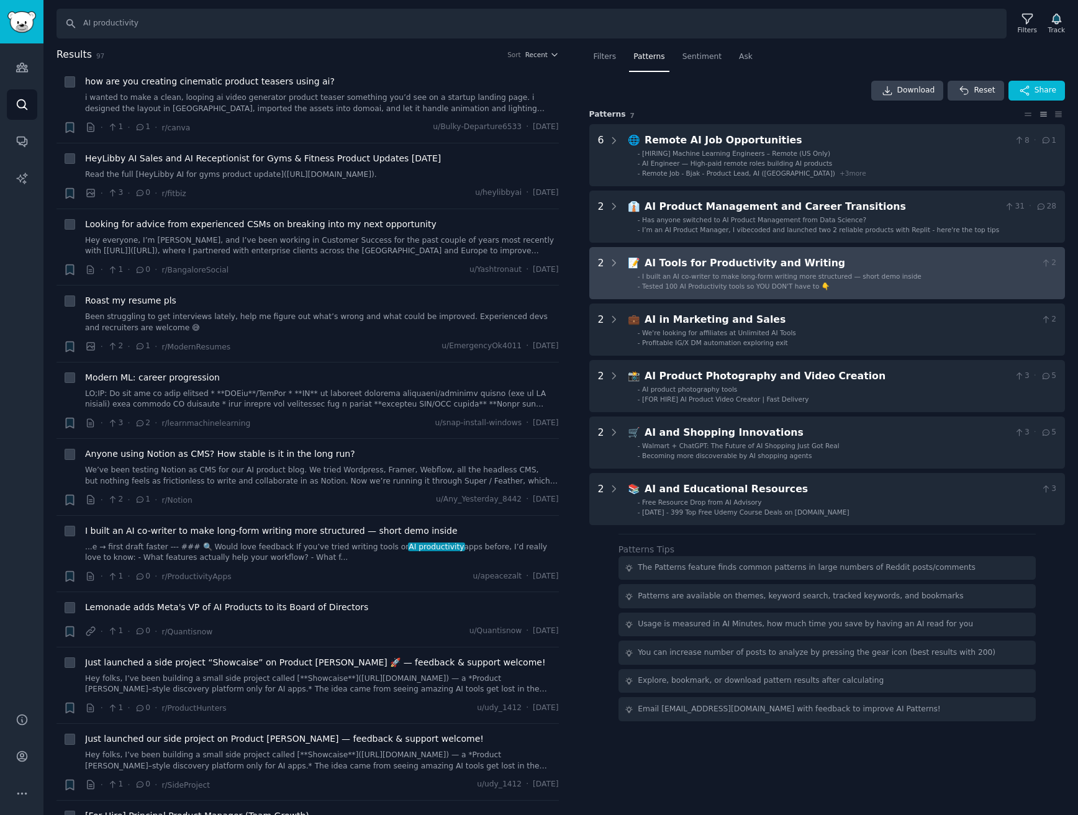
click at [746, 258] on div "AI Tools for Productivity and Writing" at bounding box center [840, 264] width 392 height 16
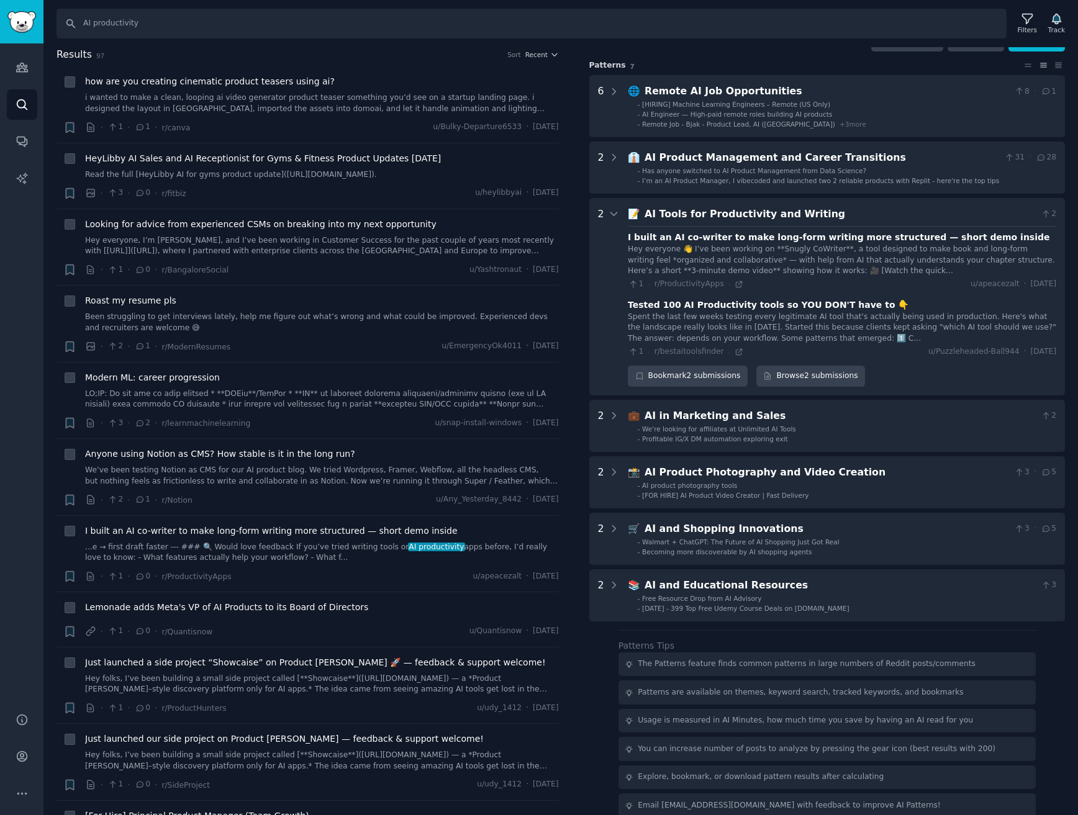
scroll to position [56, 0]
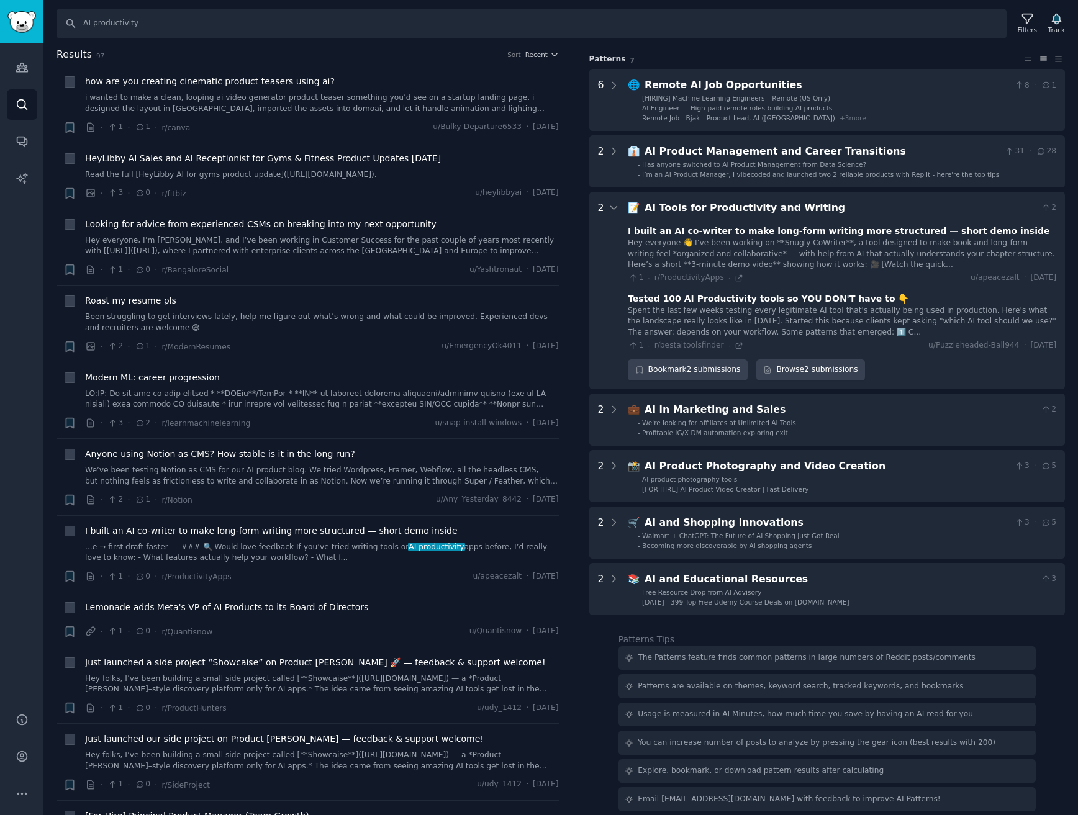
click at [749, 211] on div "AI Tools for Productivity and Writing" at bounding box center [840, 209] width 392 height 16
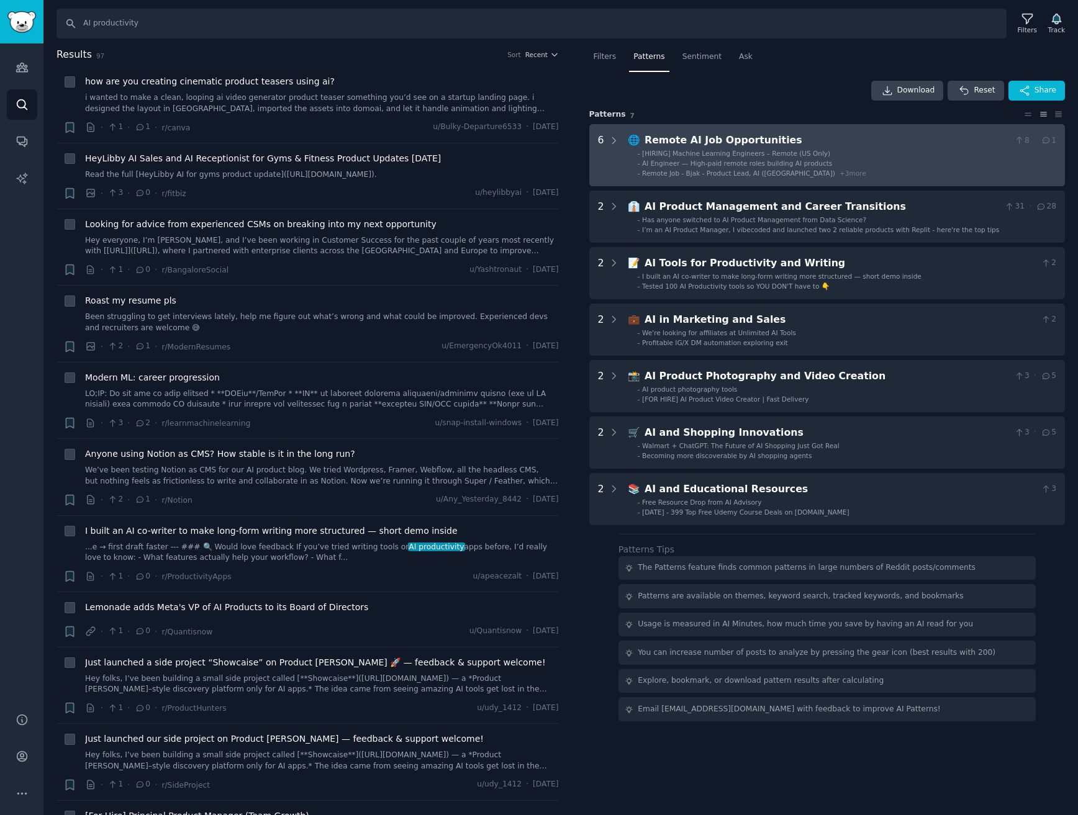
click at [759, 142] on div "Remote AI Job Opportunities" at bounding box center [826, 141] width 364 height 16
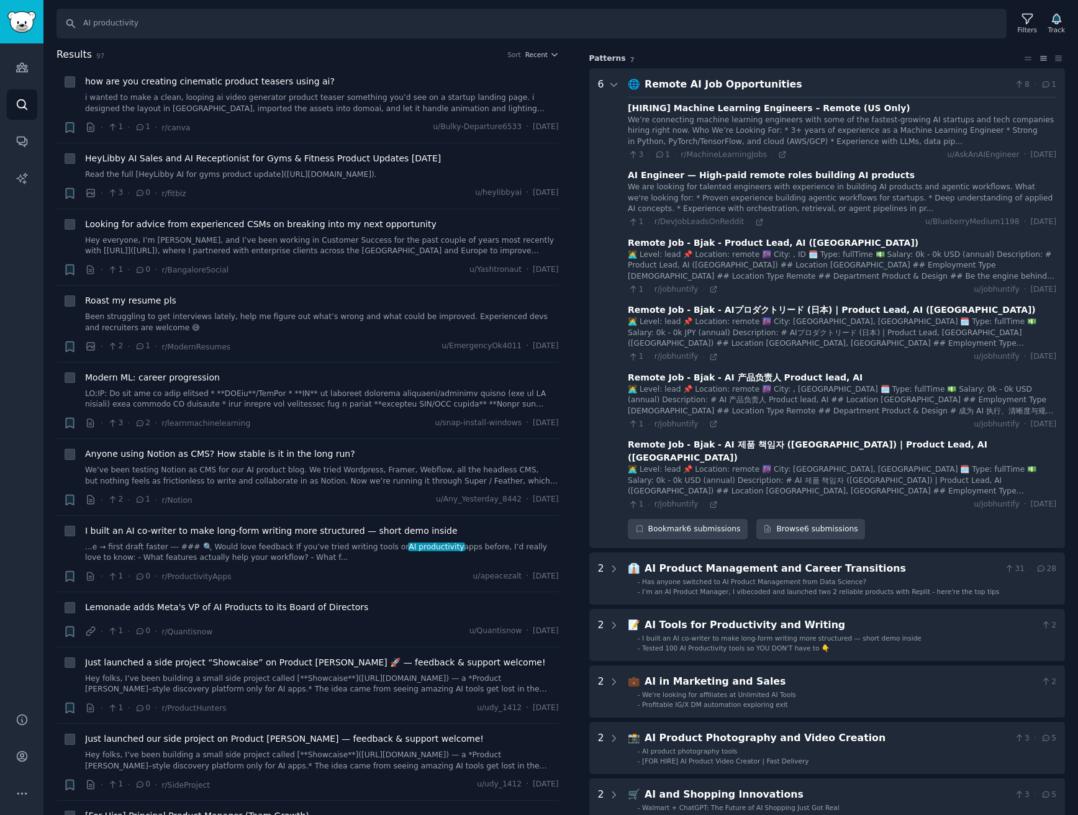
scroll to position [114, 0]
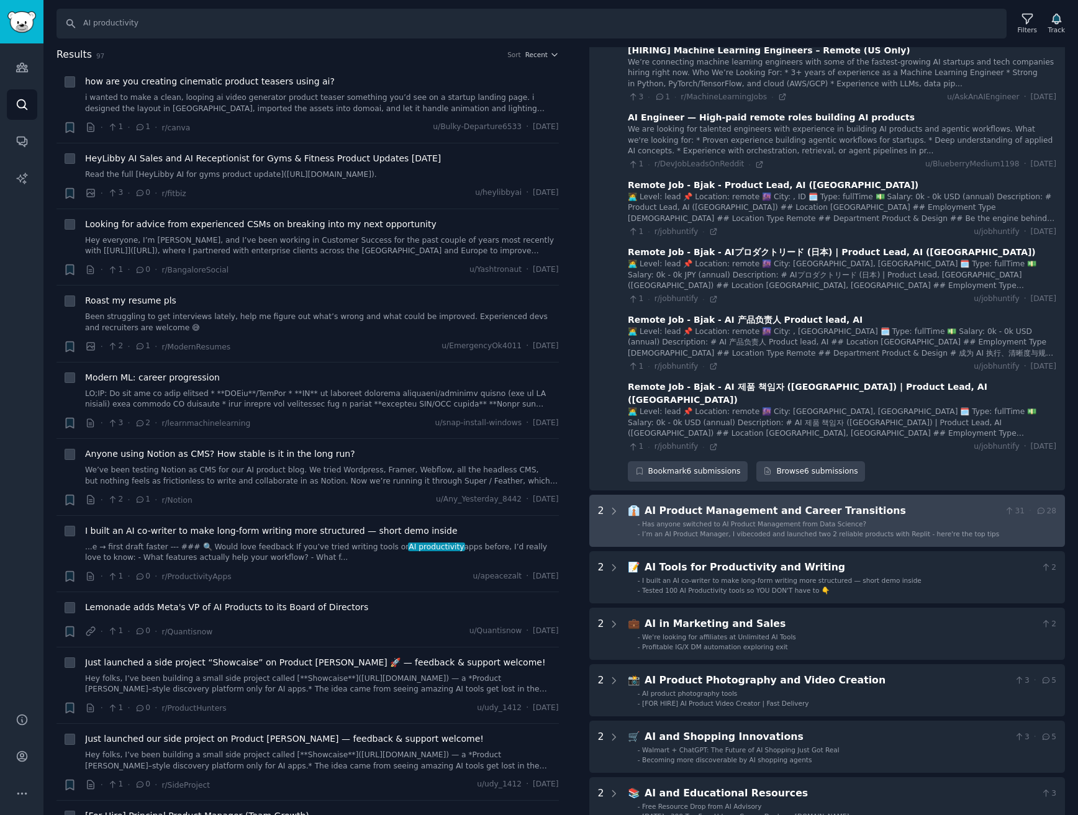
click at [731, 504] on div "AI Product Management and Career Transitions" at bounding box center [821, 512] width 355 height 16
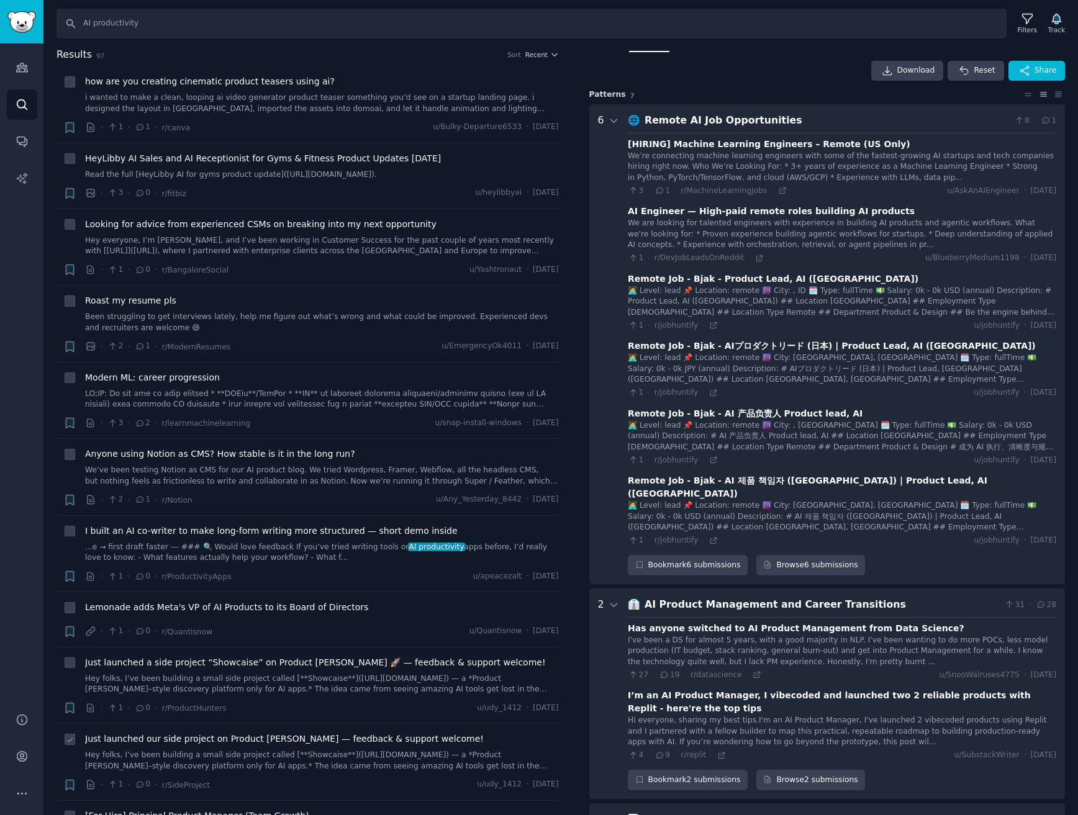
scroll to position [0, 0]
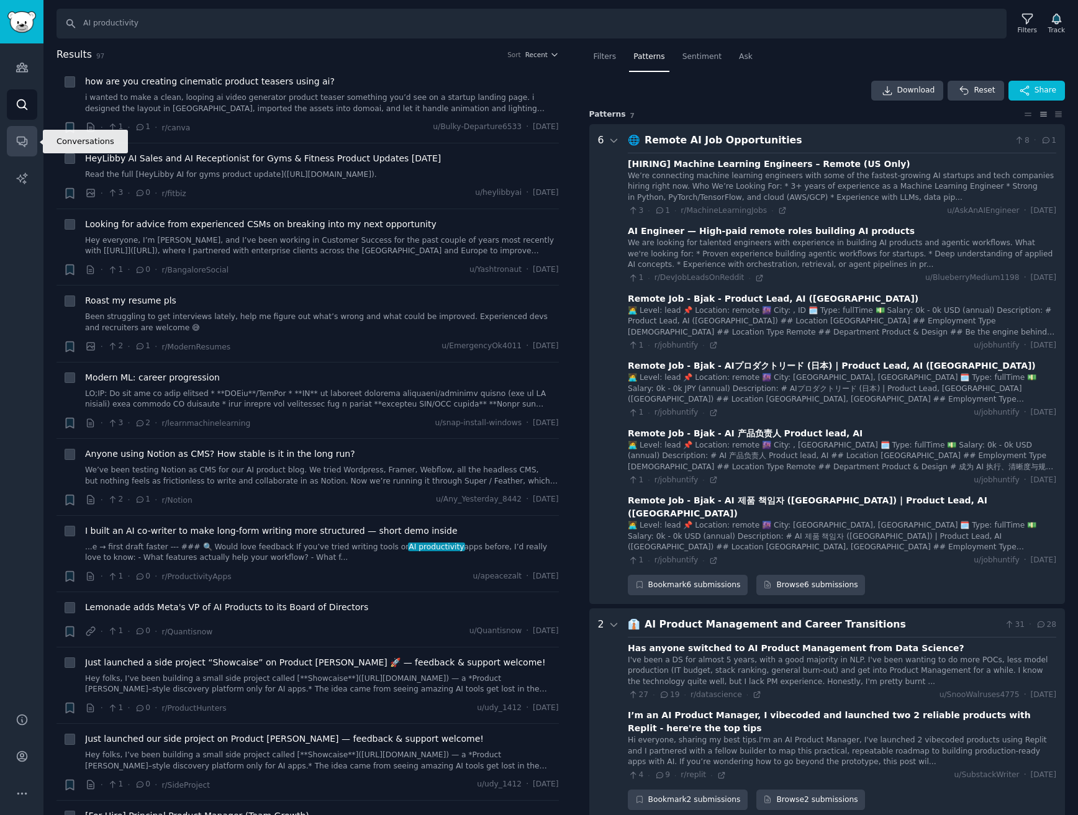
click at [27, 139] on icon "Sidebar" at bounding box center [22, 141] width 13 height 13
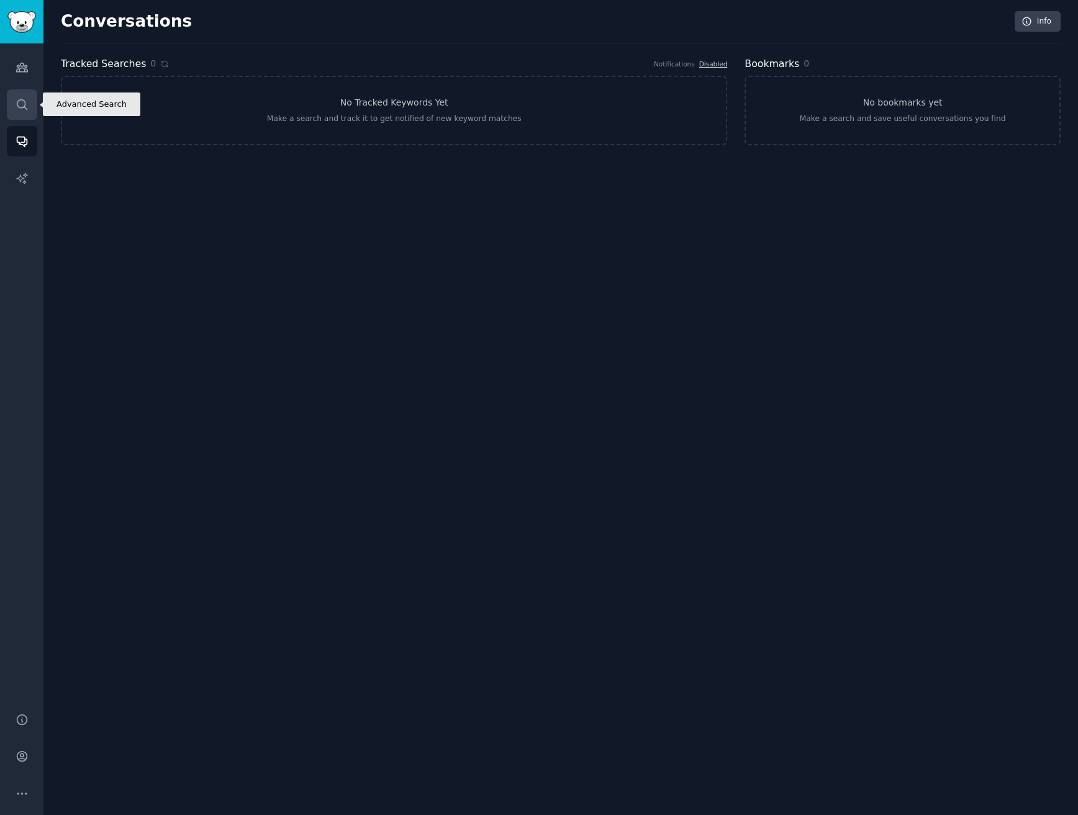
click at [18, 95] on link "Search" at bounding box center [22, 104] width 30 height 30
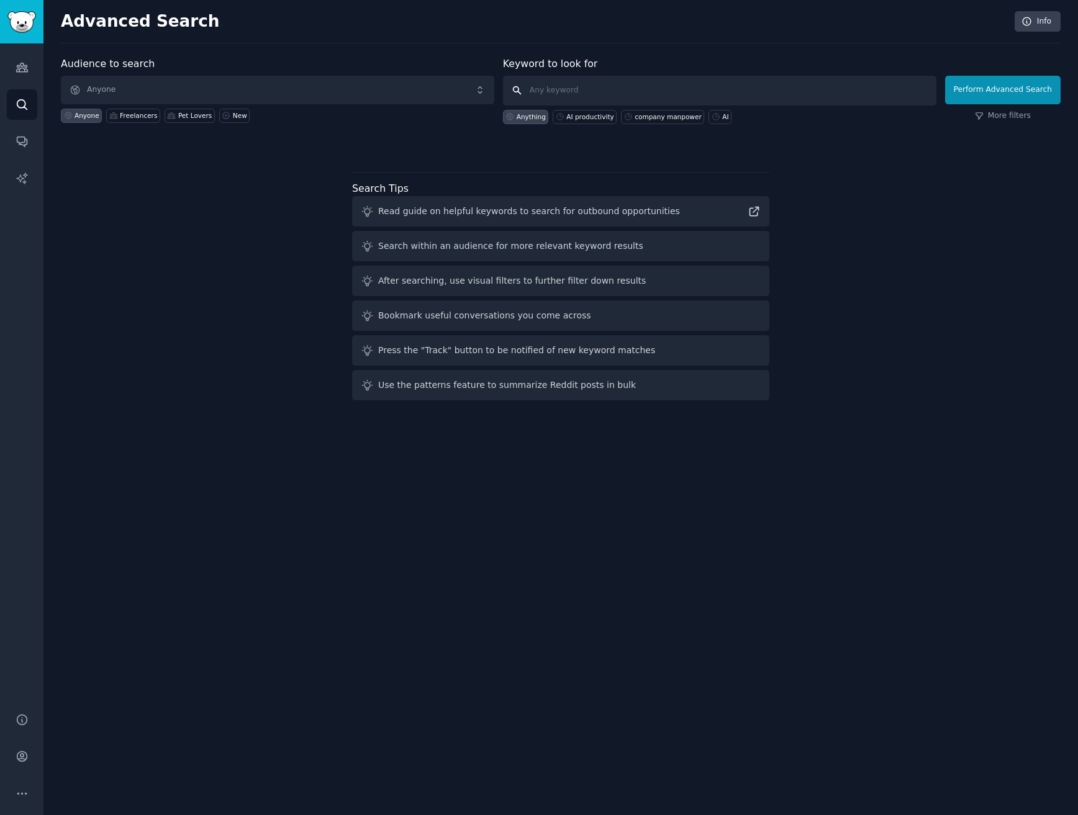
click at [543, 89] on input "text" at bounding box center [719, 91] width 433 height 30
type input "AI"
click at [20, 170] on link "AI Reports" at bounding box center [22, 178] width 30 height 30
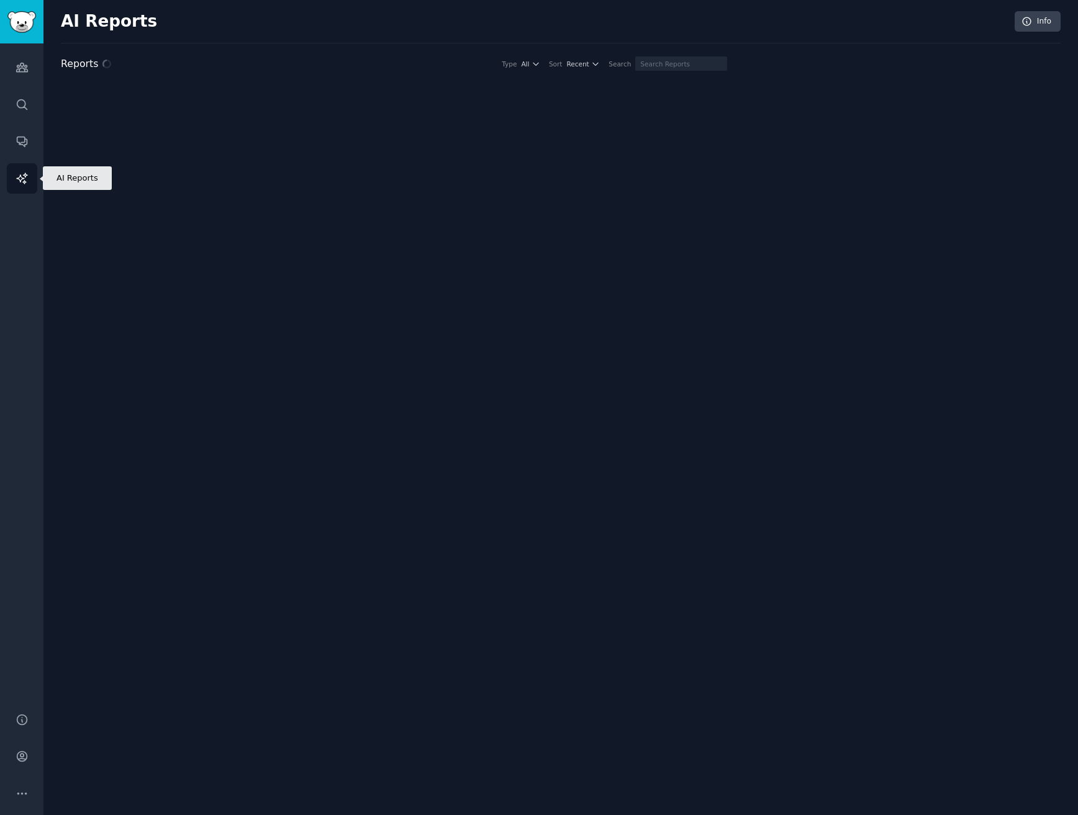
click at [20, 170] on link "AI Reports" at bounding box center [22, 178] width 30 height 30
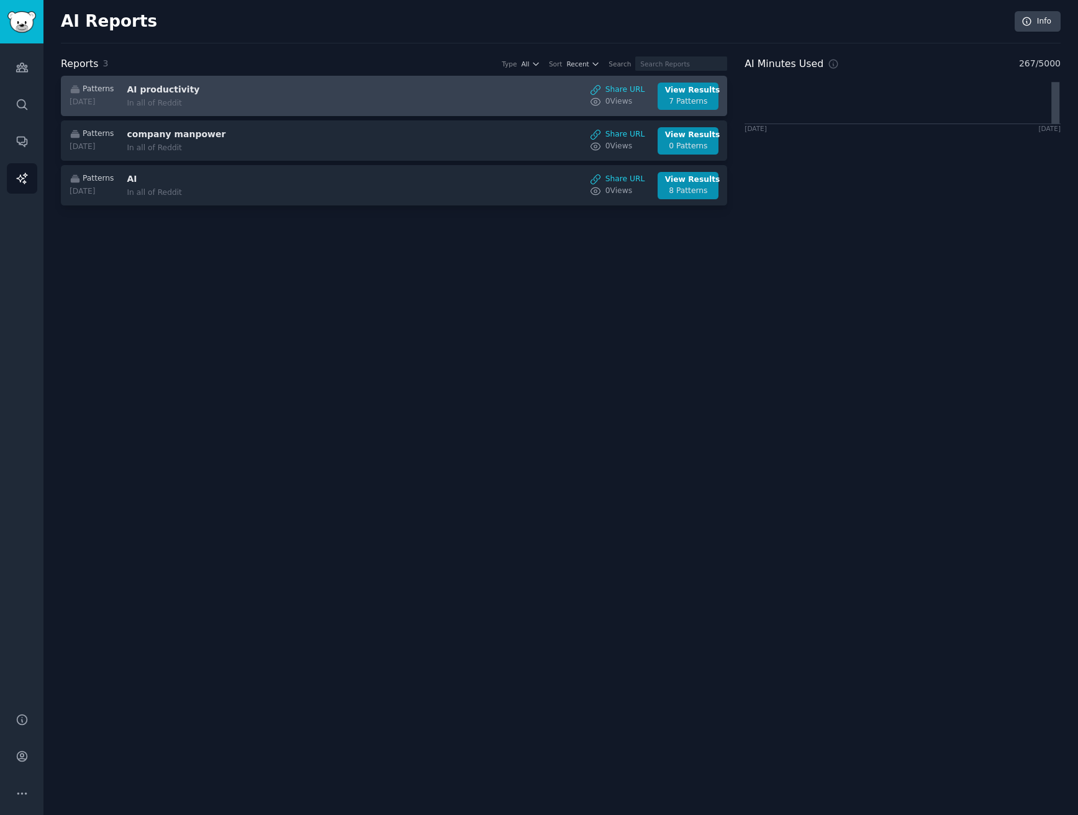
click at [266, 84] on h3 "AI productivity" at bounding box center [231, 89] width 209 height 13
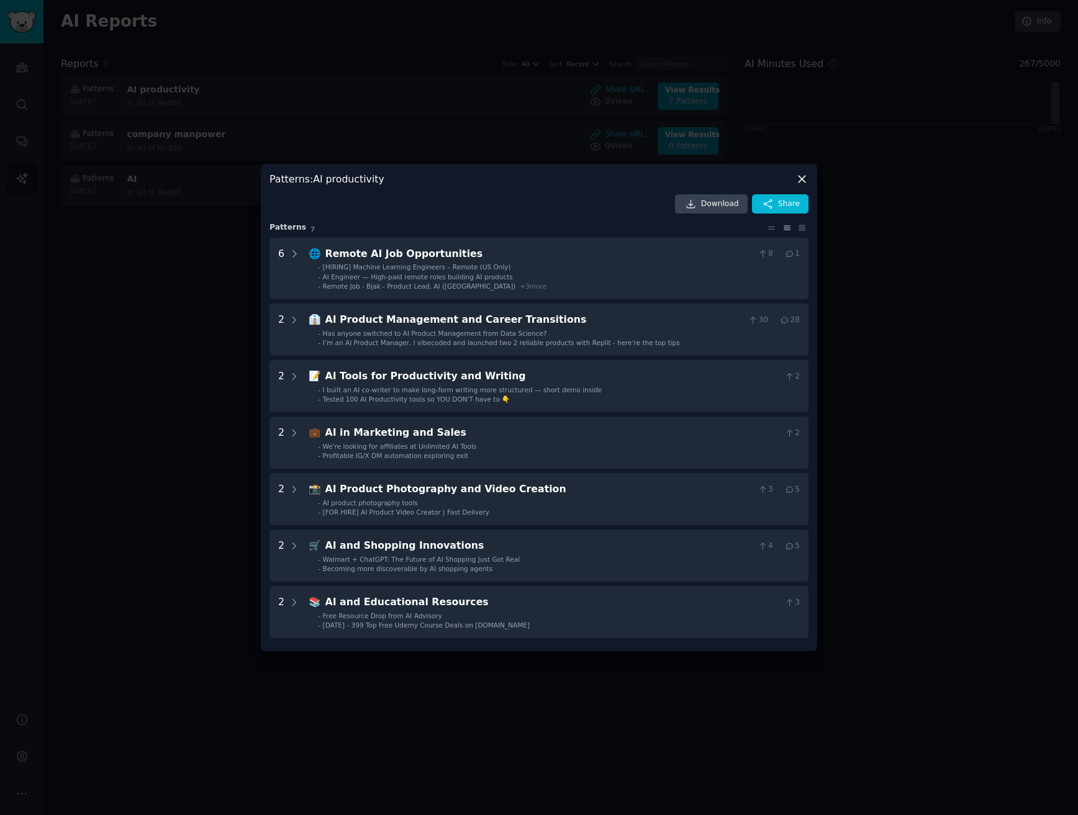
click at [195, 243] on div at bounding box center [539, 407] width 1078 height 815
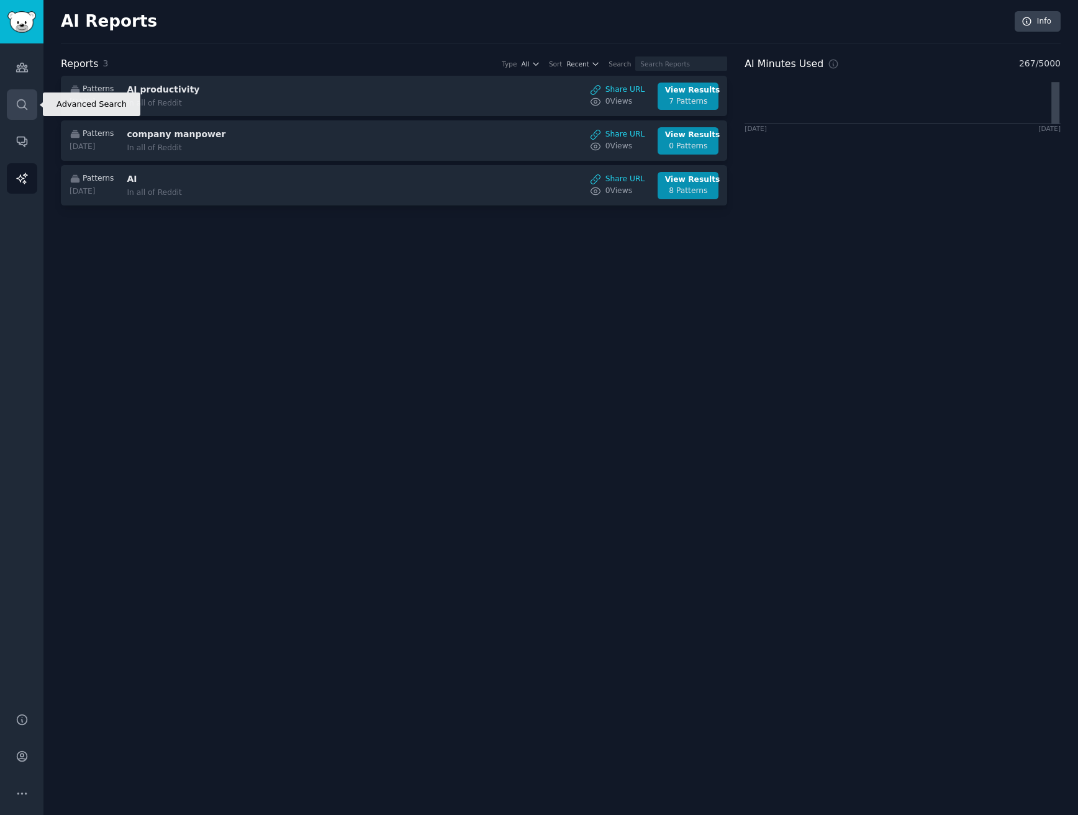
click at [19, 104] on icon "Sidebar" at bounding box center [22, 104] width 13 height 13
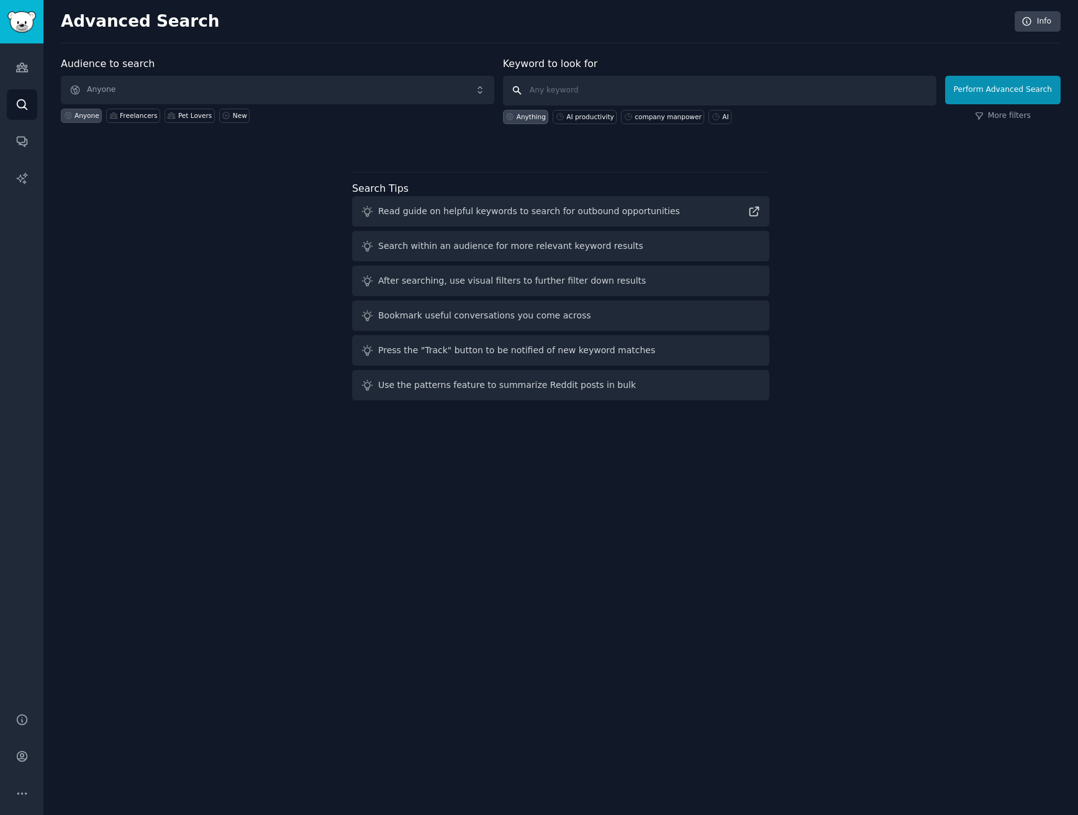
click at [549, 81] on input "text" at bounding box center [719, 91] width 433 height 30
type input "d"
type input "one punch man"
click button "Perform Advanced Search" at bounding box center [1002, 90] width 115 height 29
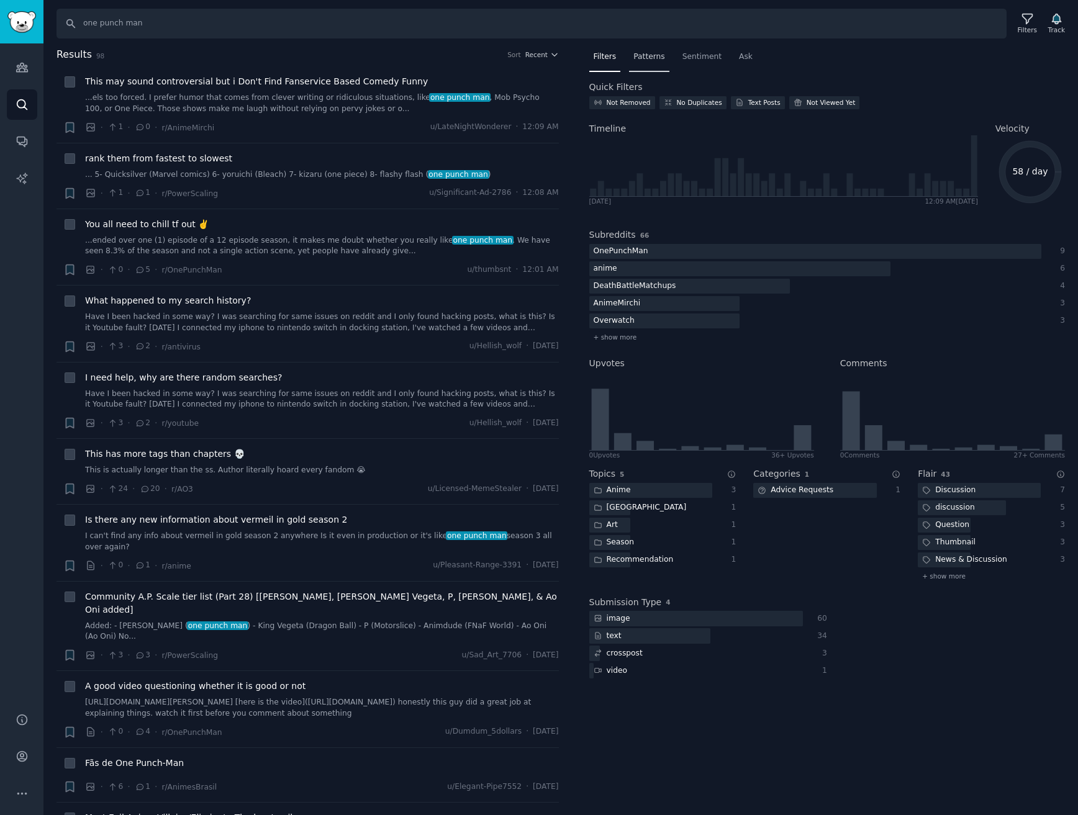
click at [653, 61] on span "Patterns" at bounding box center [648, 57] width 31 height 11
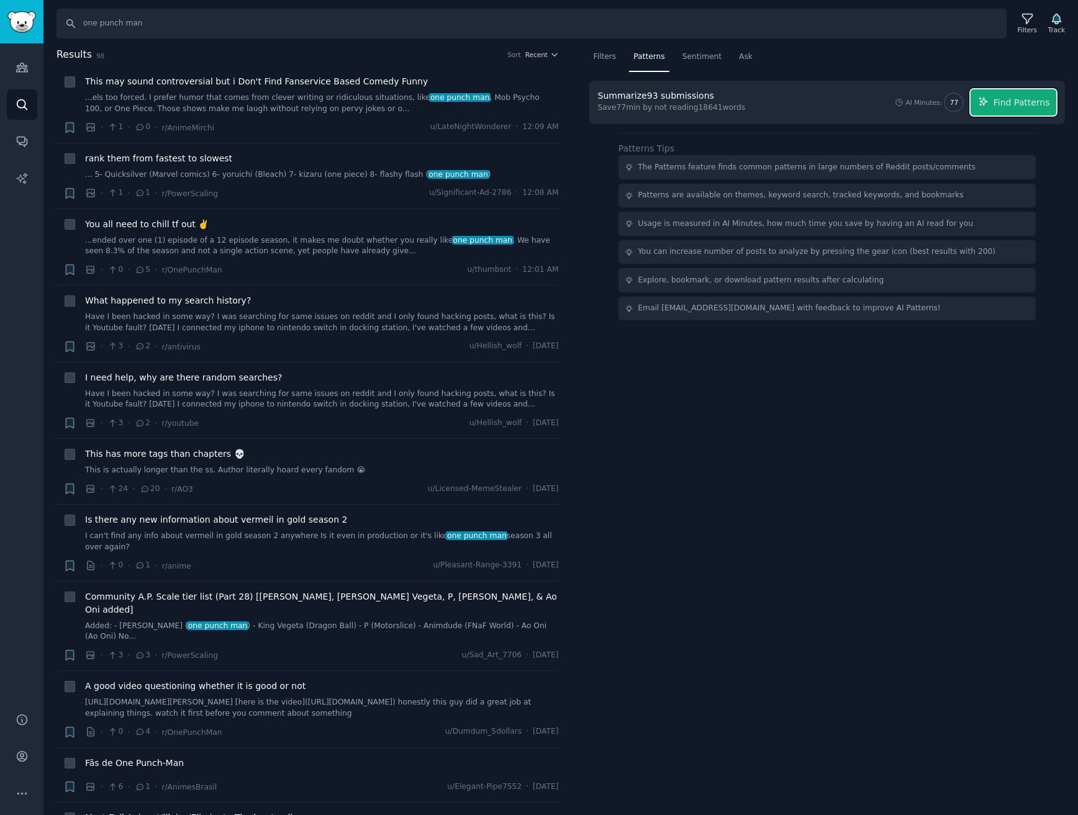
click at [1046, 99] on span "Find Patterns" at bounding box center [1021, 102] width 57 height 13
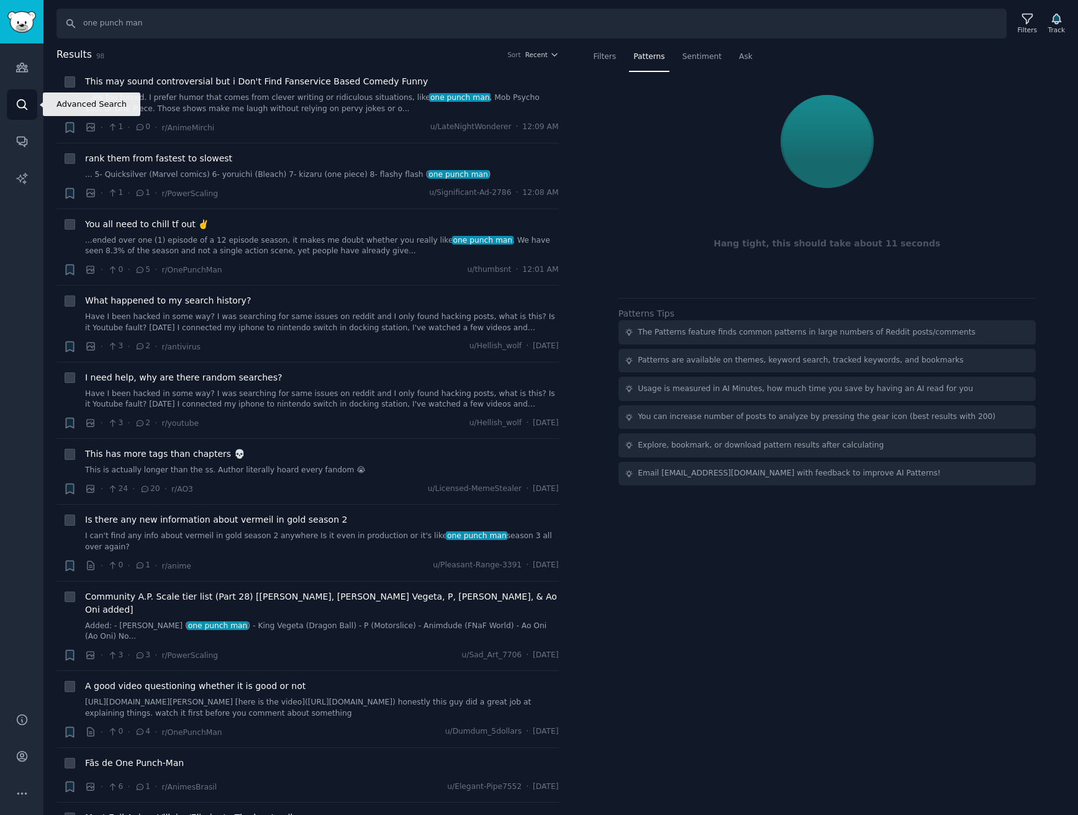
click at [23, 106] on icon "Sidebar" at bounding box center [22, 104] width 13 height 13
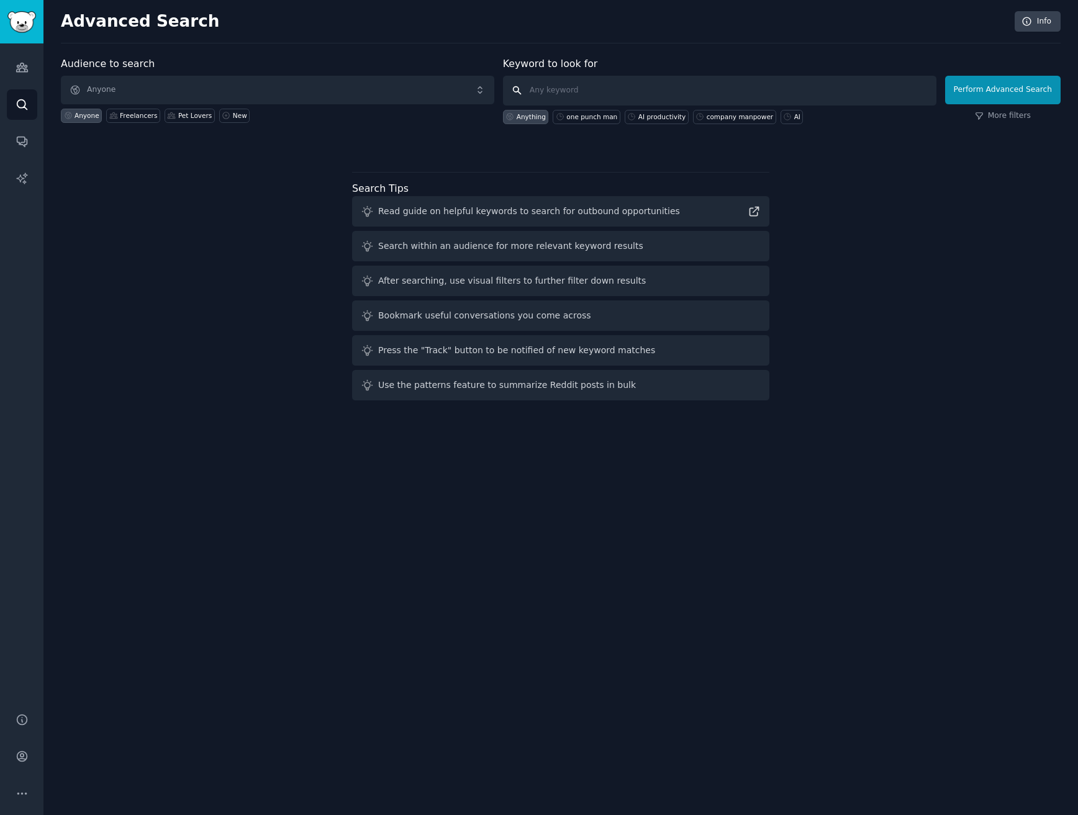
click at [538, 88] on input "text" at bounding box center [719, 91] width 433 height 30
type input "AI Agency"
click at [999, 88] on button "Perform Advanced Search" at bounding box center [1002, 90] width 115 height 29
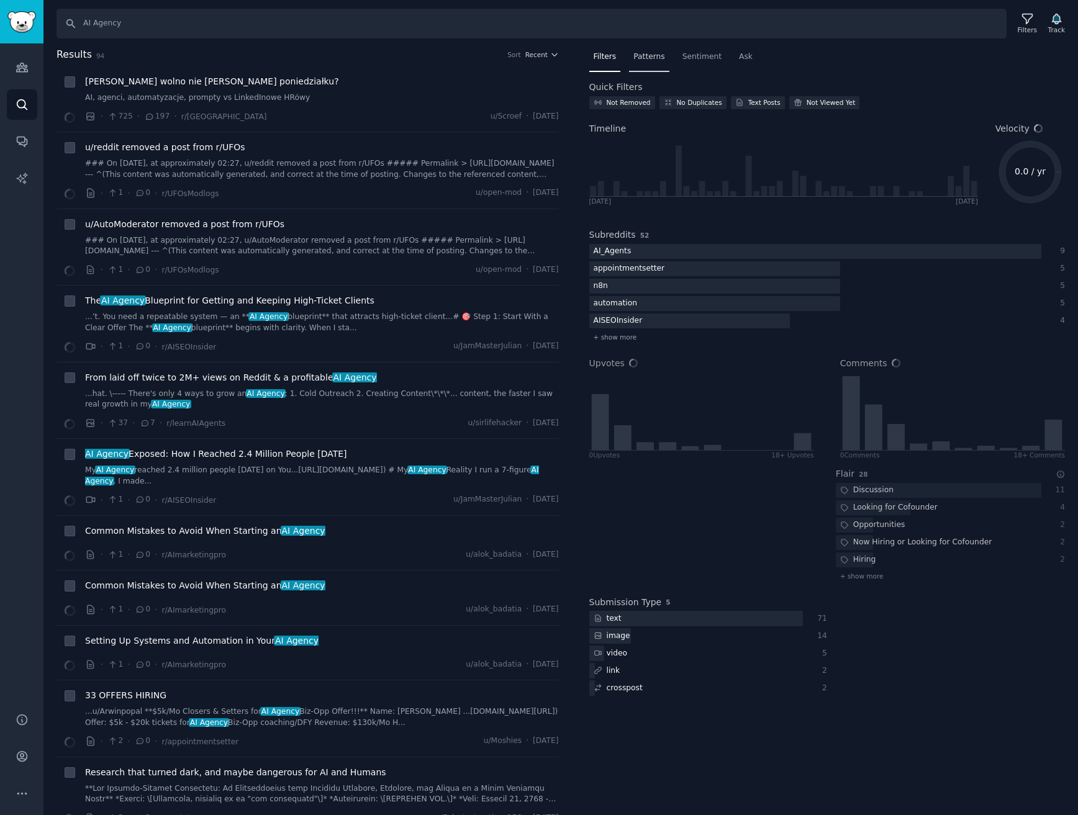
click at [648, 57] on span "Patterns" at bounding box center [648, 57] width 31 height 11
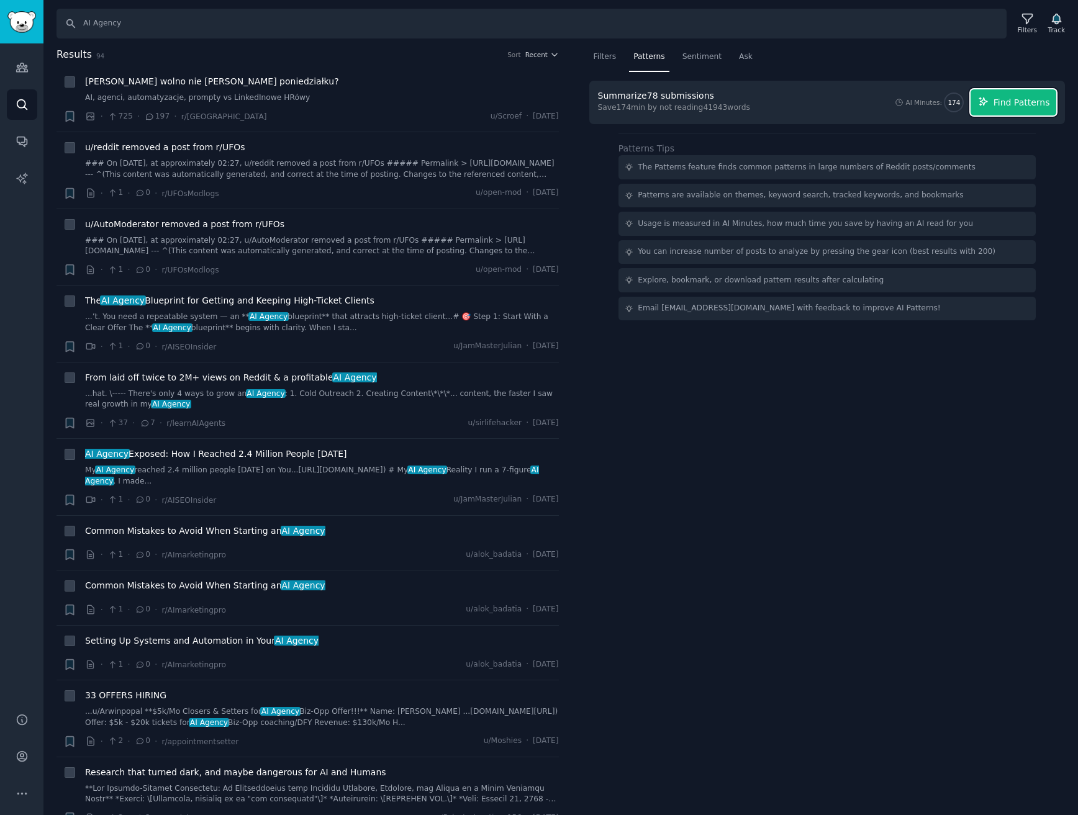
click at [1036, 105] on span "Find Patterns" at bounding box center [1021, 102] width 57 height 13
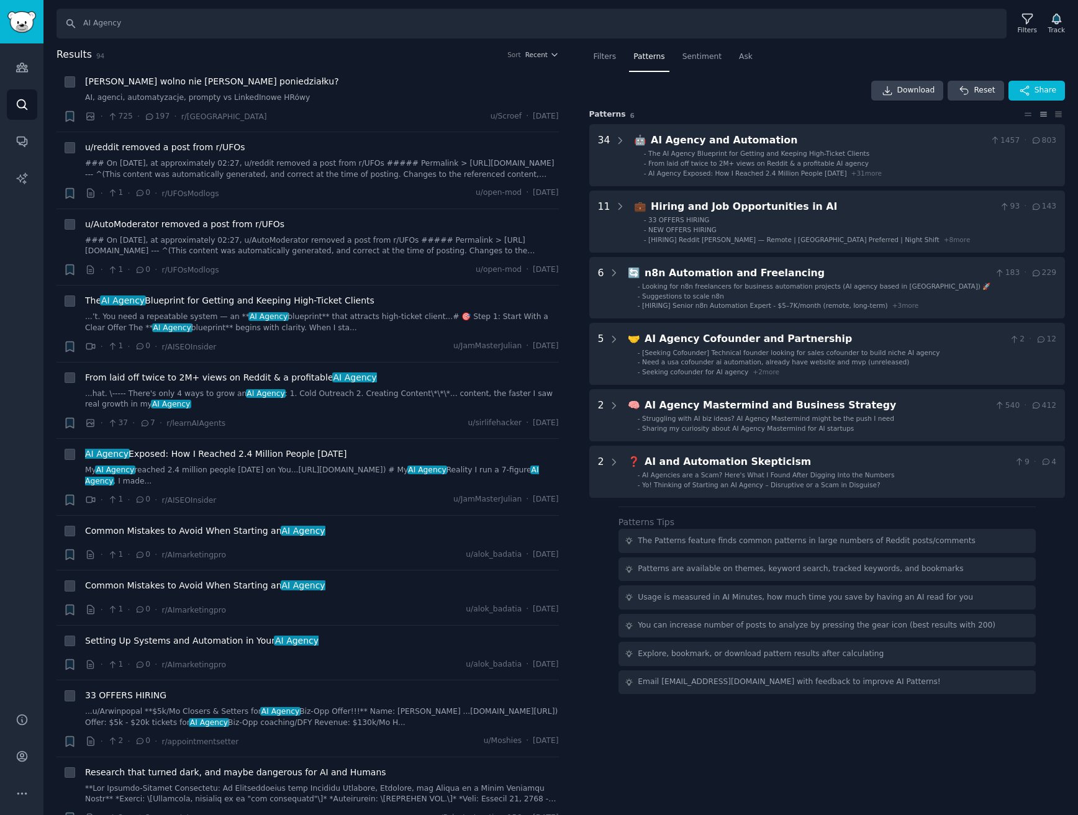
click at [844, 70] on nav "Filters Patterns Sentiment Ask" at bounding box center [827, 59] width 476 height 25
